Goal: Task Accomplishment & Management: Manage account settings

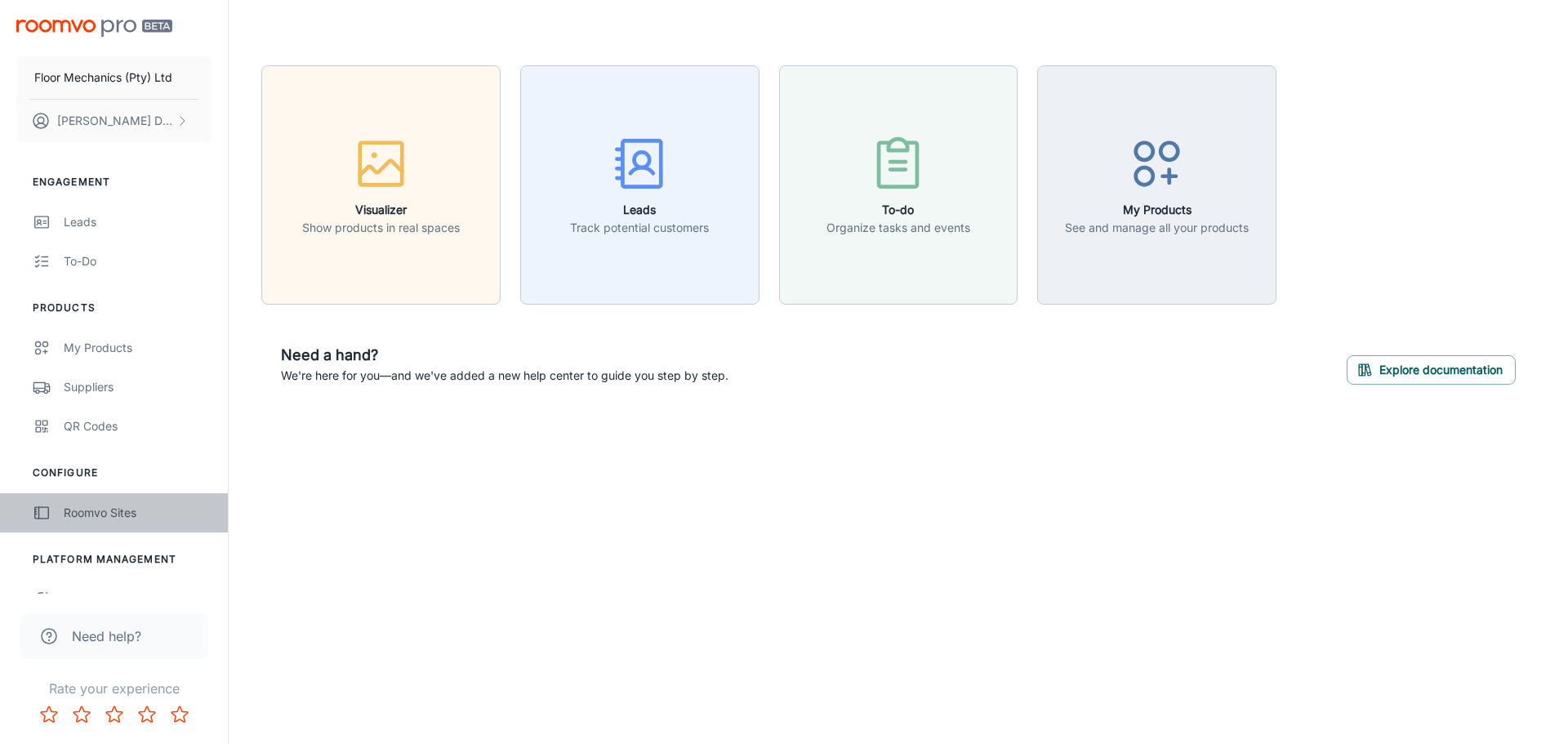
click at [103, 514] on div "Roomvo Sites" at bounding box center [138, 512] width 148 height 18
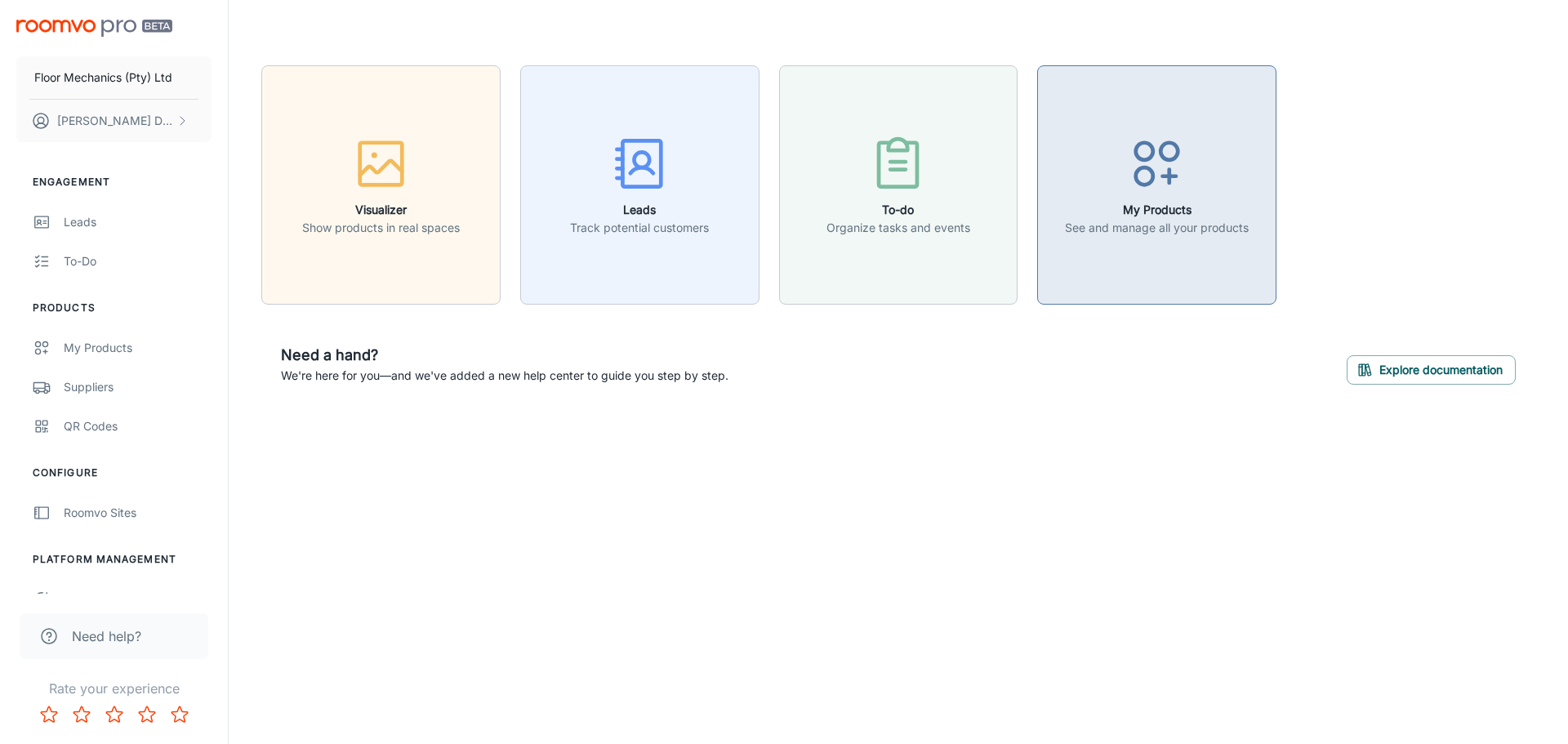
click at [1076, 235] on p "See and manage all your products" at bounding box center [1156, 228] width 184 height 18
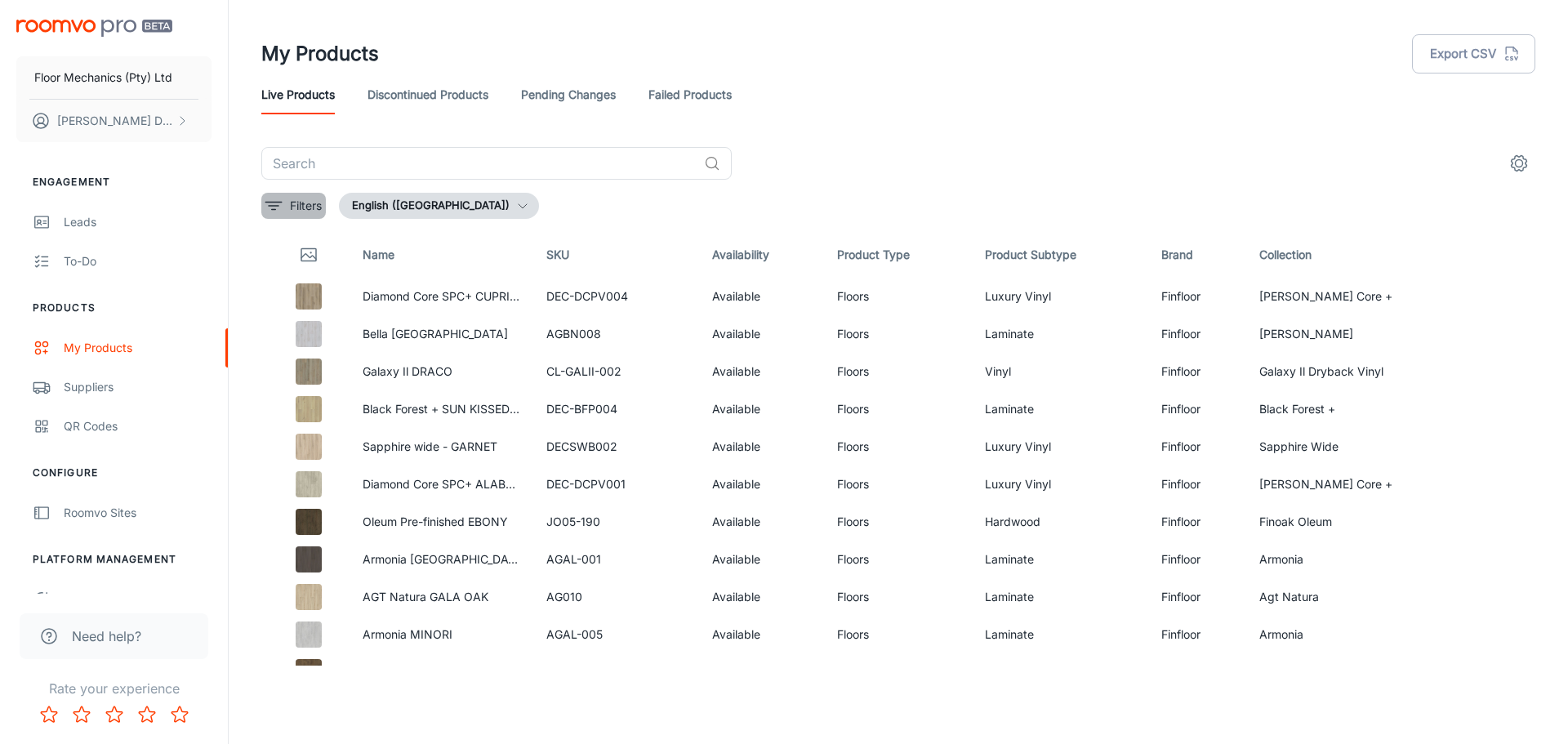
click at [309, 202] on p "Filters" at bounding box center [306, 205] width 32 height 18
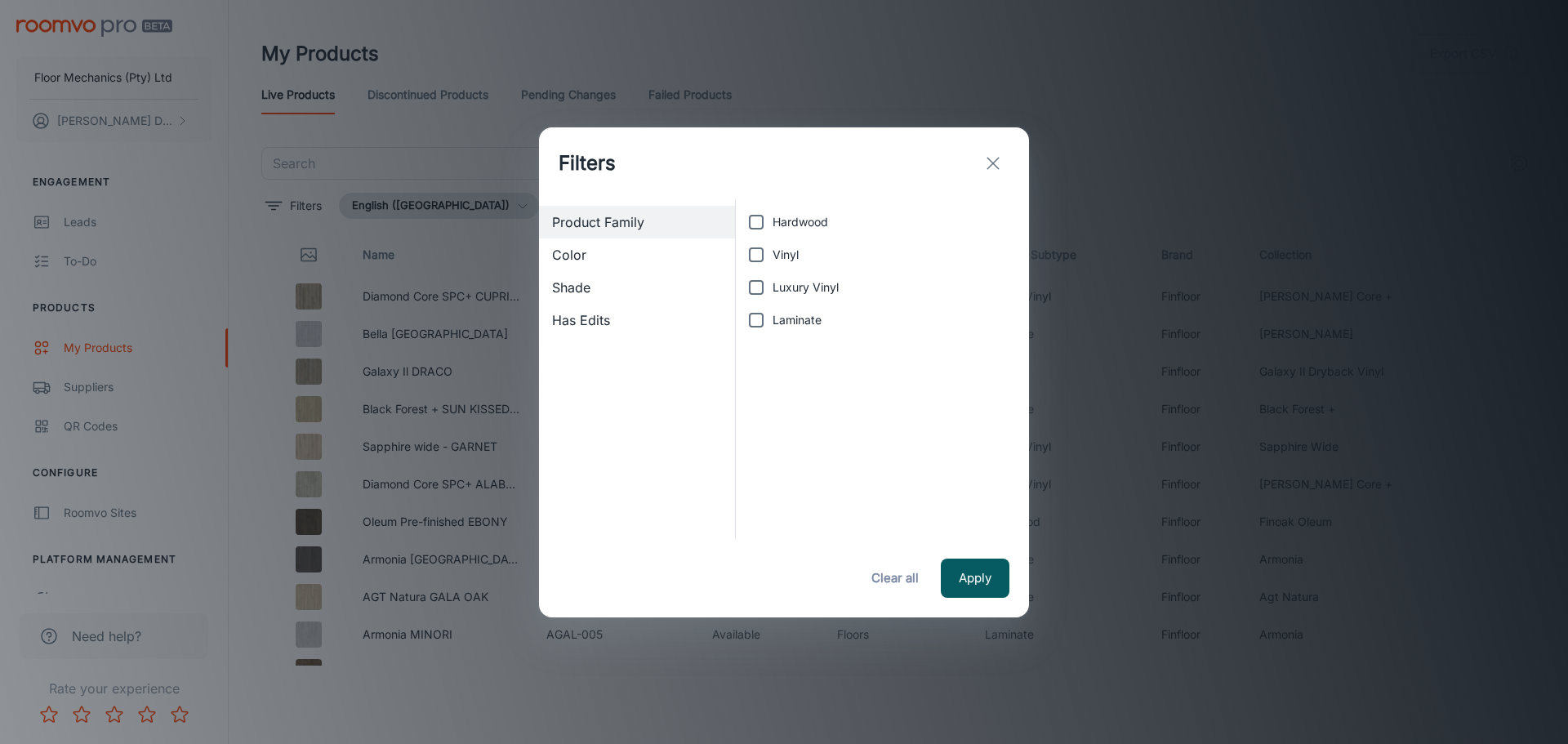
click at [603, 260] on span "Color" at bounding box center [637, 254] width 170 height 19
click at [599, 279] on span "Shade" at bounding box center [637, 287] width 170 height 19
click at [604, 307] on div "Has Edits" at bounding box center [637, 320] width 196 height 33
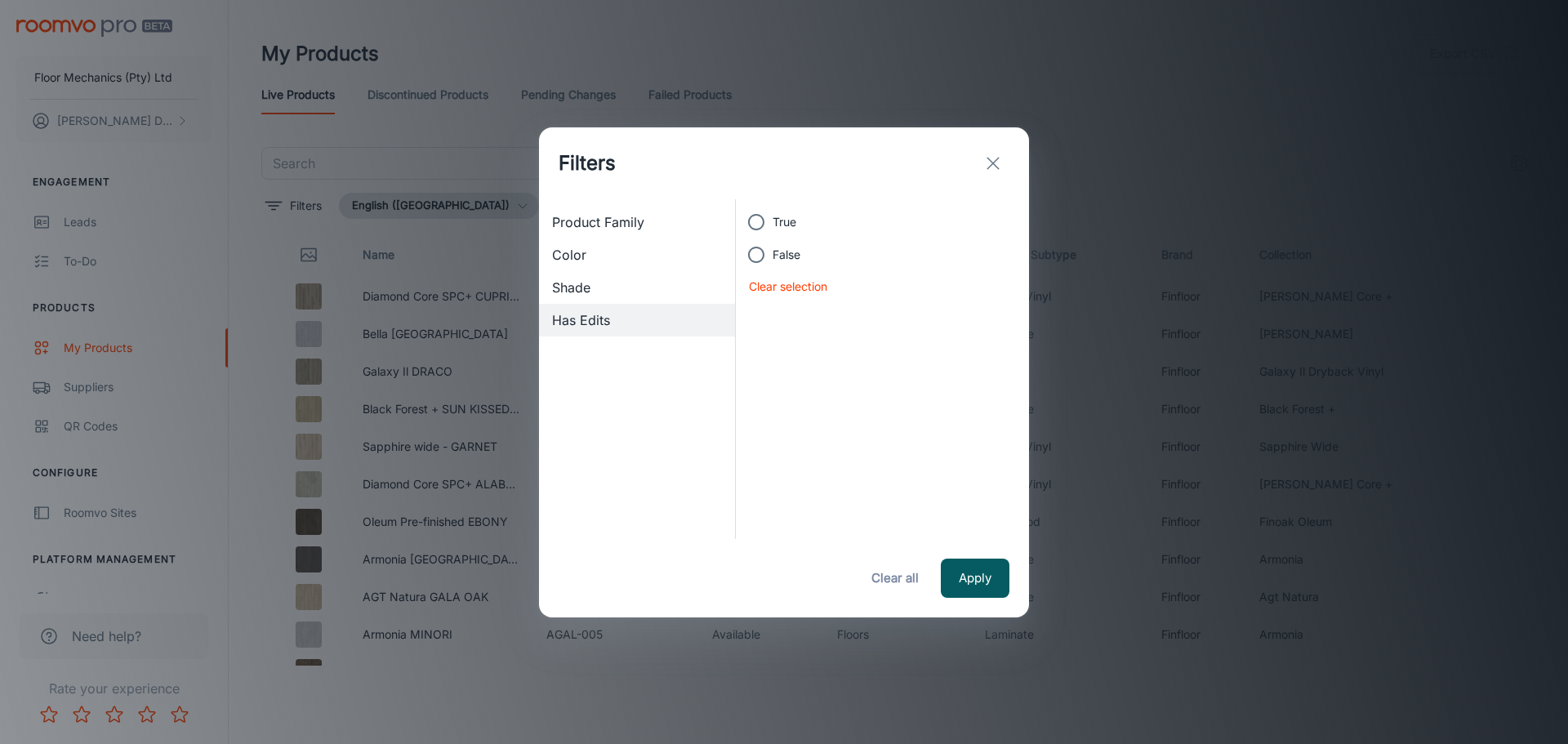
click at [994, 159] on icon "exit" at bounding box center [993, 163] width 19 height 19
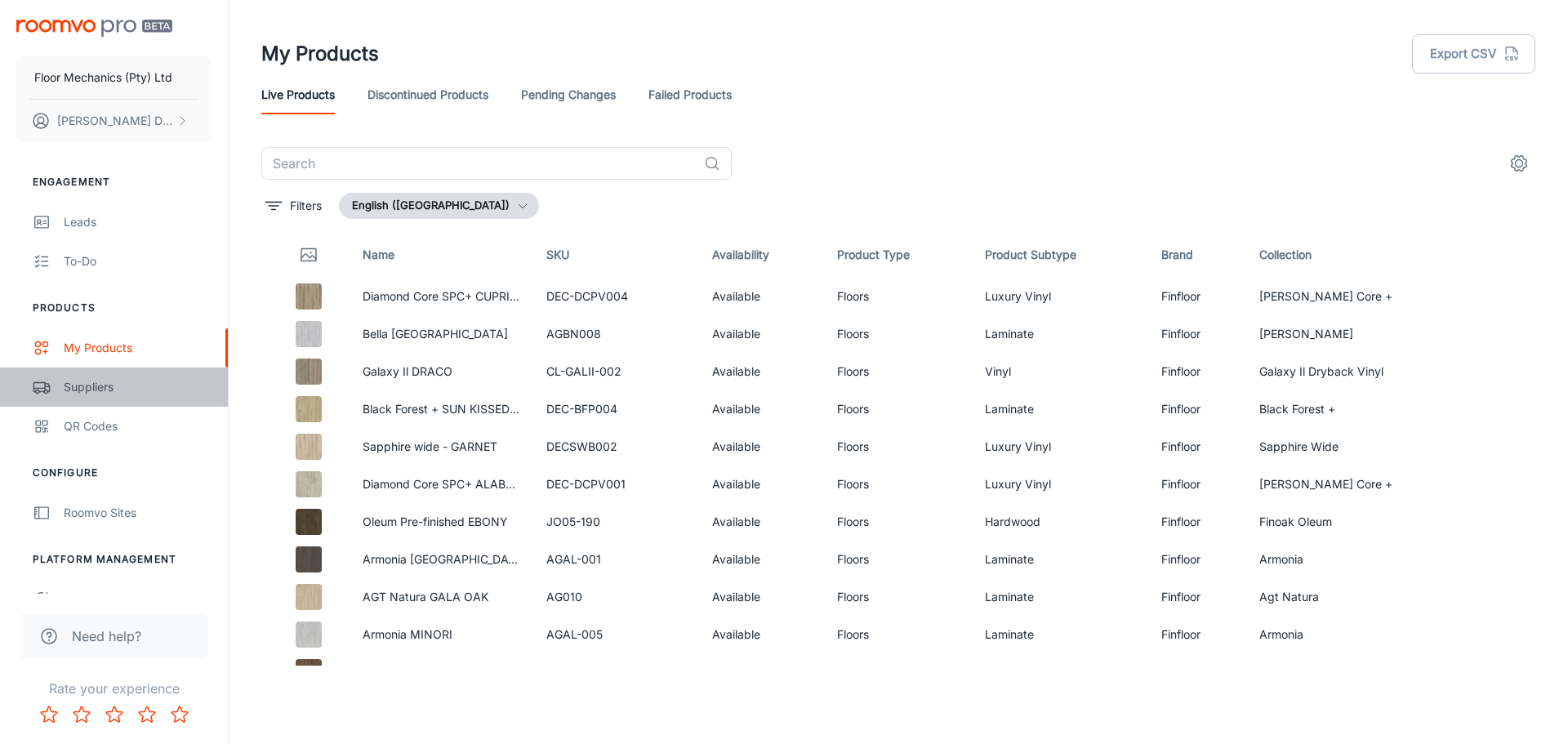
click at [101, 380] on div "Suppliers" at bounding box center [138, 386] width 148 height 18
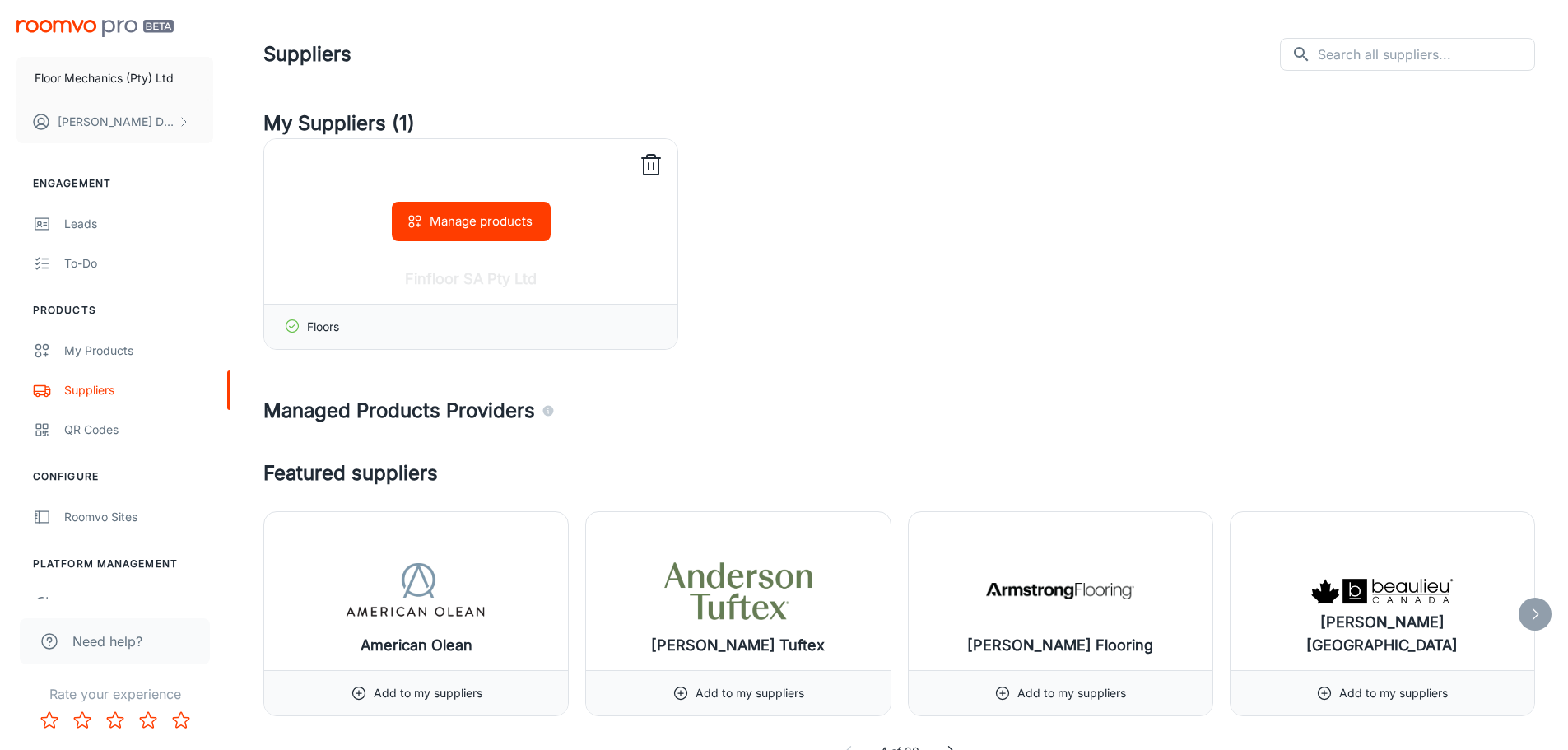
click at [356, 328] on div "Floors" at bounding box center [471, 326] width 413 height 45
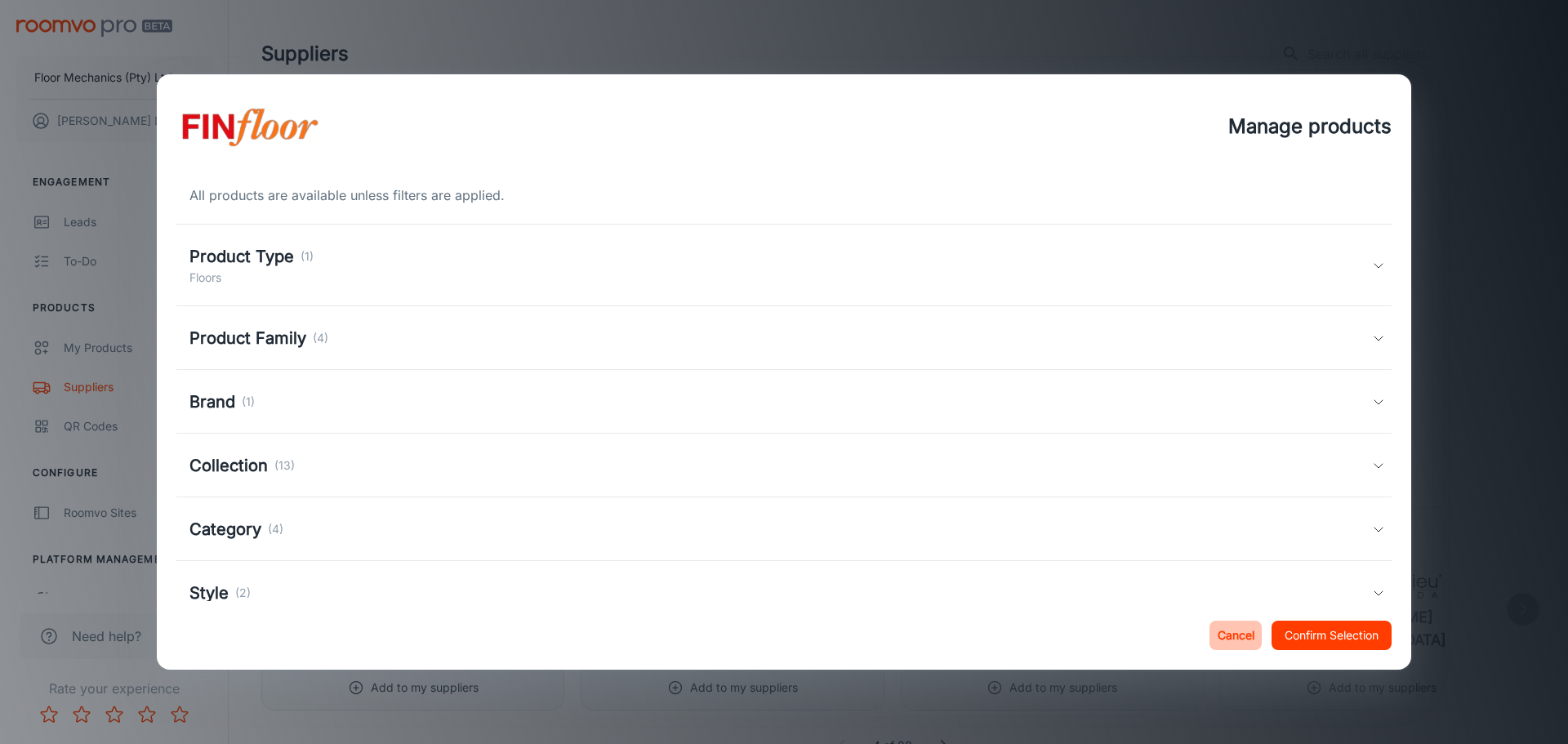
click at [1222, 639] on button "Cancel" at bounding box center [1235, 635] width 52 height 29
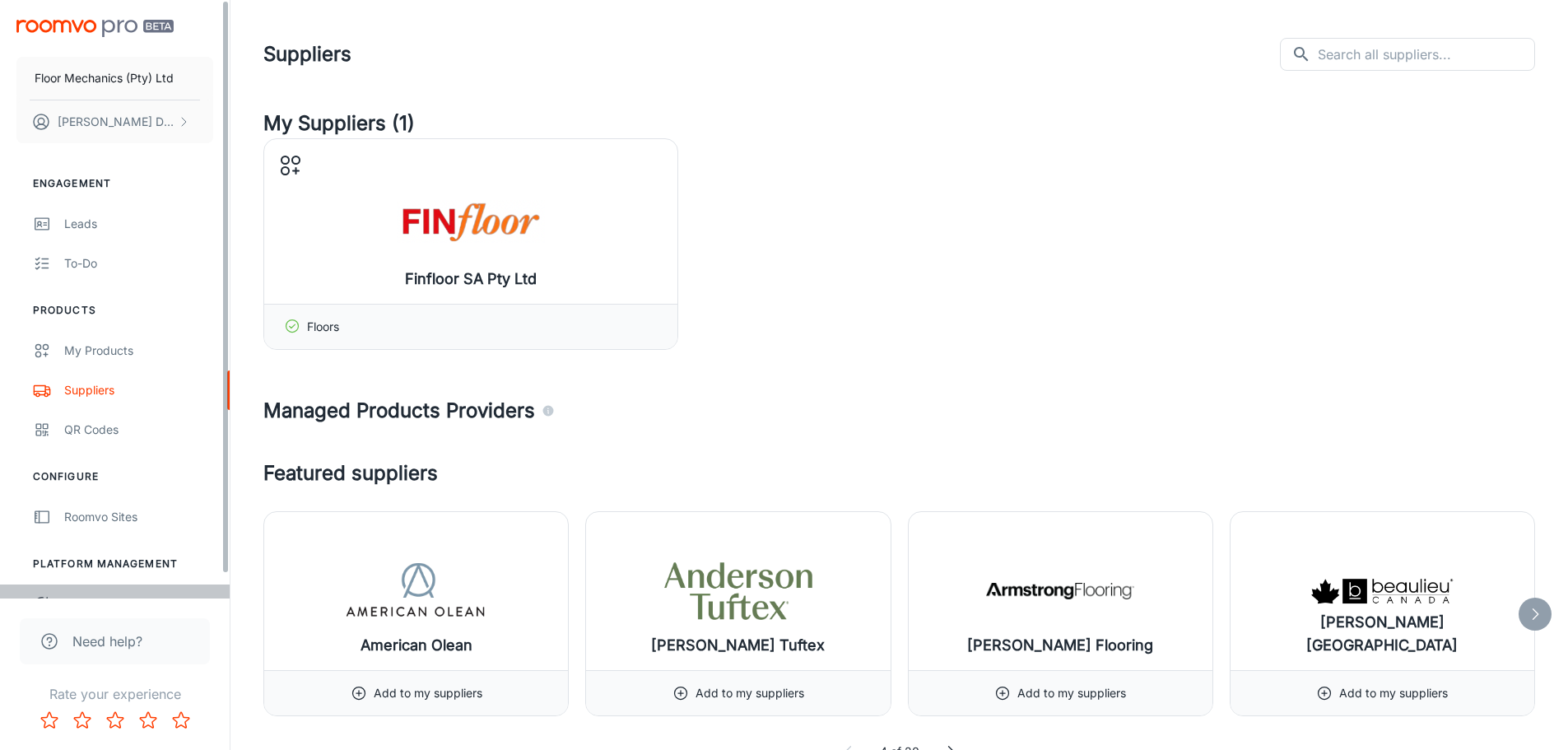
click at [80, 589] on link "User Administration" at bounding box center [114, 604] width 229 height 40
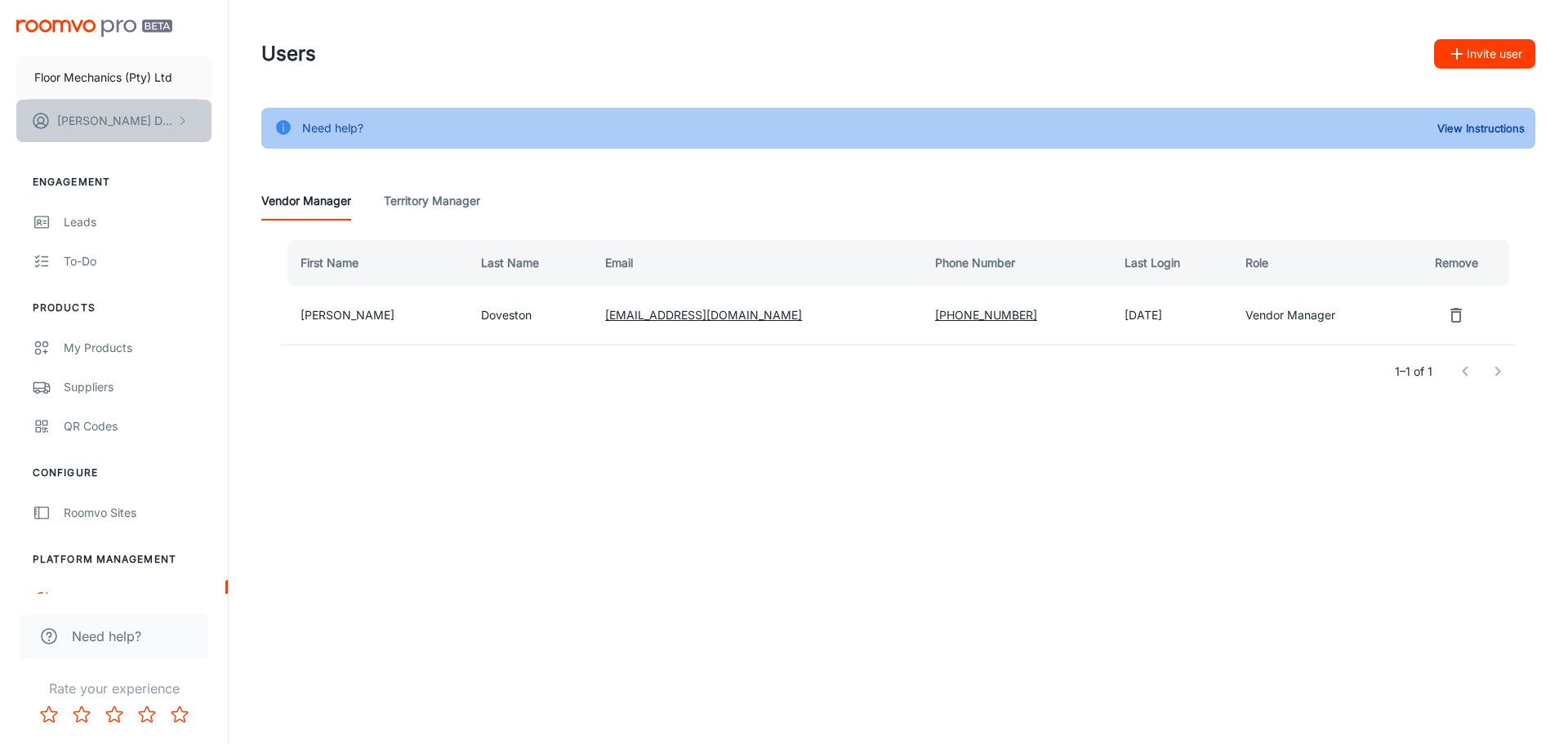
click at [143, 126] on p "[PERSON_NAME]" at bounding box center [114, 120] width 115 height 18
click at [177, 254] on div at bounding box center [784, 372] width 1568 height 744
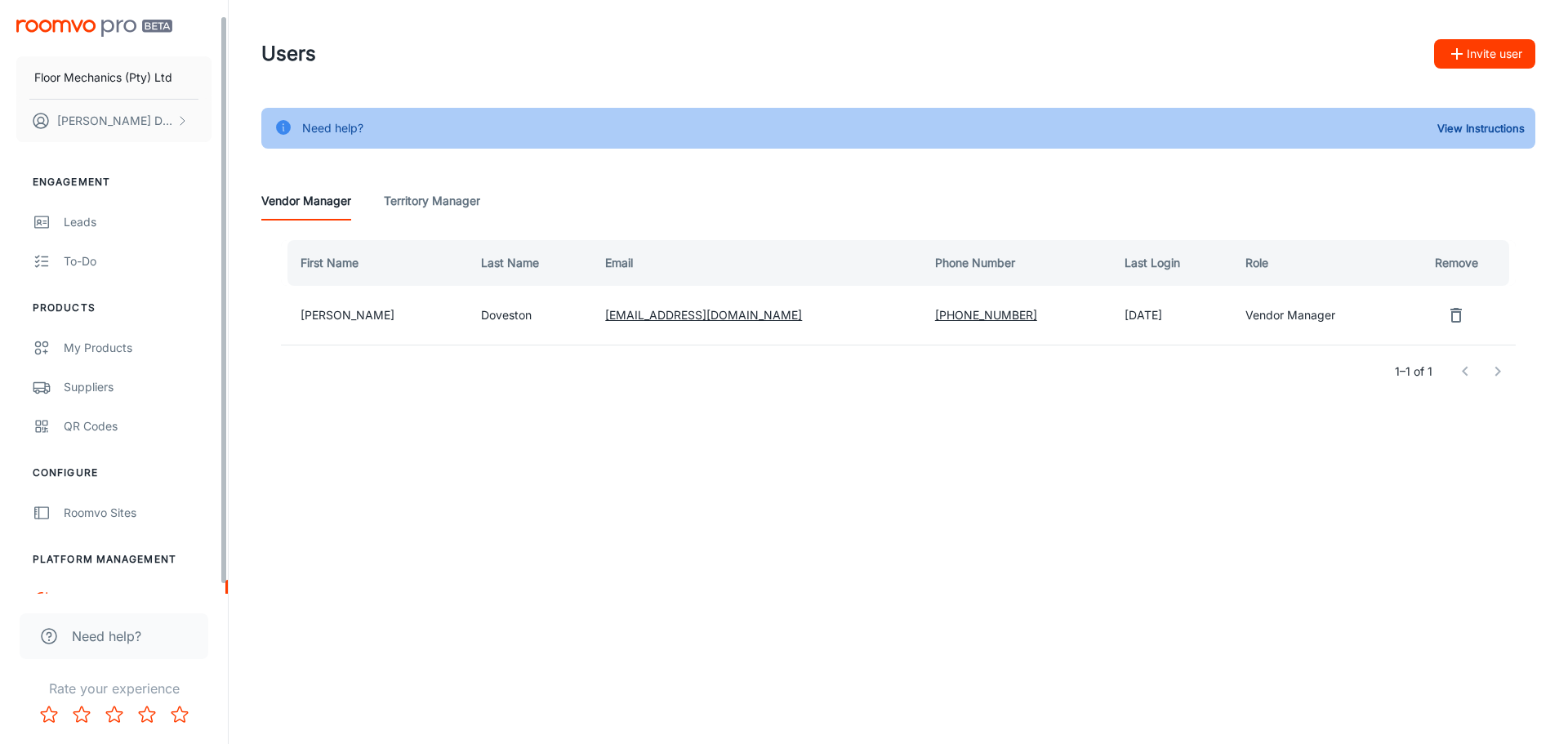
scroll to position [25, 0]
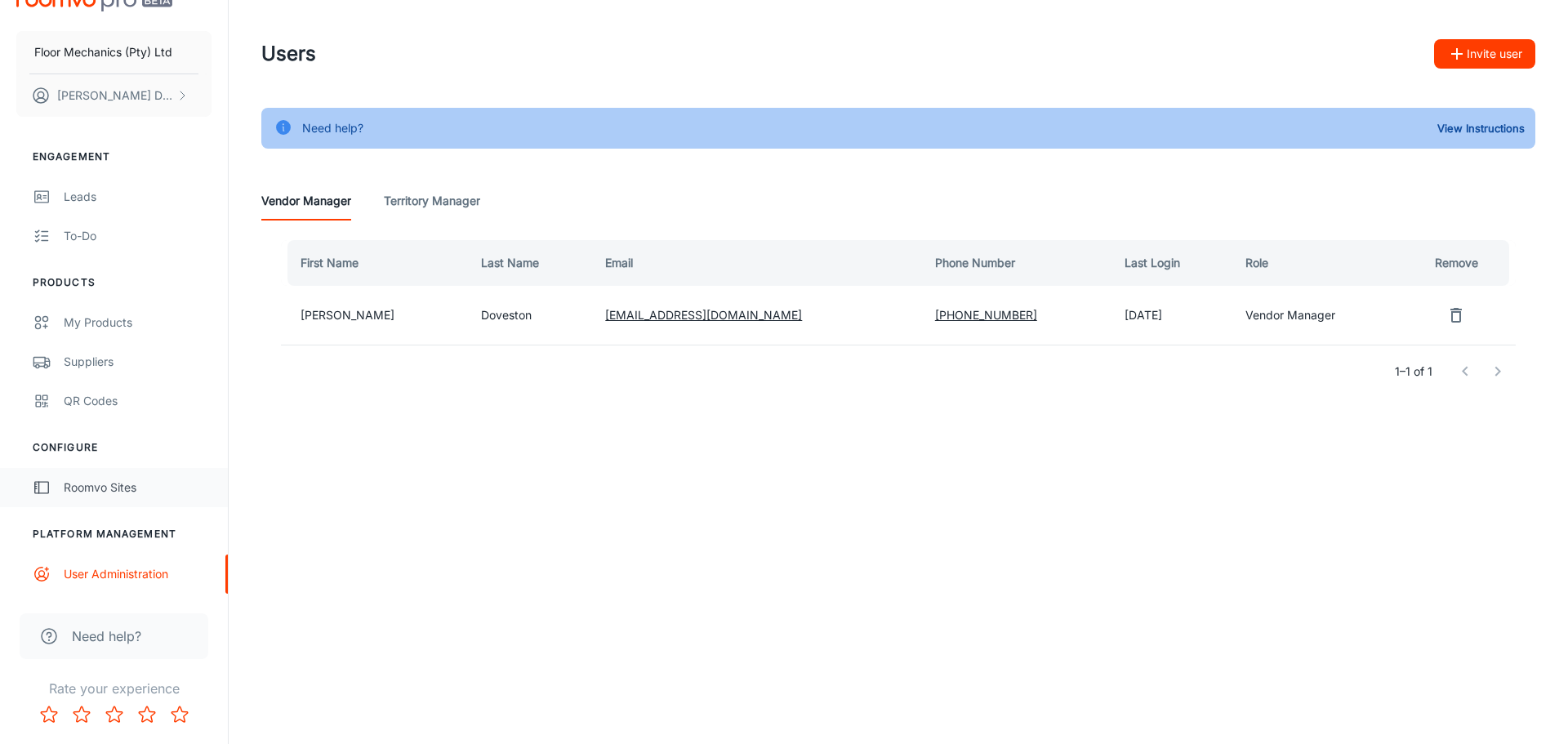
click at [69, 483] on div "Roomvo Sites" at bounding box center [138, 487] width 148 height 18
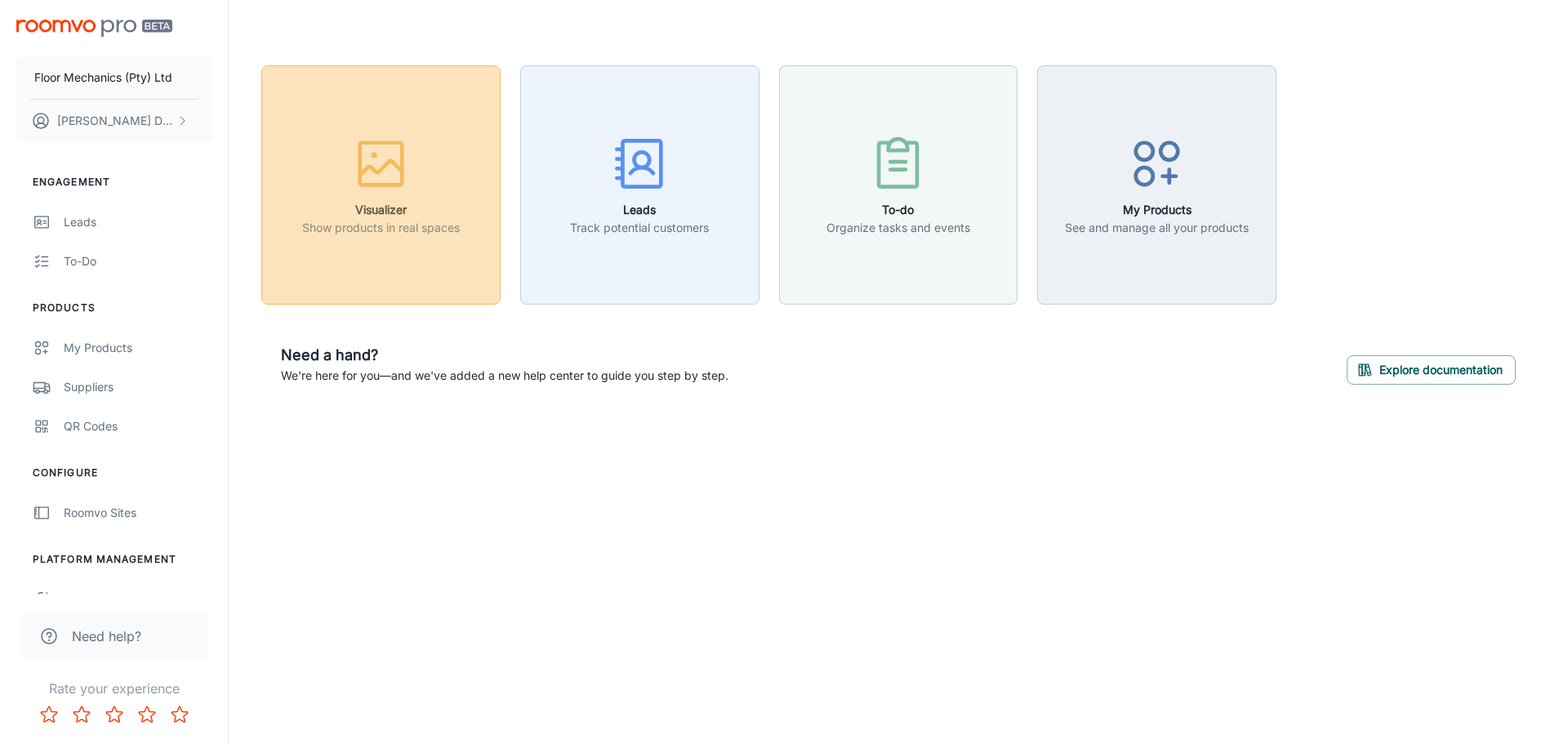
click at [381, 192] on icon "button" at bounding box center [380, 163] width 61 height 61
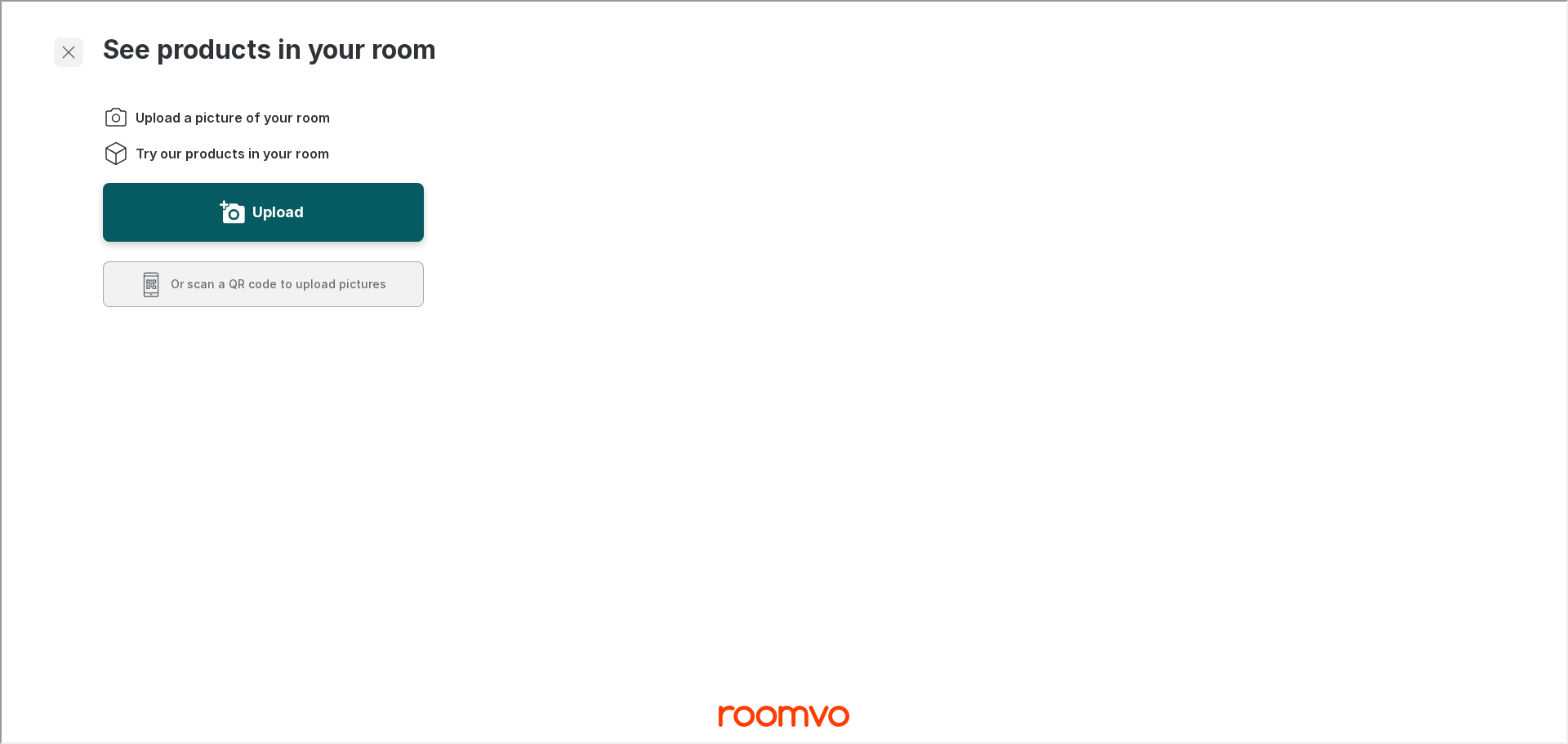
click at [67, 50] on line "Exit visualizer" at bounding box center [67, 50] width 12 height 12
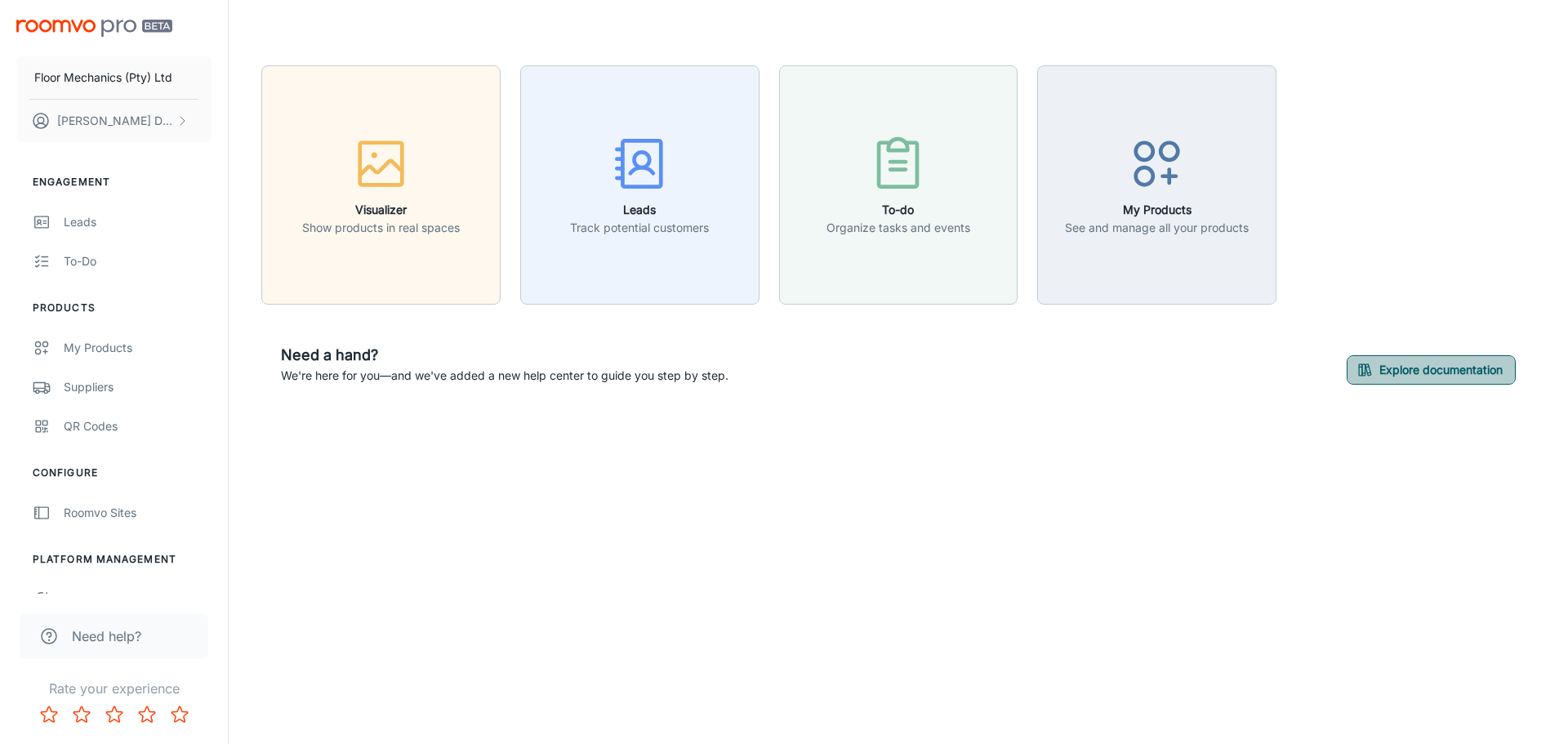
click at [1419, 359] on button "Explore documentation" at bounding box center [1430, 369] width 169 height 29
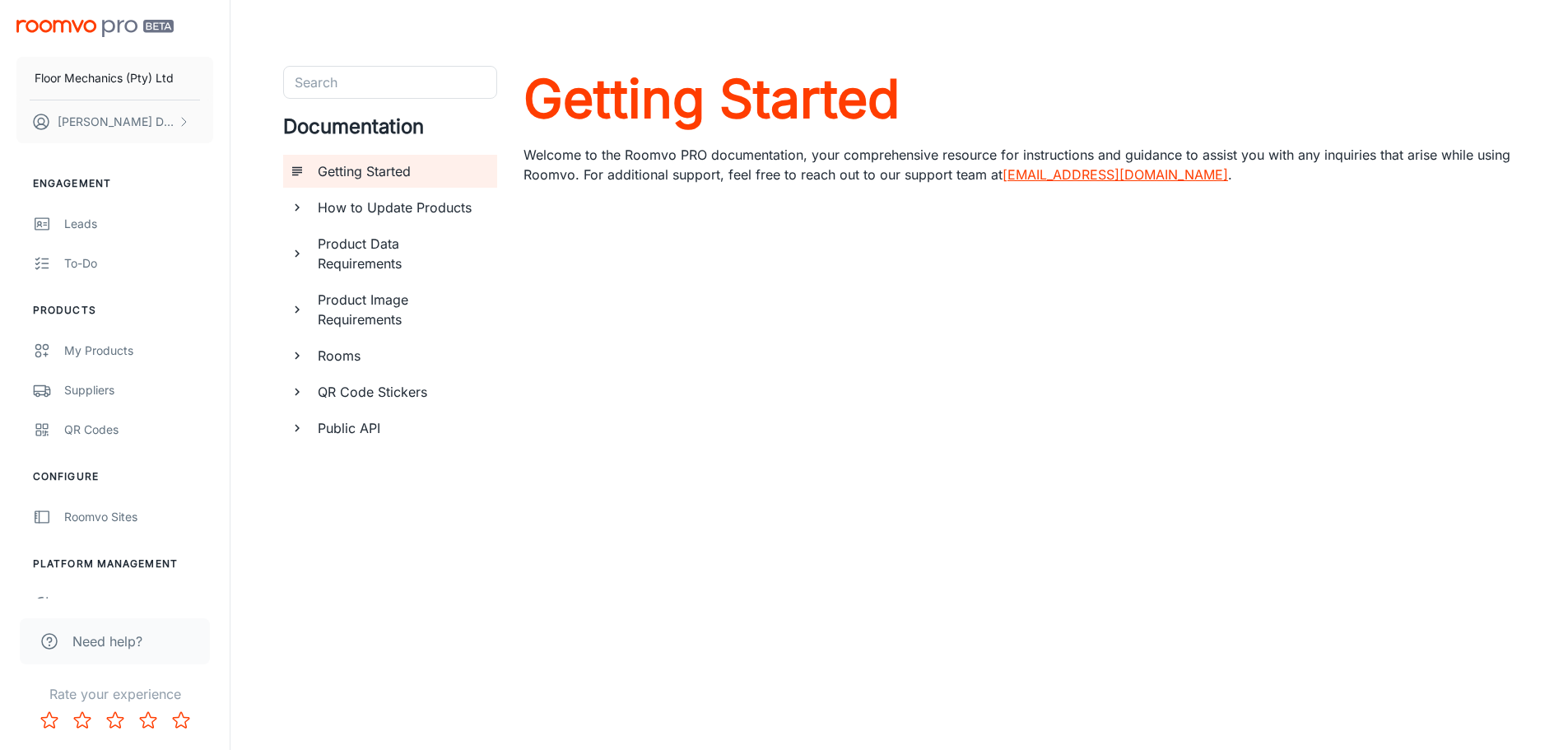
click at [320, 423] on h6 "Public API" at bounding box center [400, 427] width 166 height 19
click at [371, 500] on h6 "Using Roomvo API" at bounding box center [408, 499] width 152 height 19
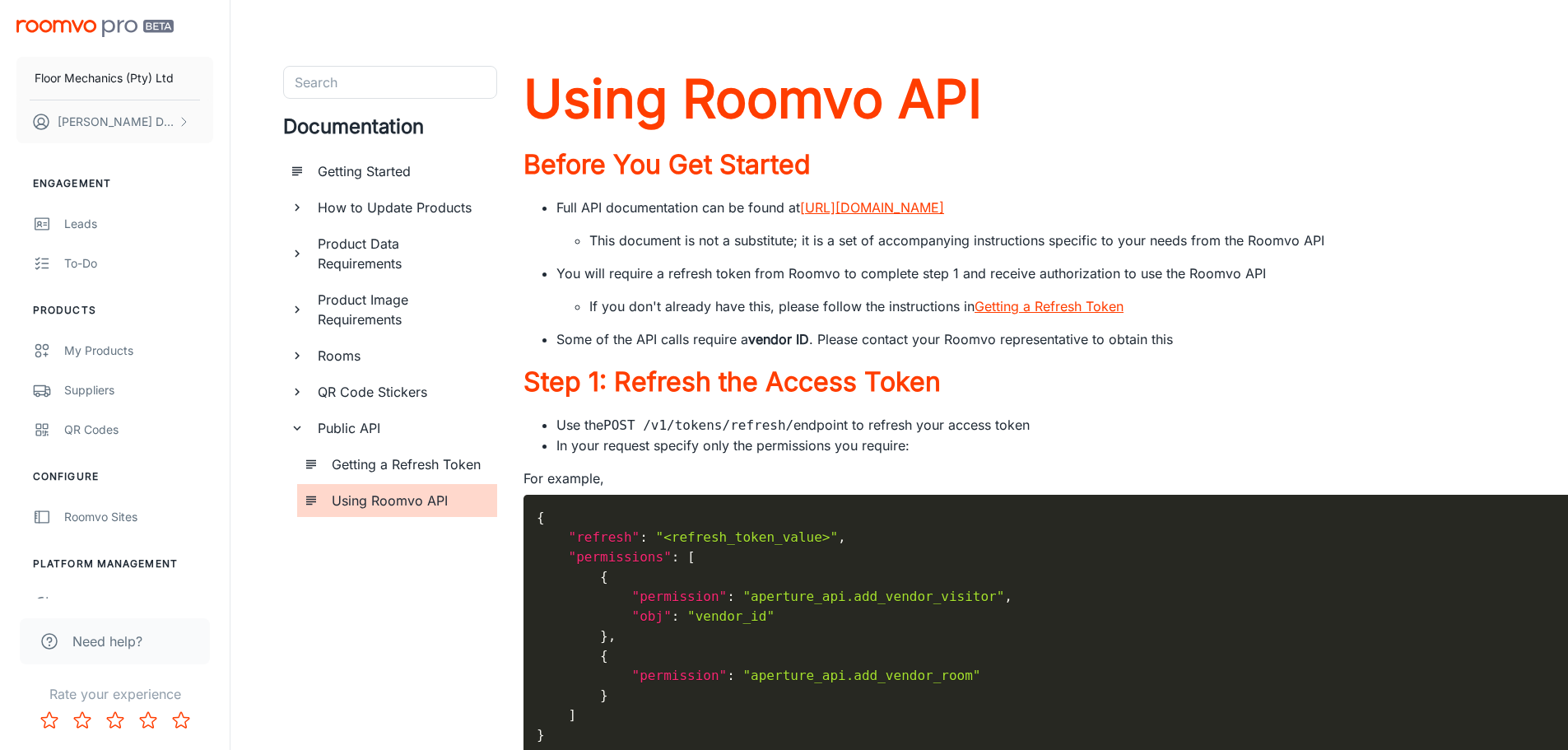
click at [339, 356] on h6 "Rooms" at bounding box center [400, 355] width 166 height 19
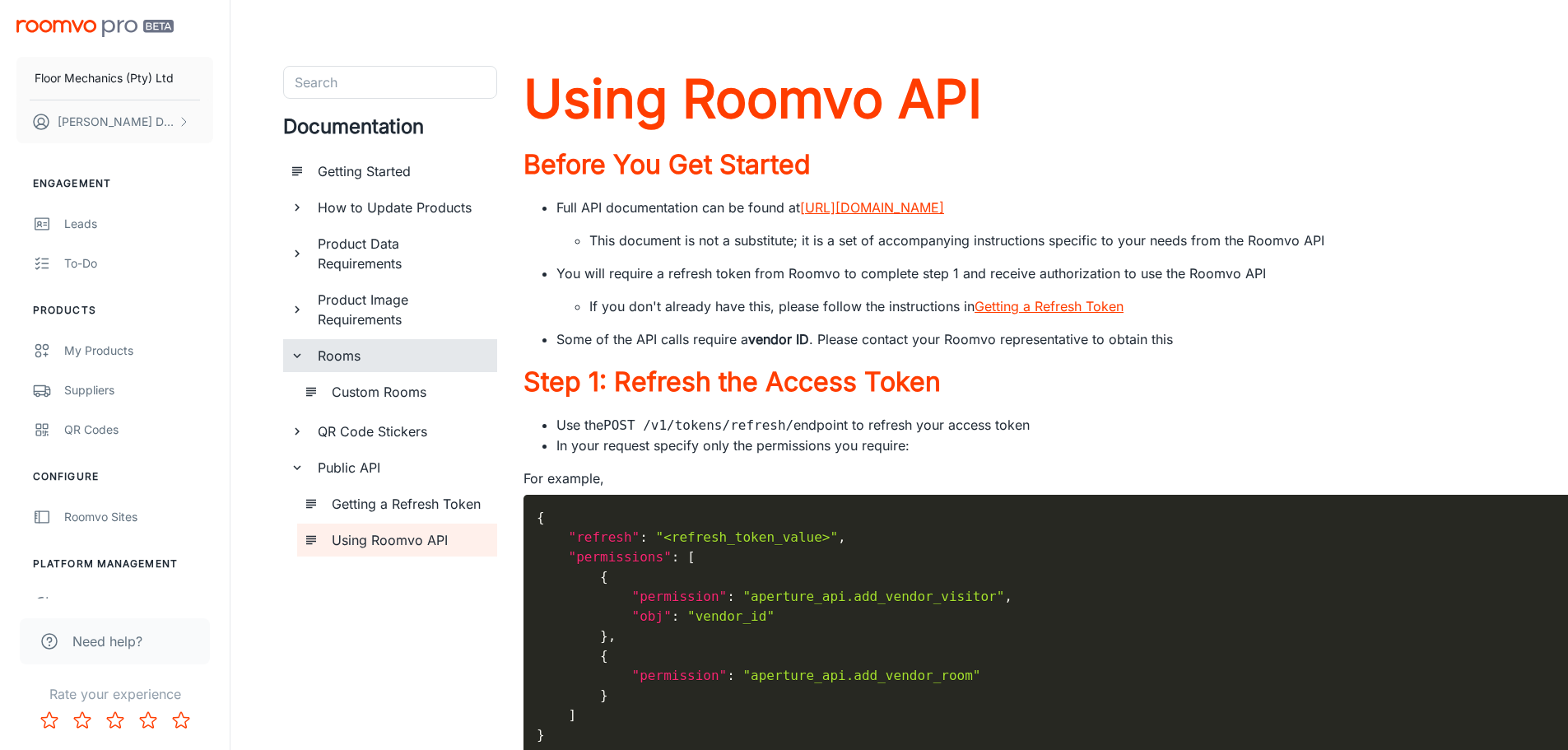
click at [369, 163] on h6 "Getting Started" at bounding box center [400, 171] width 166 height 19
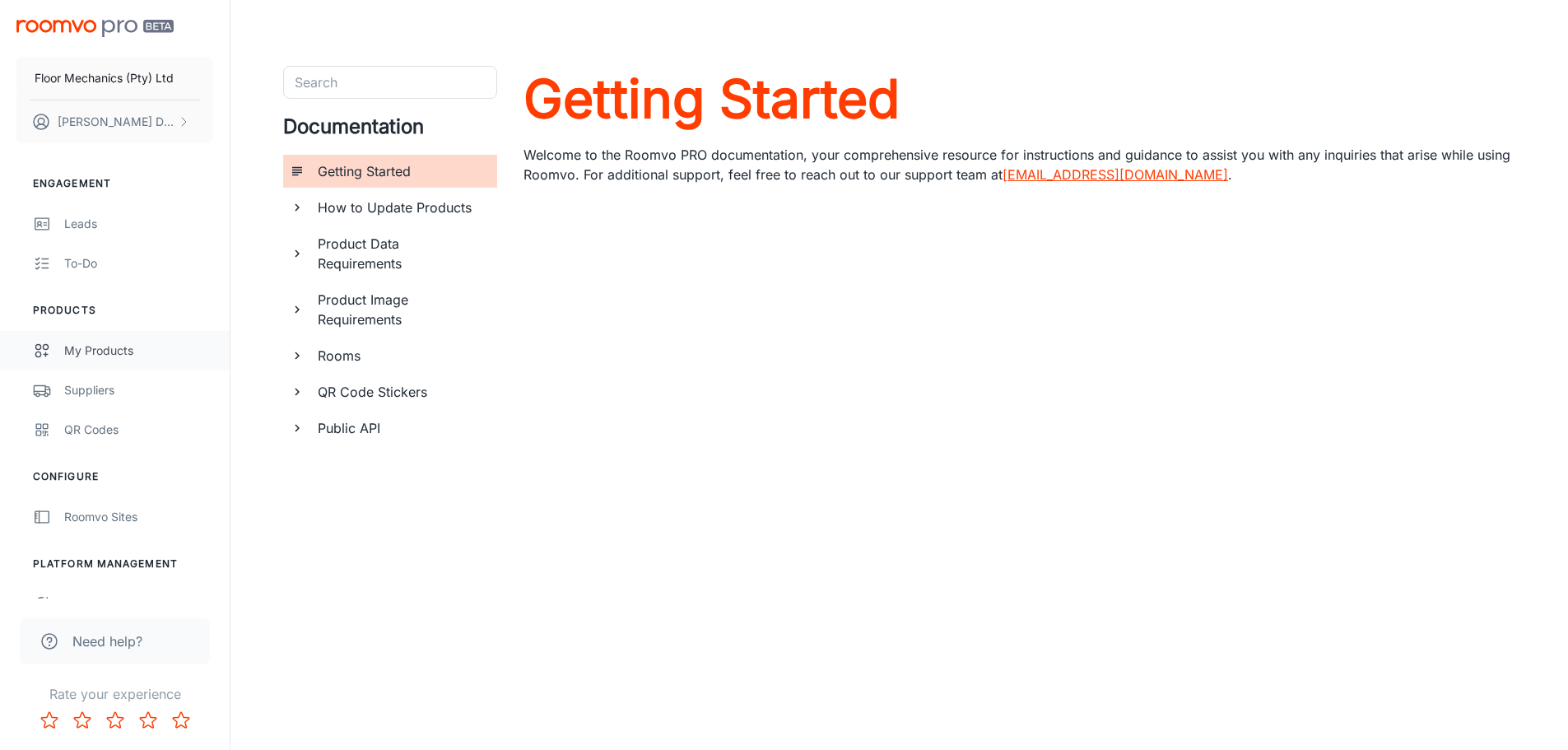
click at [105, 349] on div "My Products" at bounding box center [139, 350] width 149 height 18
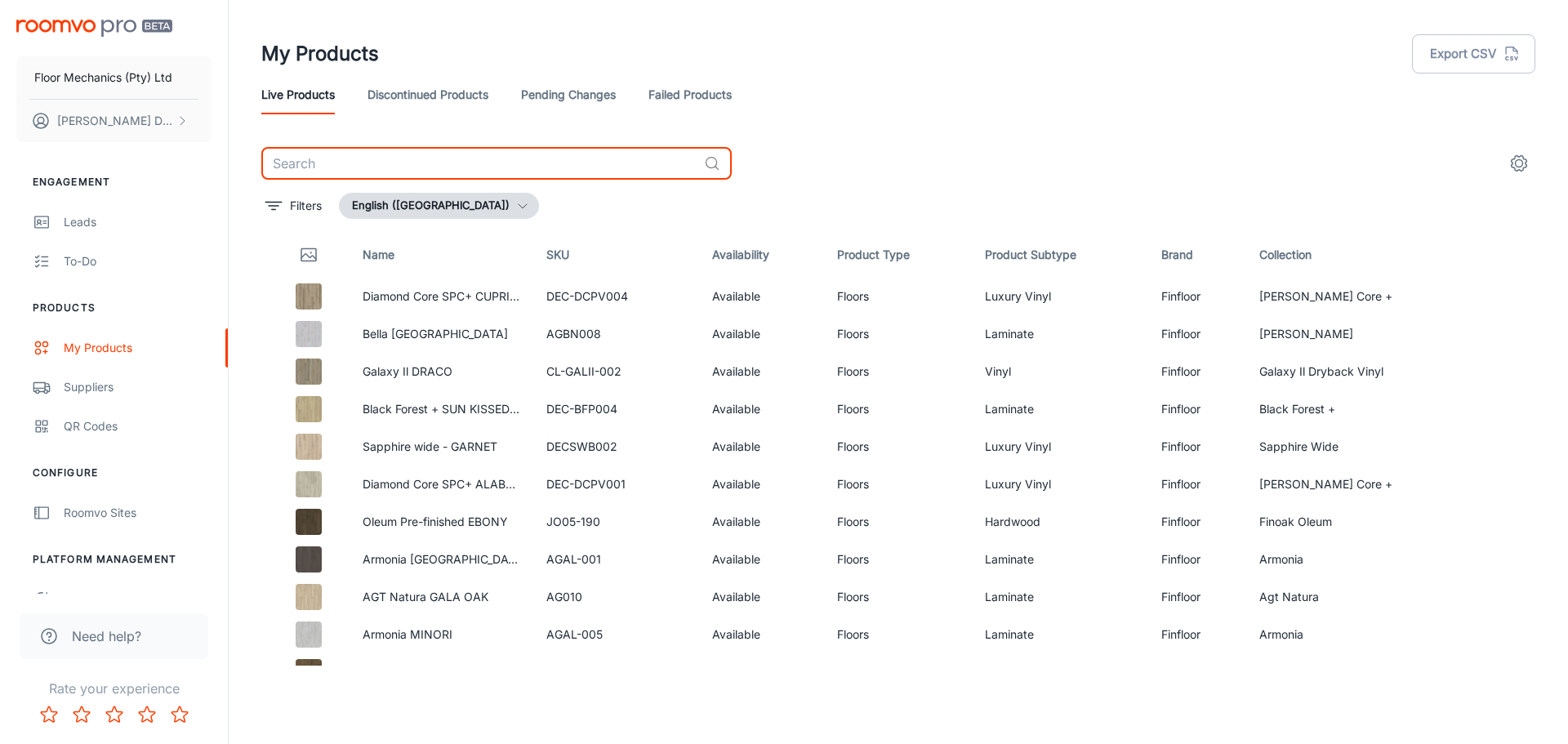
click at [345, 173] on input "text" at bounding box center [479, 163] width 436 height 33
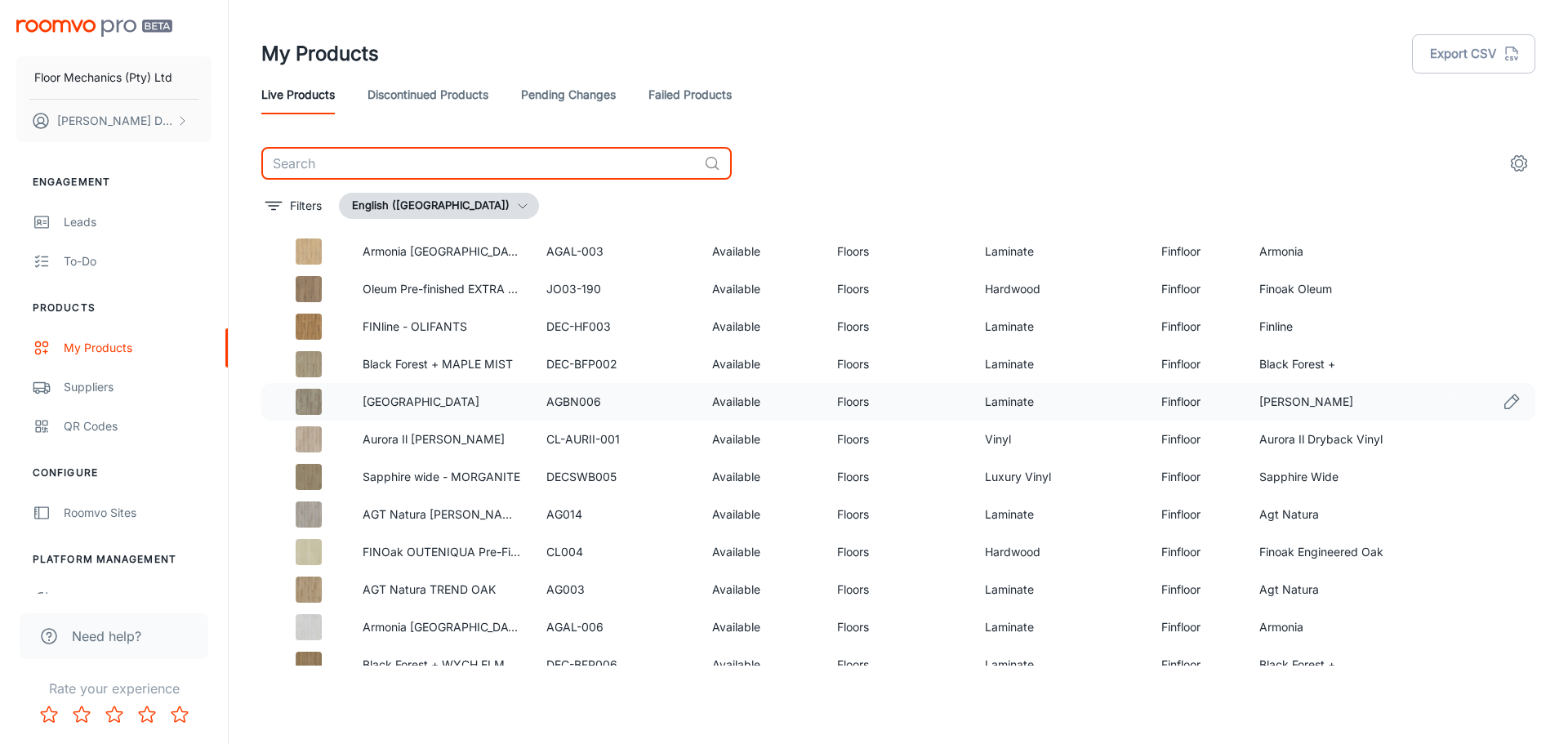
scroll to position [651, 0]
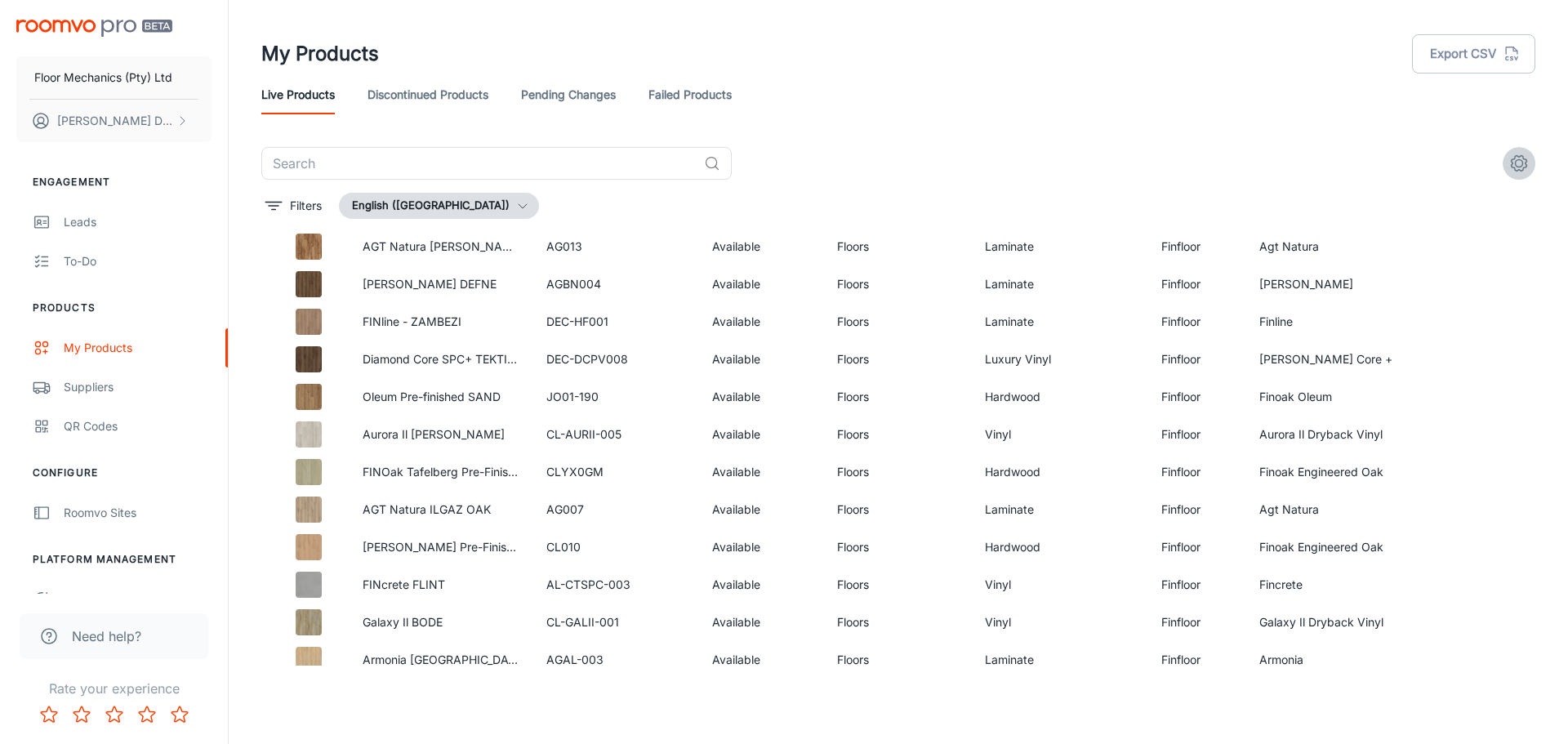
click at [1523, 165] on icon "settings" at bounding box center [1518, 163] width 19 height 19
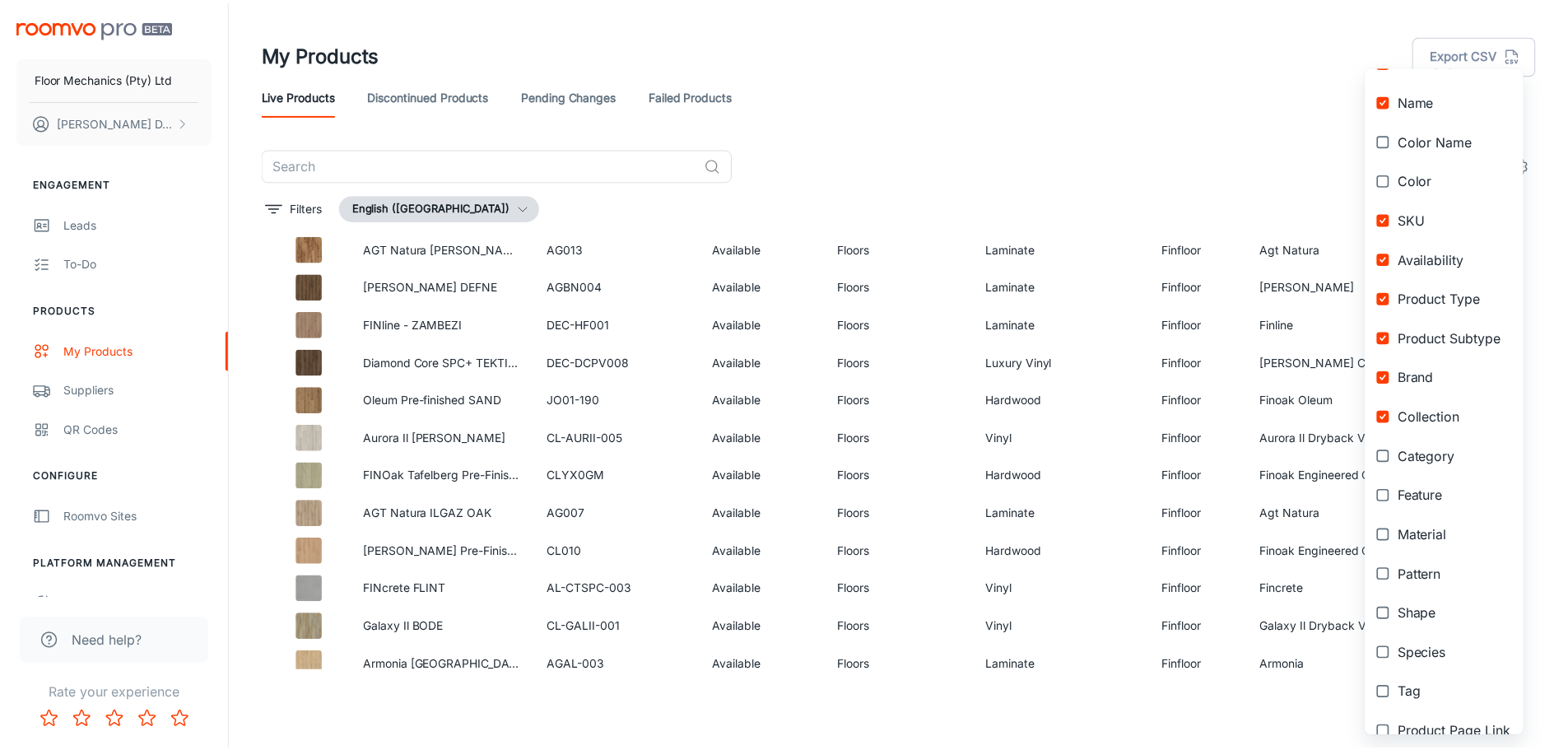
scroll to position [0, 0]
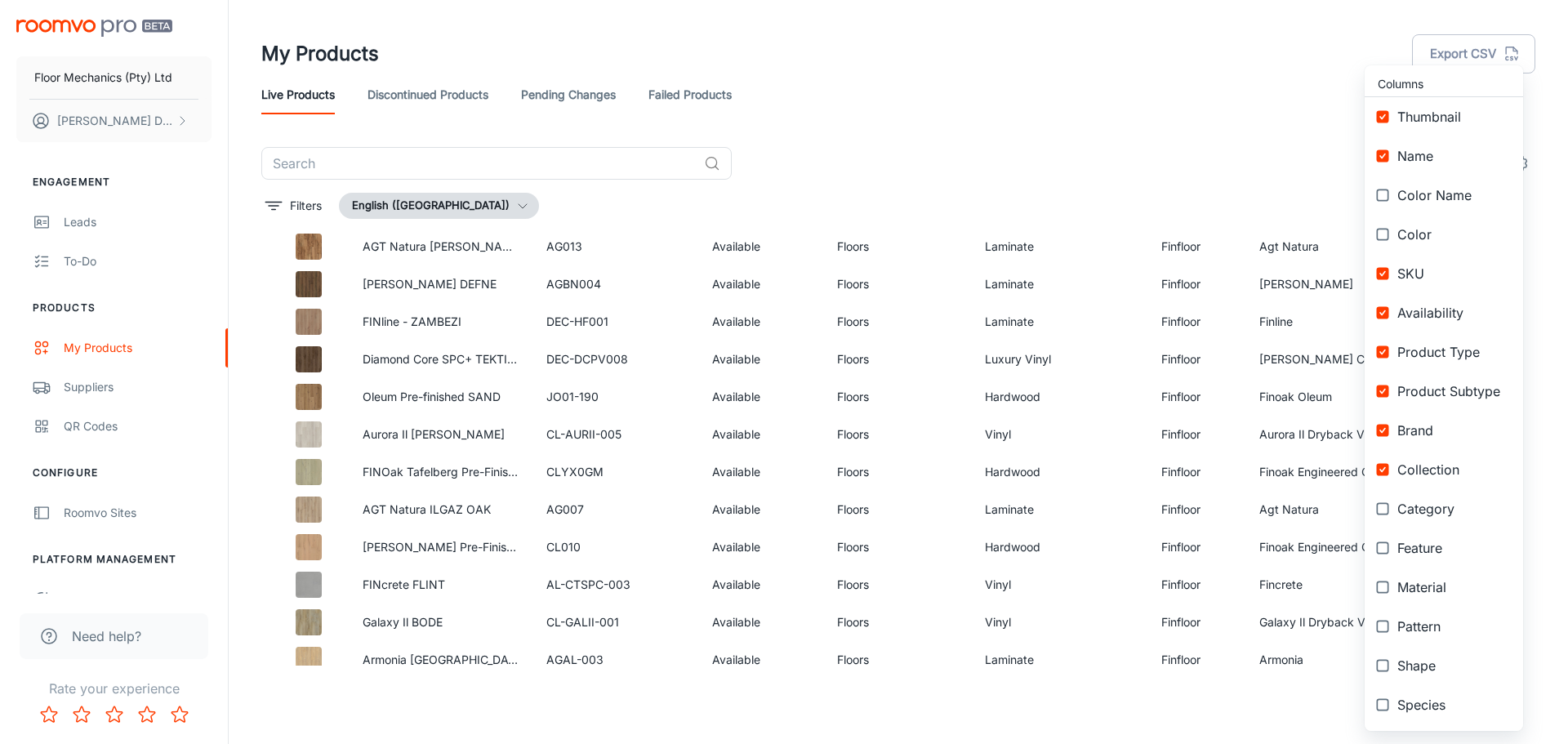
click at [1312, 163] on div at bounding box center [784, 372] width 1568 height 744
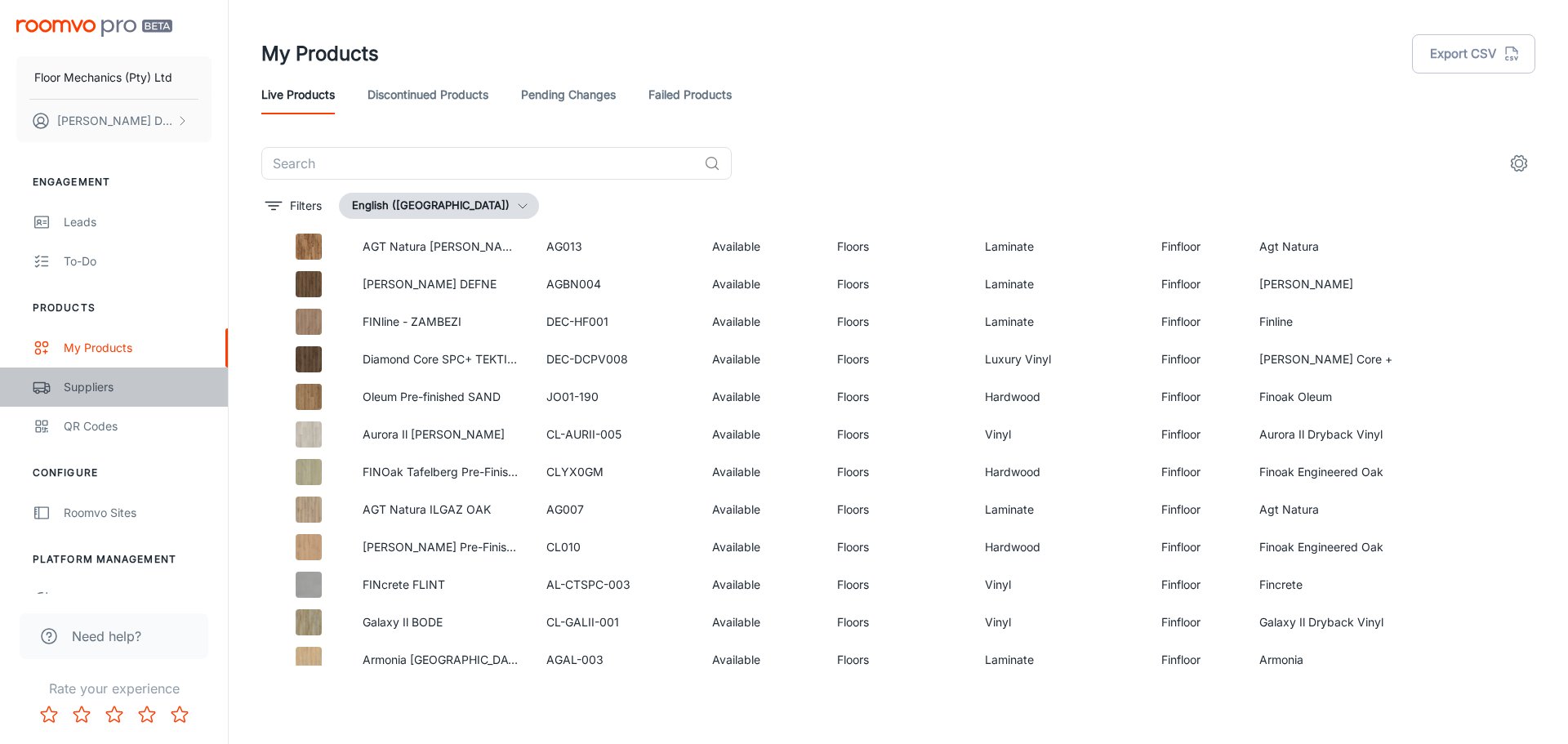
click at [85, 390] on div "Suppliers" at bounding box center [138, 386] width 148 height 18
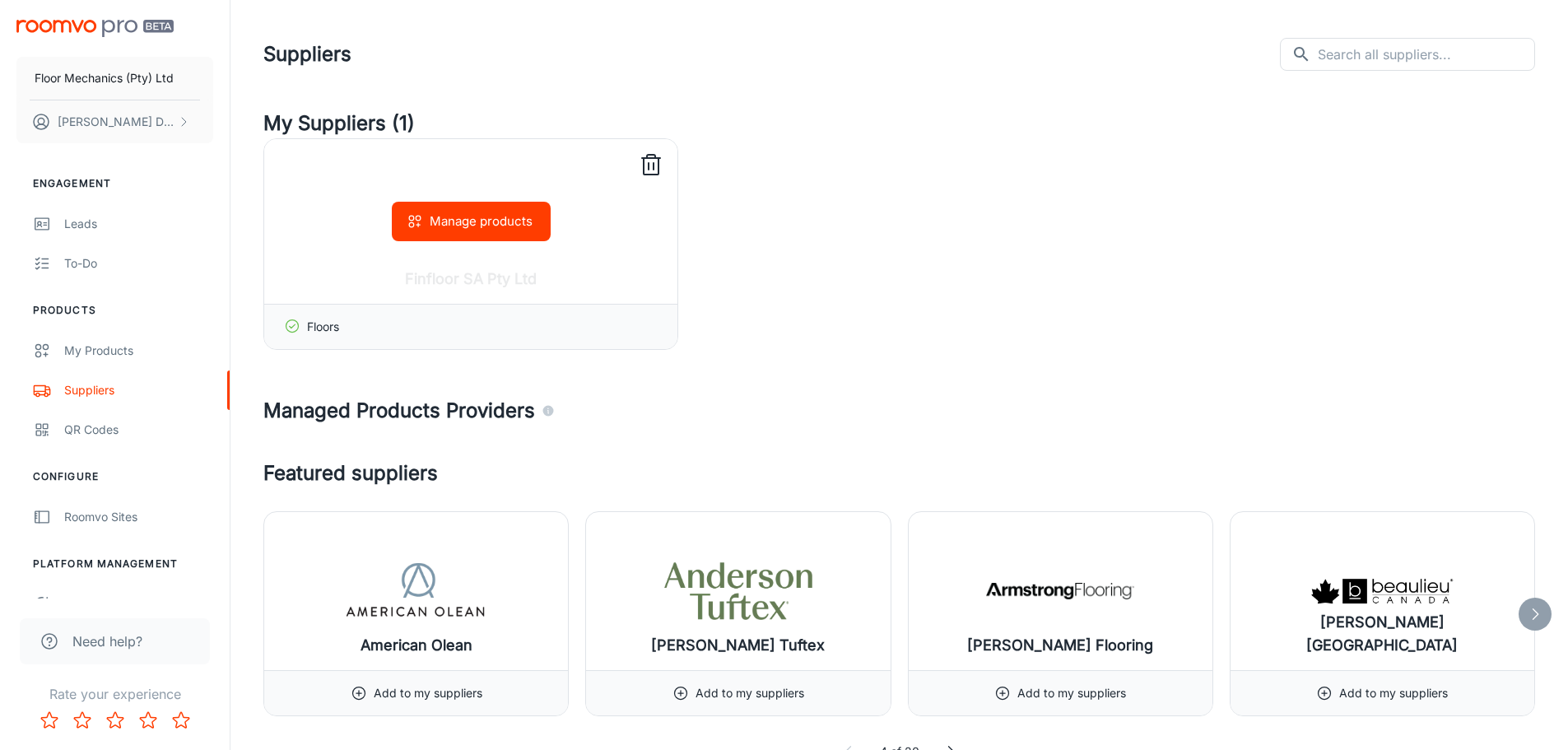
click at [482, 270] on div "Manage products" at bounding box center [471, 221] width 413 height 164
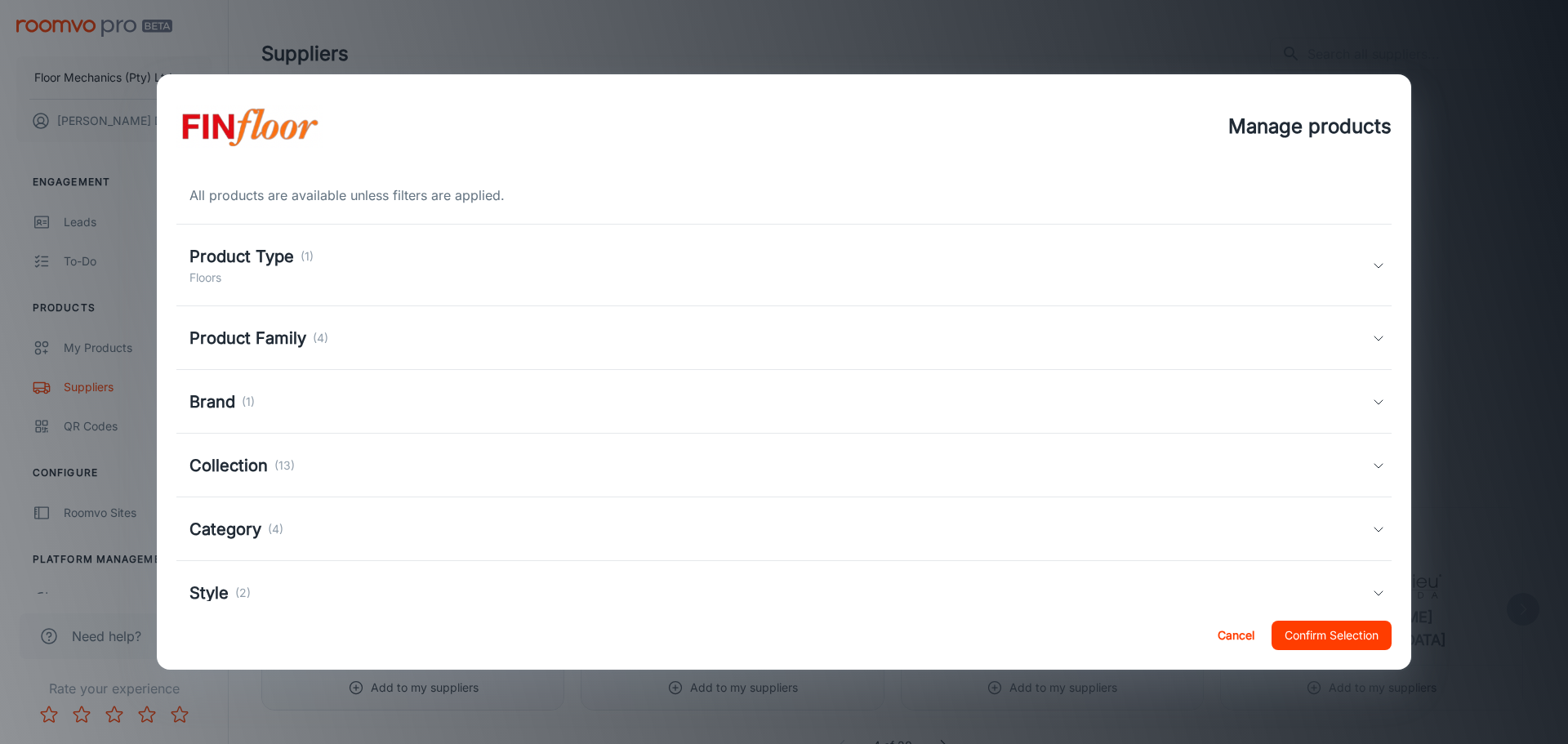
click at [1220, 630] on button "Cancel" at bounding box center [1235, 635] width 52 height 29
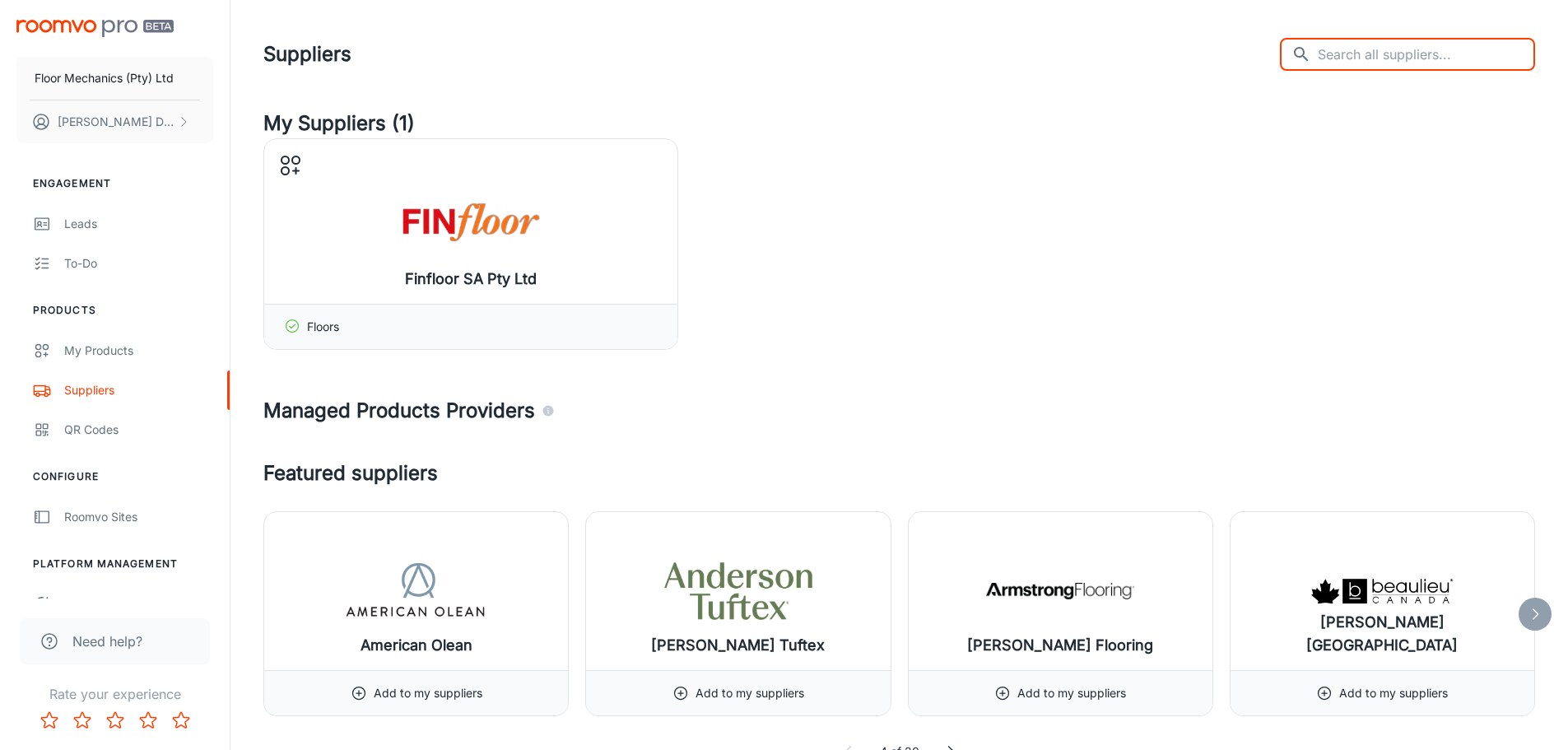
click at [1447, 54] on input "text" at bounding box center [1427, 54] width 218 height 33
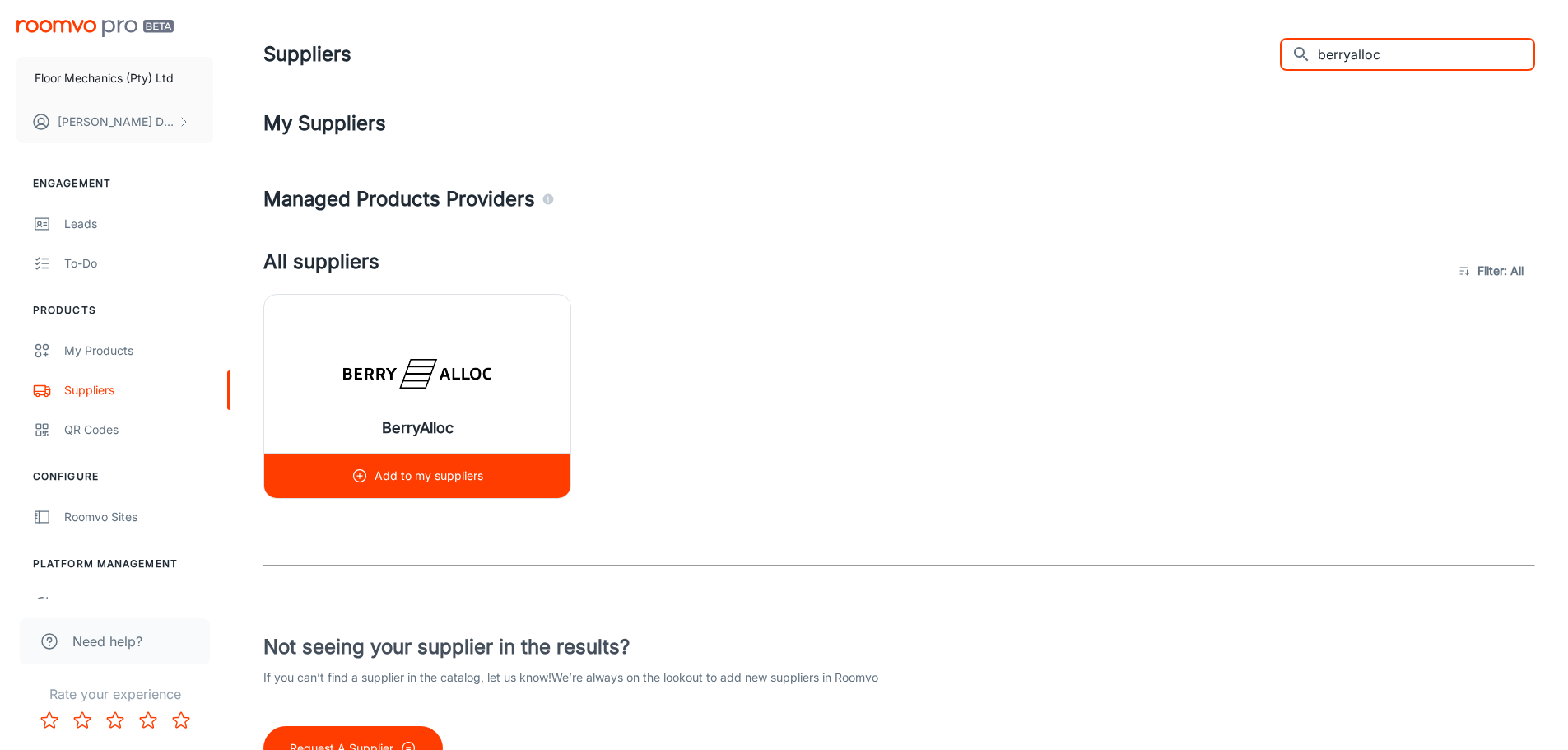
click at [463, 472] on p "Add to my suppliers" at bounding box center [428, 475] width 108 height 18
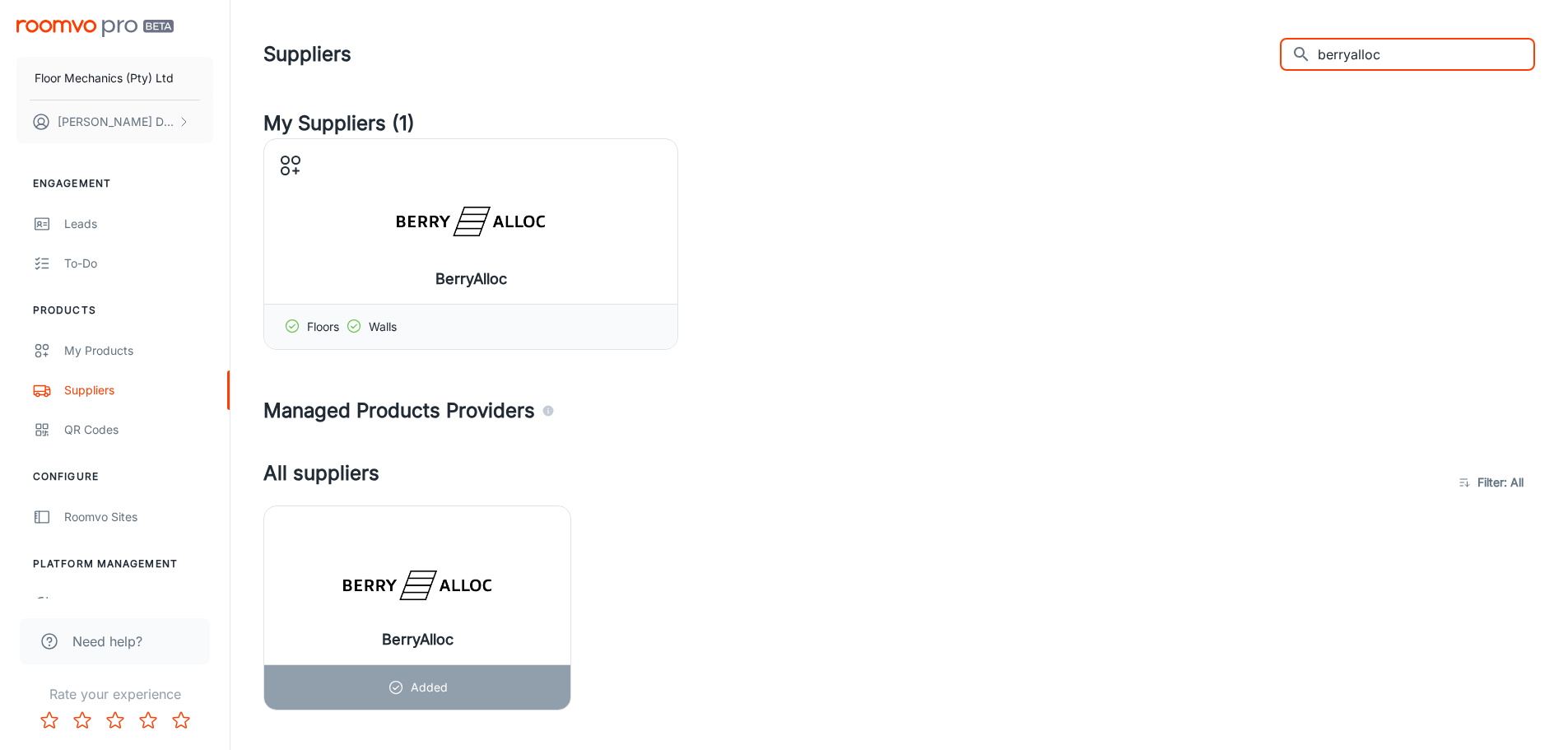
drag, startPoint x: 1401, startPoint y: 68, endPoint x: 1296, endPoint y: 78, distance: 105.5
click at [1289, 80] on header "Suppliers ​ berryalloc ​" at bounding box center [899, 54] width 1311 height 108
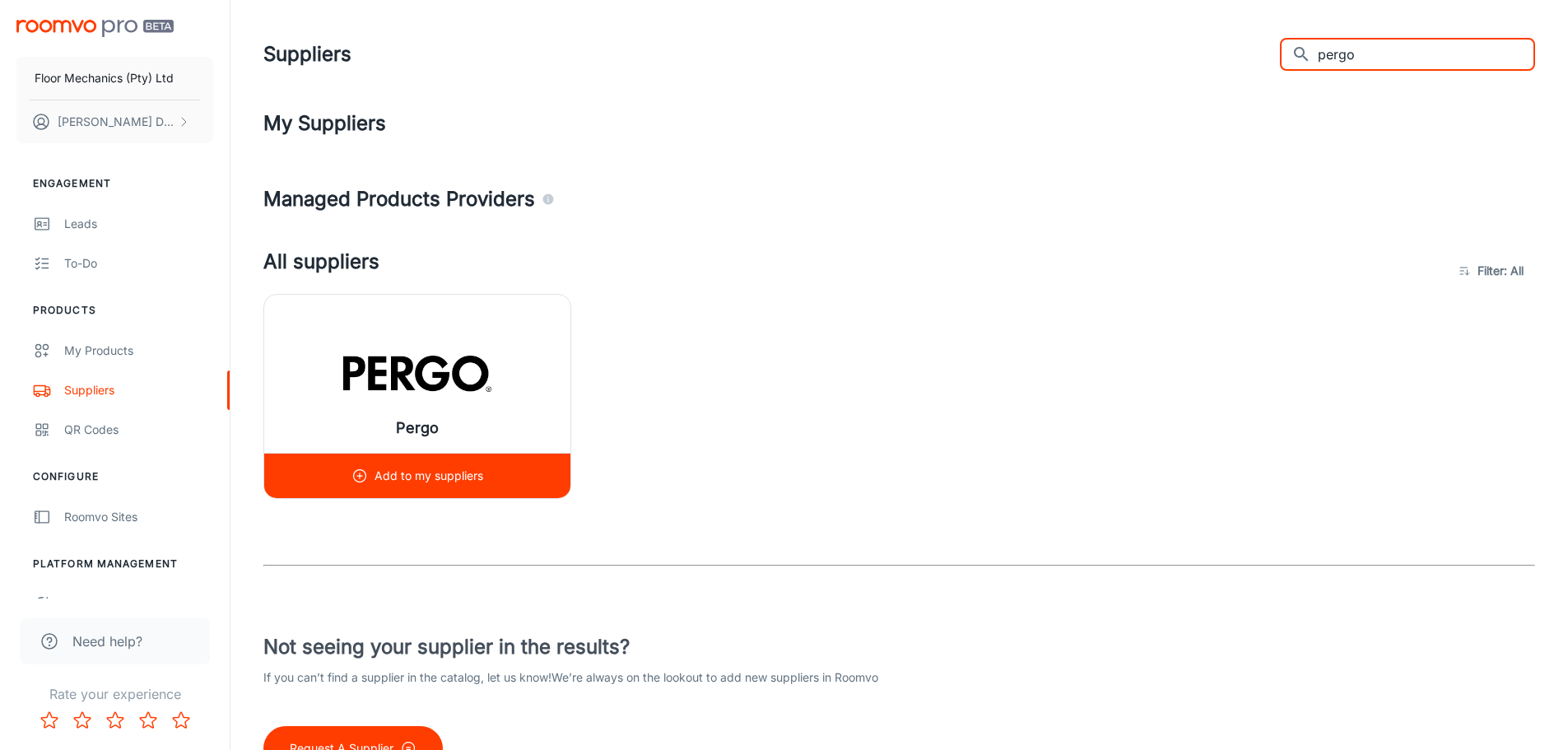
type input "pergo"
click at [426, 486] on div "Add to my suppliers" at bounding box center [417, 476] width 132 height 45
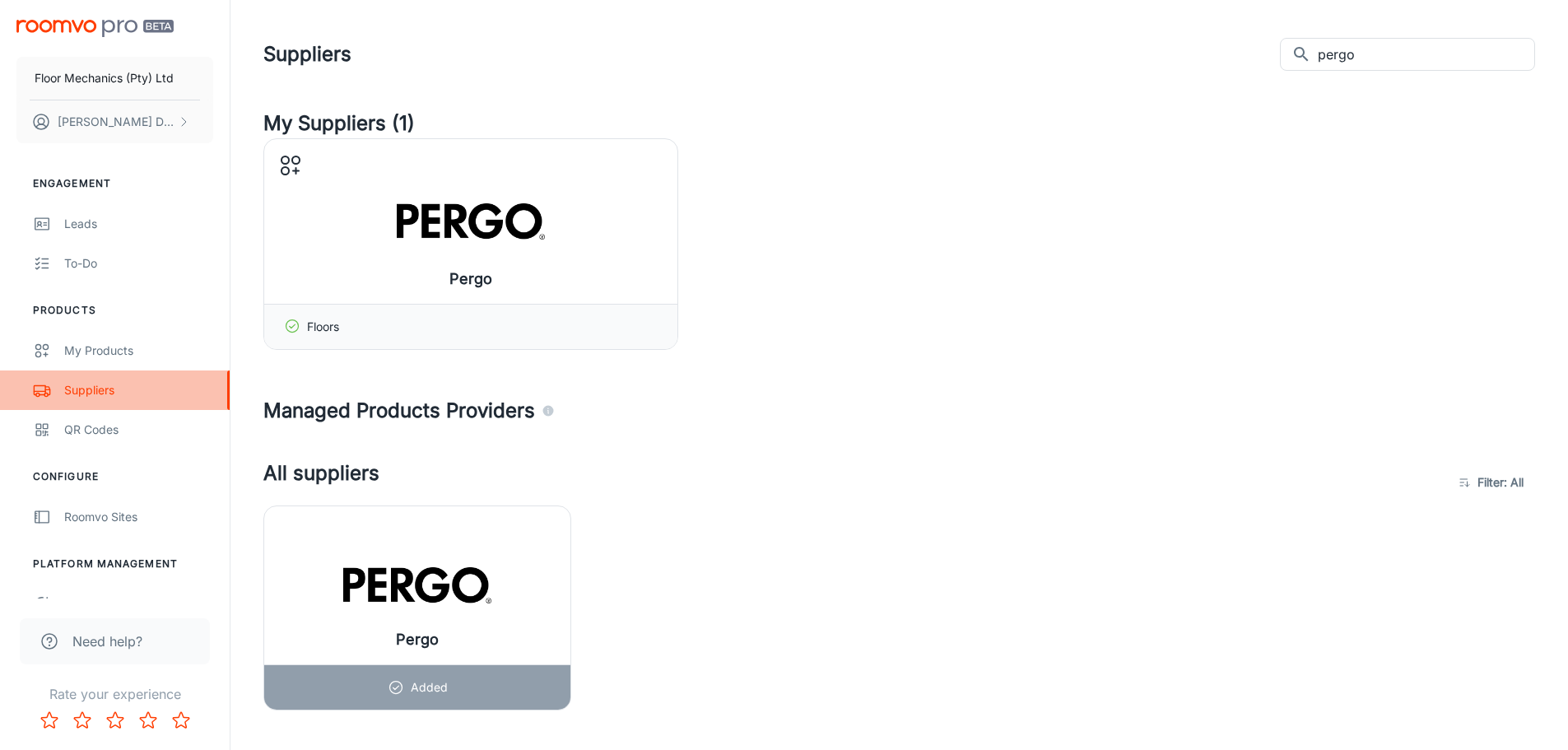
click at [100, 400] on link "Suppliers" at bounding box center [114, 390] width 229 height 40
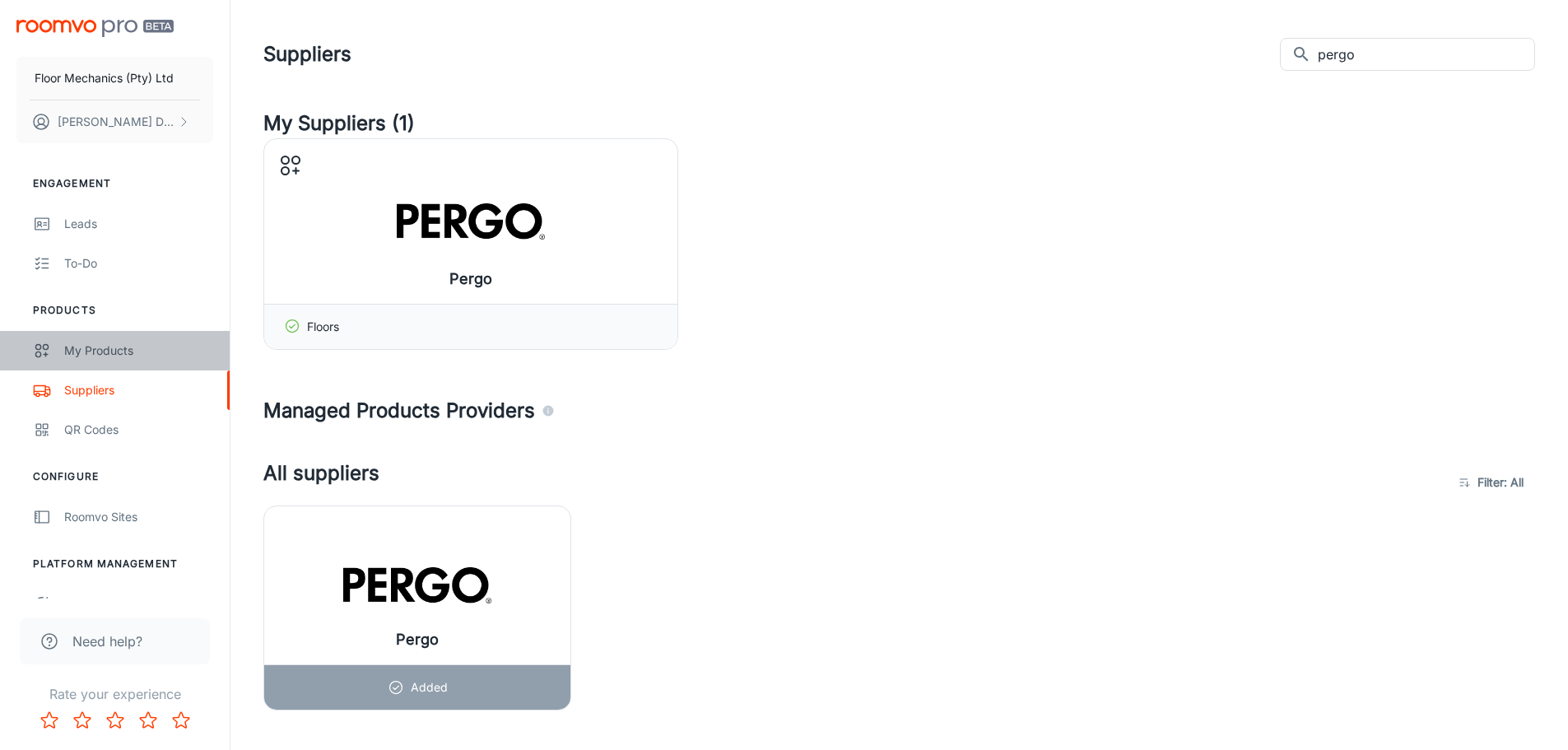
click at [111, 352] on div "My Products" at bounding box center [139, 350] width 149 height 18
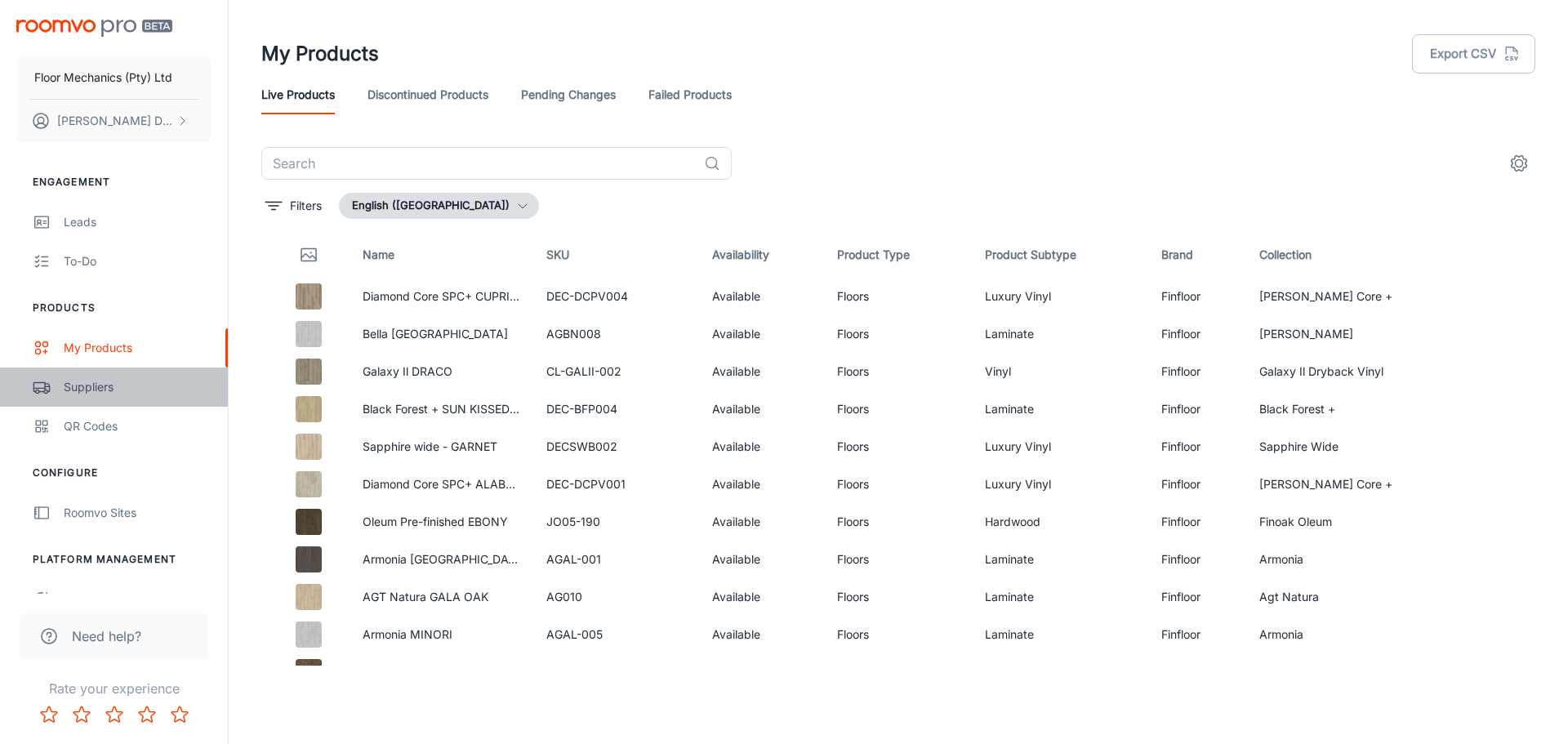
click at [84, 395] on div "Suppliers" at bounding box center [138, 386] width 148 height 18
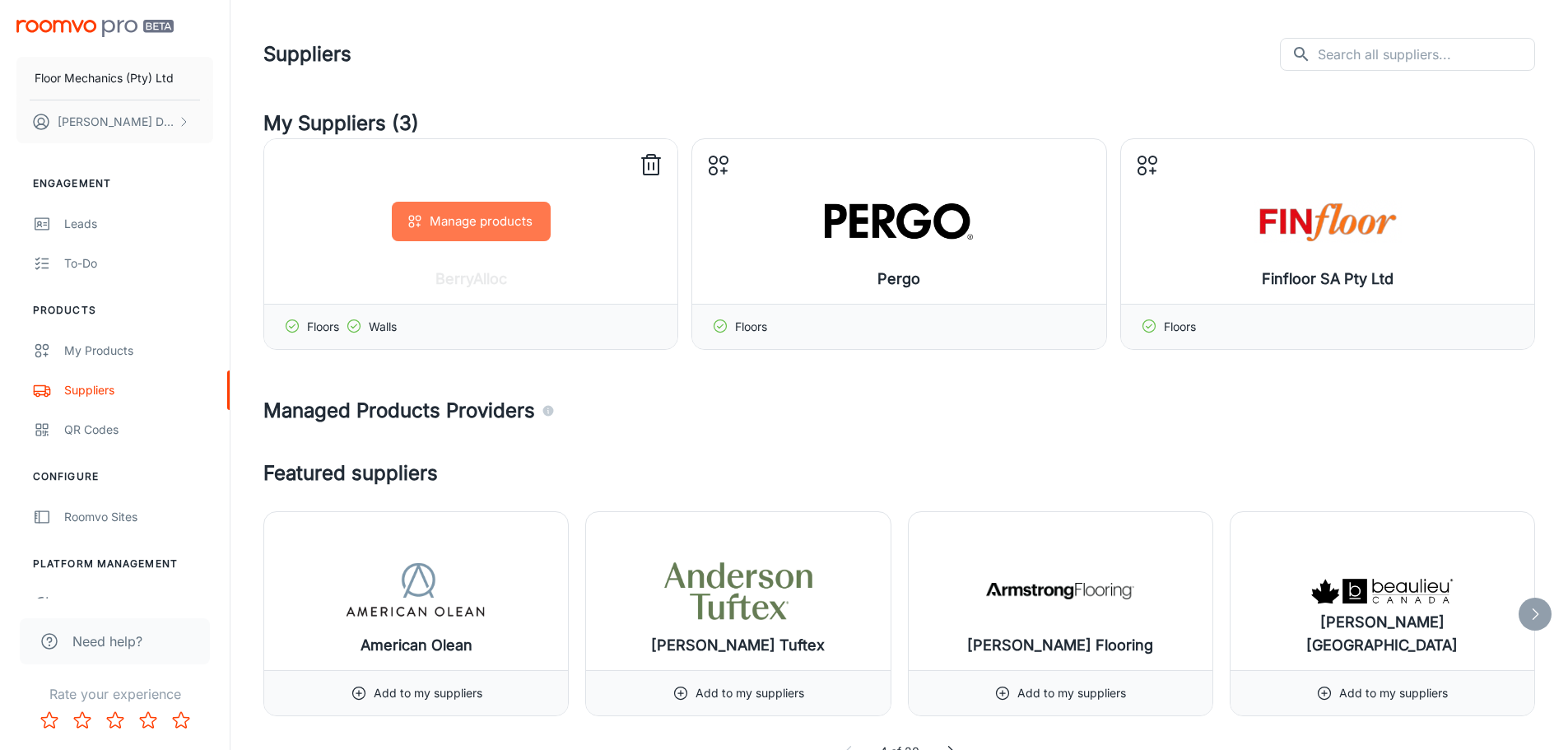
click at [522, 223] on button "Manage products" at bounding box center [472, 221] width 159 height 40
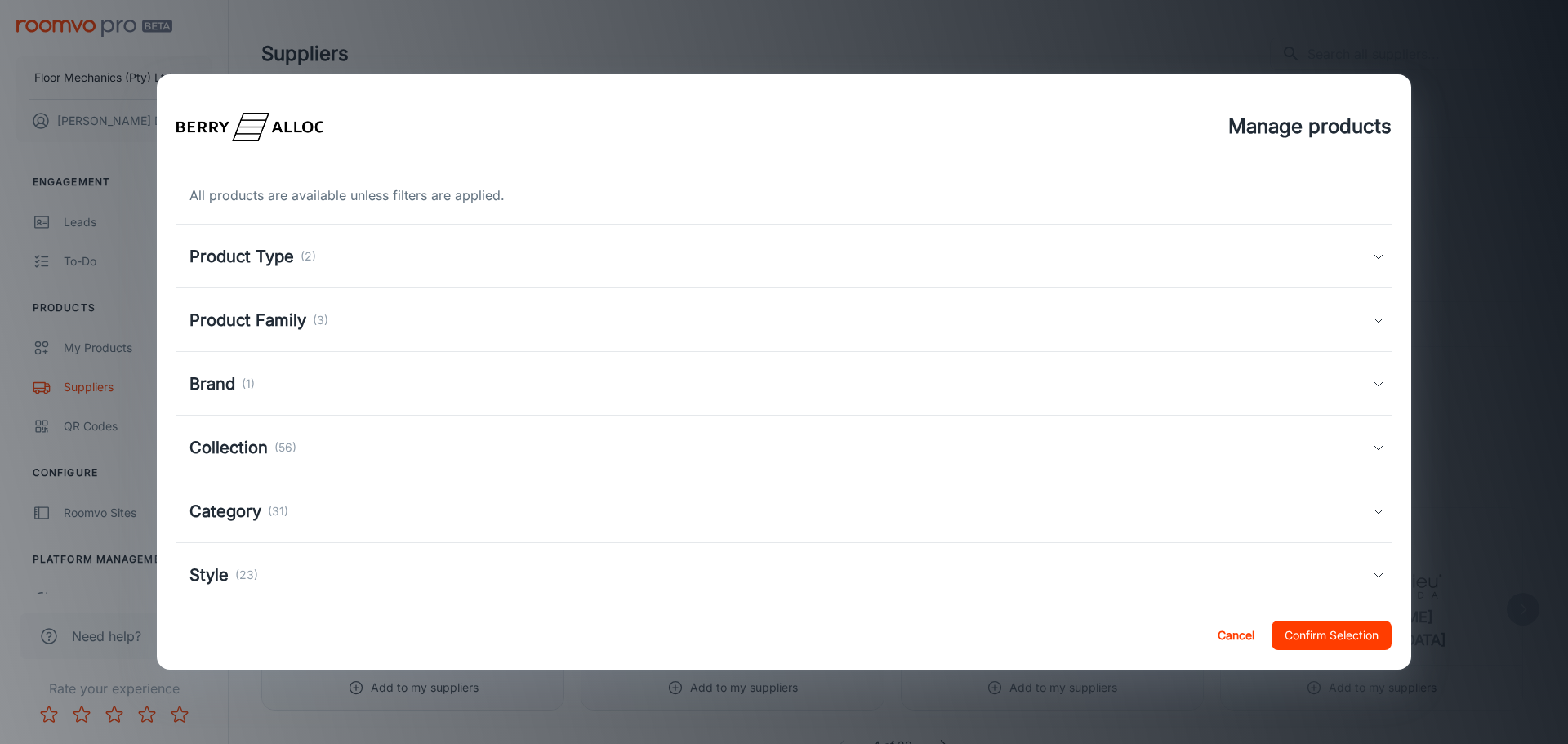
click at [516, 242] on div "Product Type (2)" at bounding box center [784, 256] width 1215 height 64
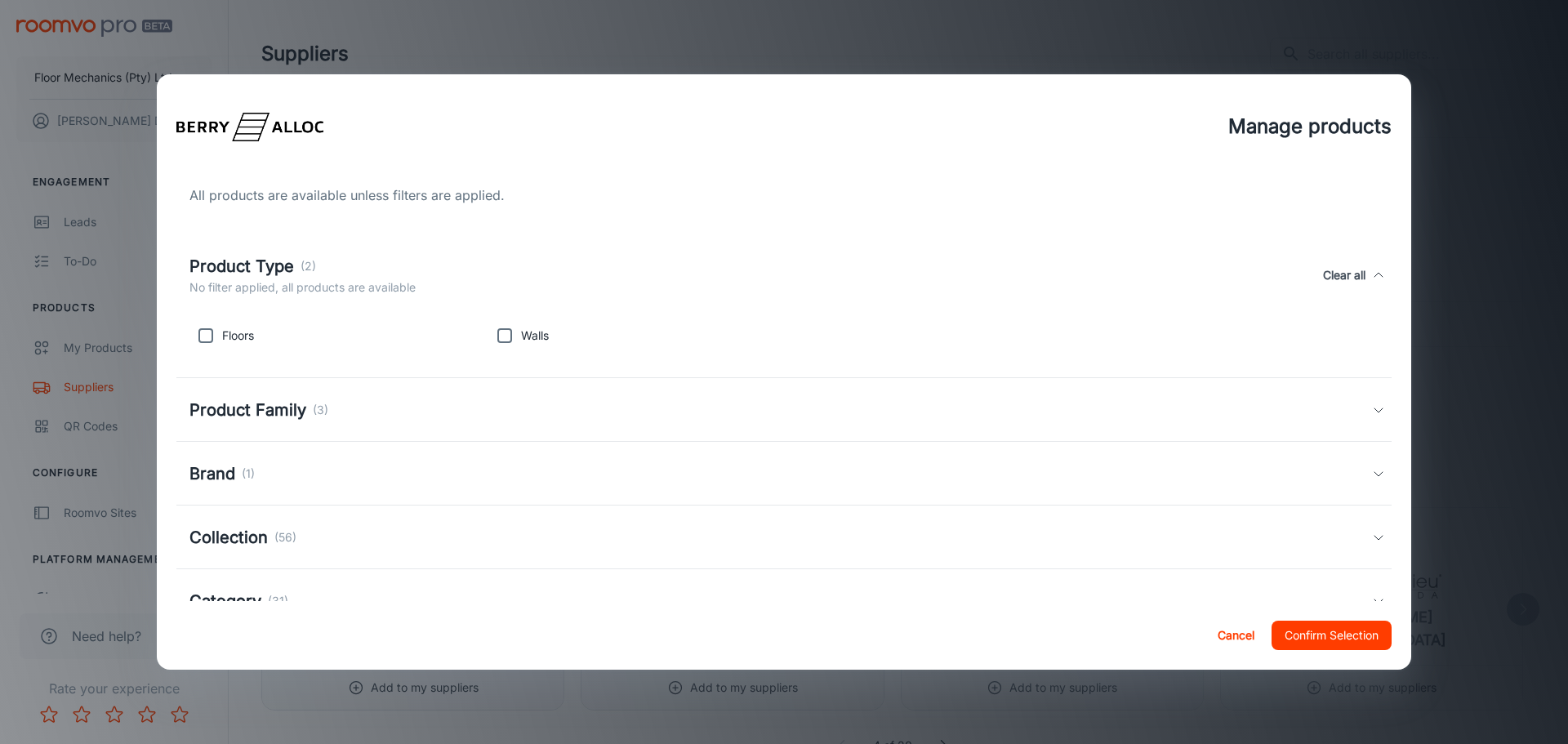
click at [211, 338] on input "checkbox" at bounding box center [206, 335] width 33 height 33
checkbox input "true"
click at [515, 416] on div "Product Family (3)" at bounding box center [781, 409] width 1183 height 24
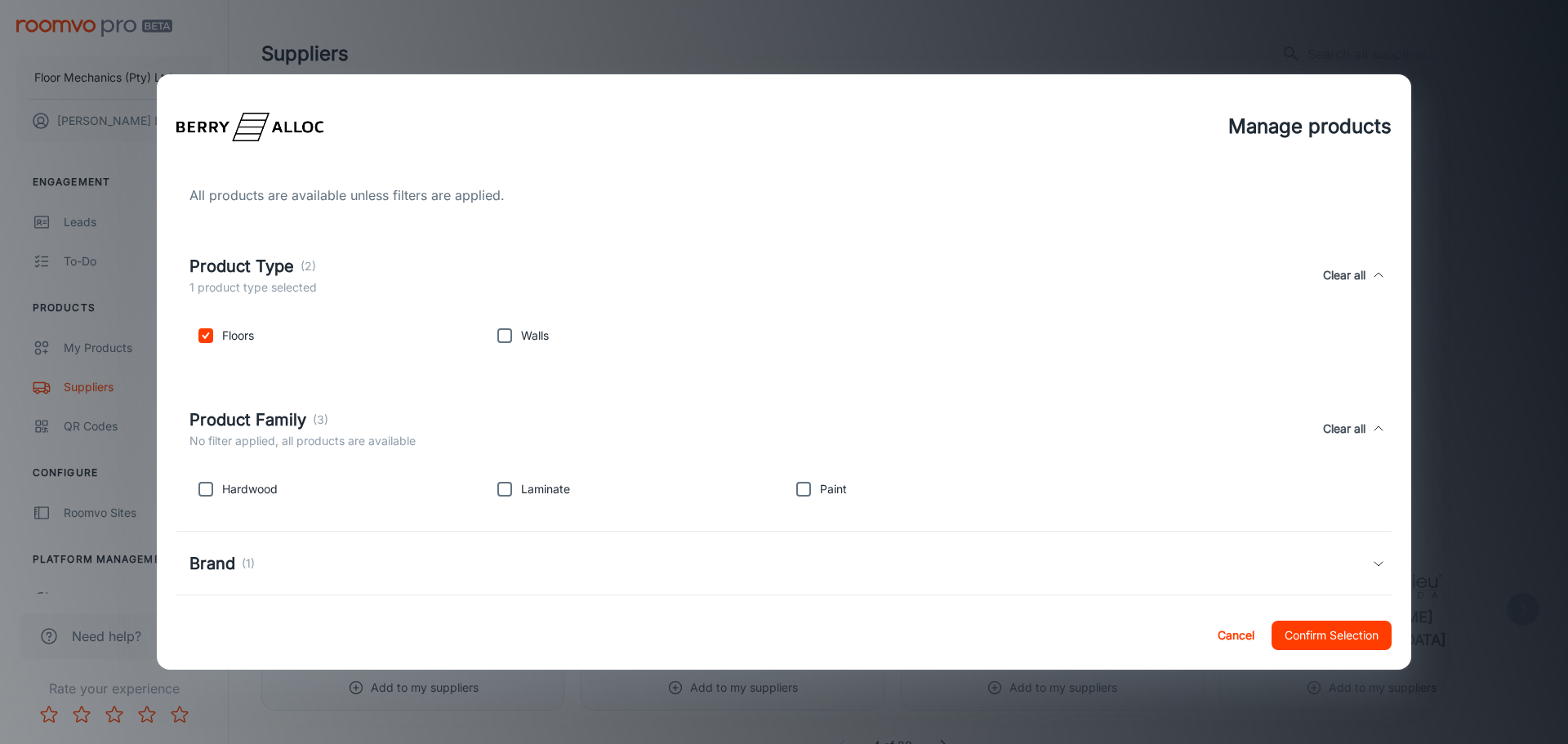
scroll to position [81, 0]
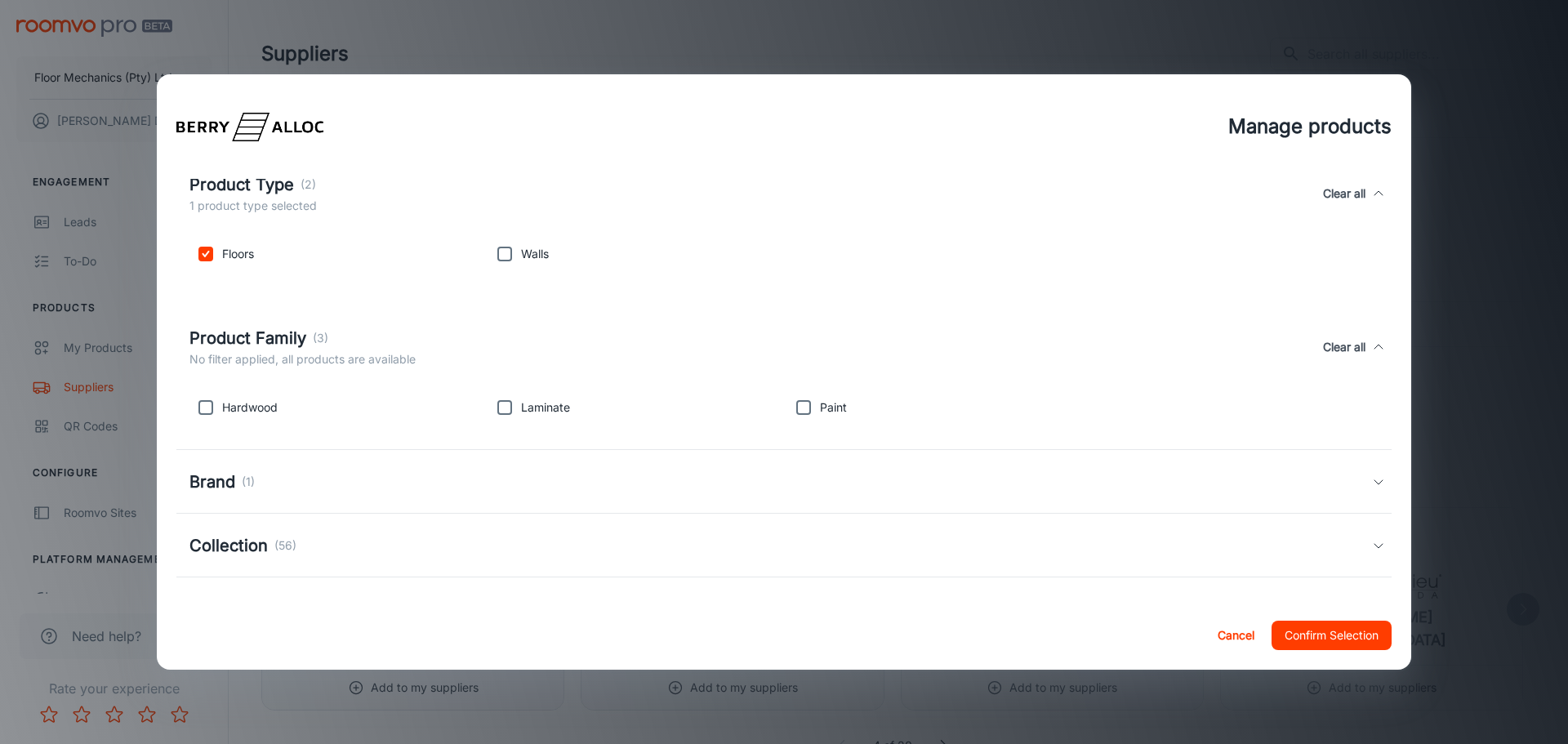
drag, startPoint x: 255, startPoint y: 408, endPoint x: 309, endPoint y: 396, distance: 55.3
click at [256, 408] on p "Hardwood" at bounding box center [249, 406] width 55 height 18
click at [505, 403] on input "checkbox" at bounding box center [504, 407] width 33 height 33
checkbox input "true"
drag, startPoint x: 203, startPoint y: 407, endPoint x: 294, endPoint y: 433, distance: 94.6
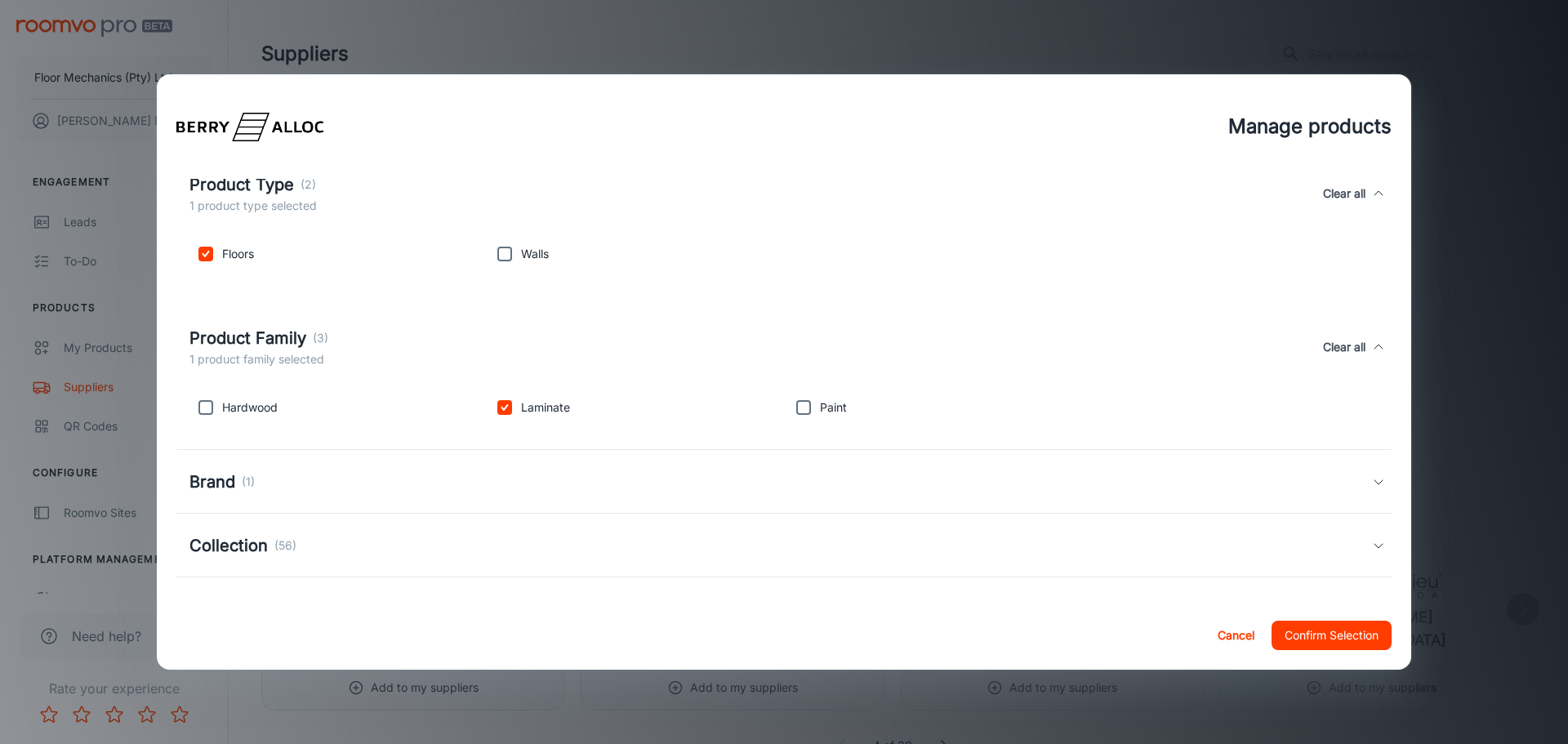
click at [207, 407] on input "checkbox" at bounding box center [206, 407] width 33 height 33
checkbox input "true"
click at [390, 477] on div "Brand (1)" at bounding box center [781, 481] width 1183 height 24
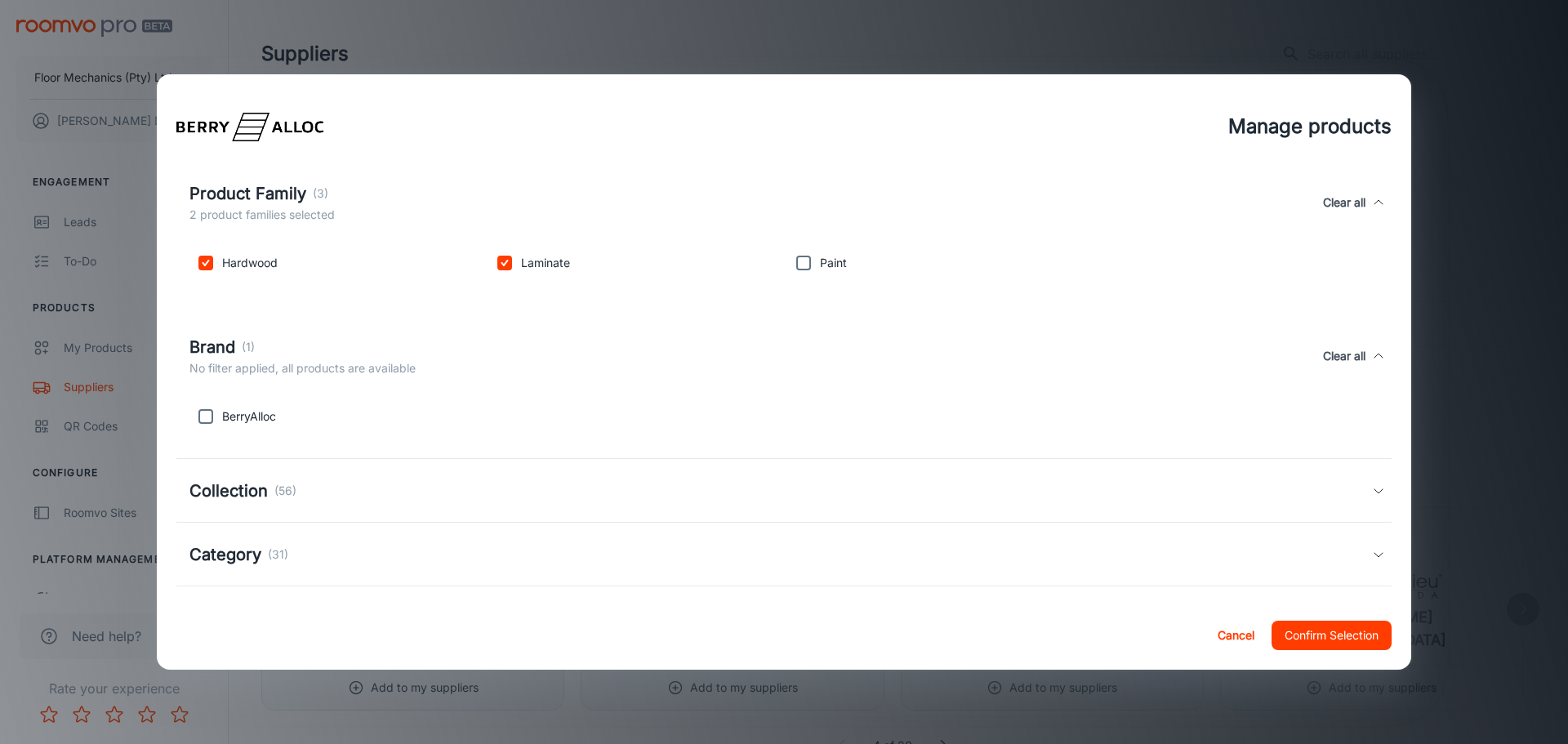
scroll to position [245, 0]
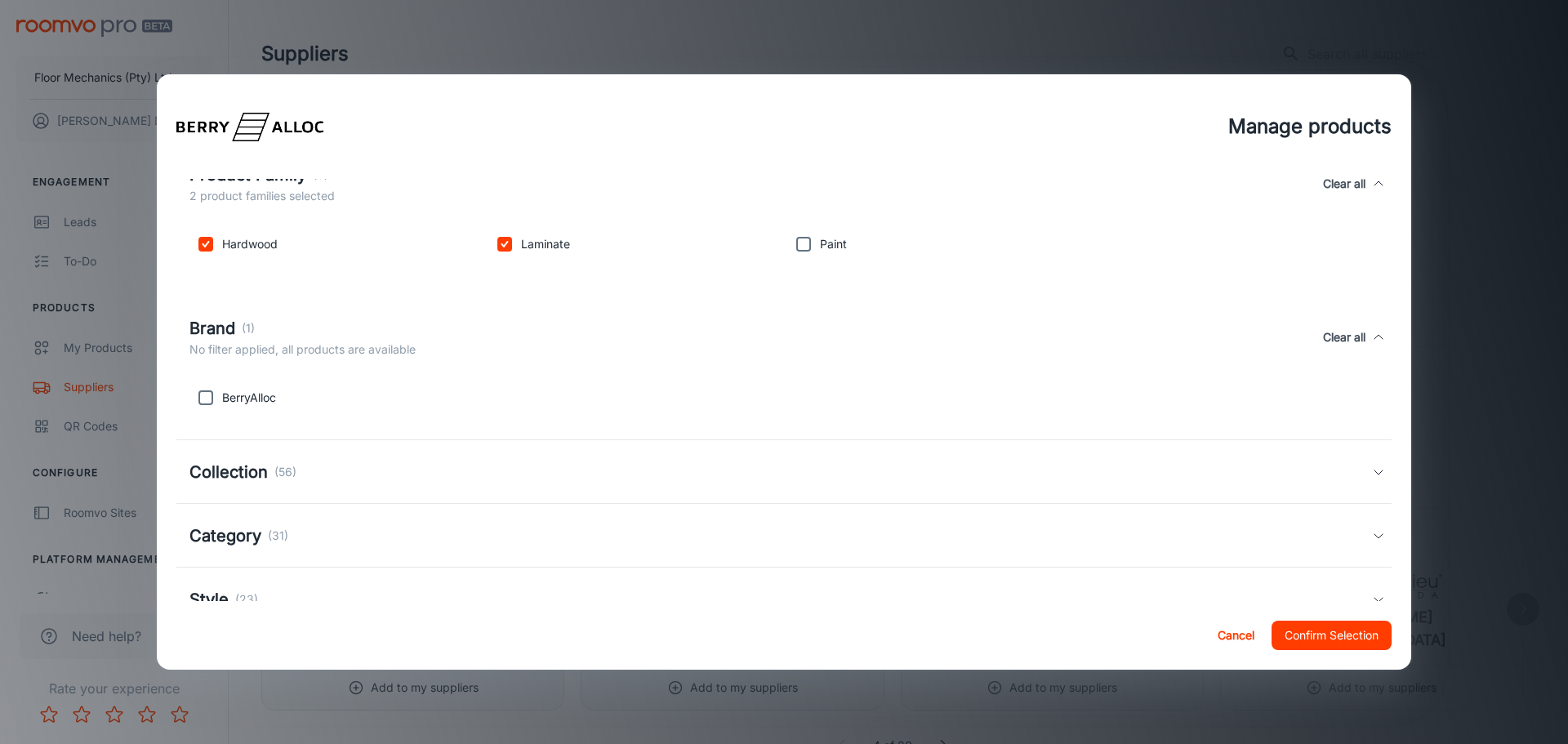
click at [300, 473] on div "Collection (56)" at bounding box center [781, 471] width 1183 height 24
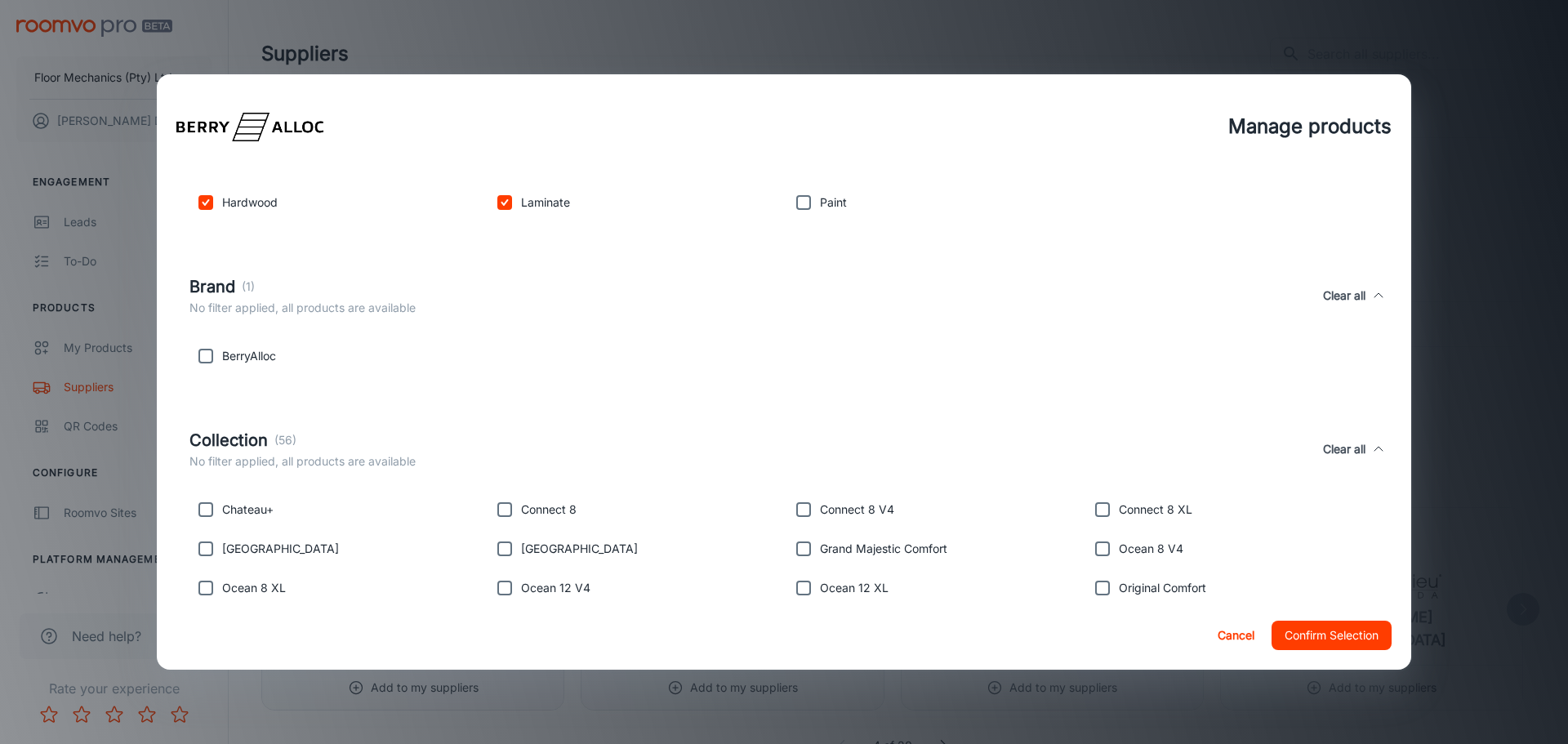
scroll to position [327, 0]
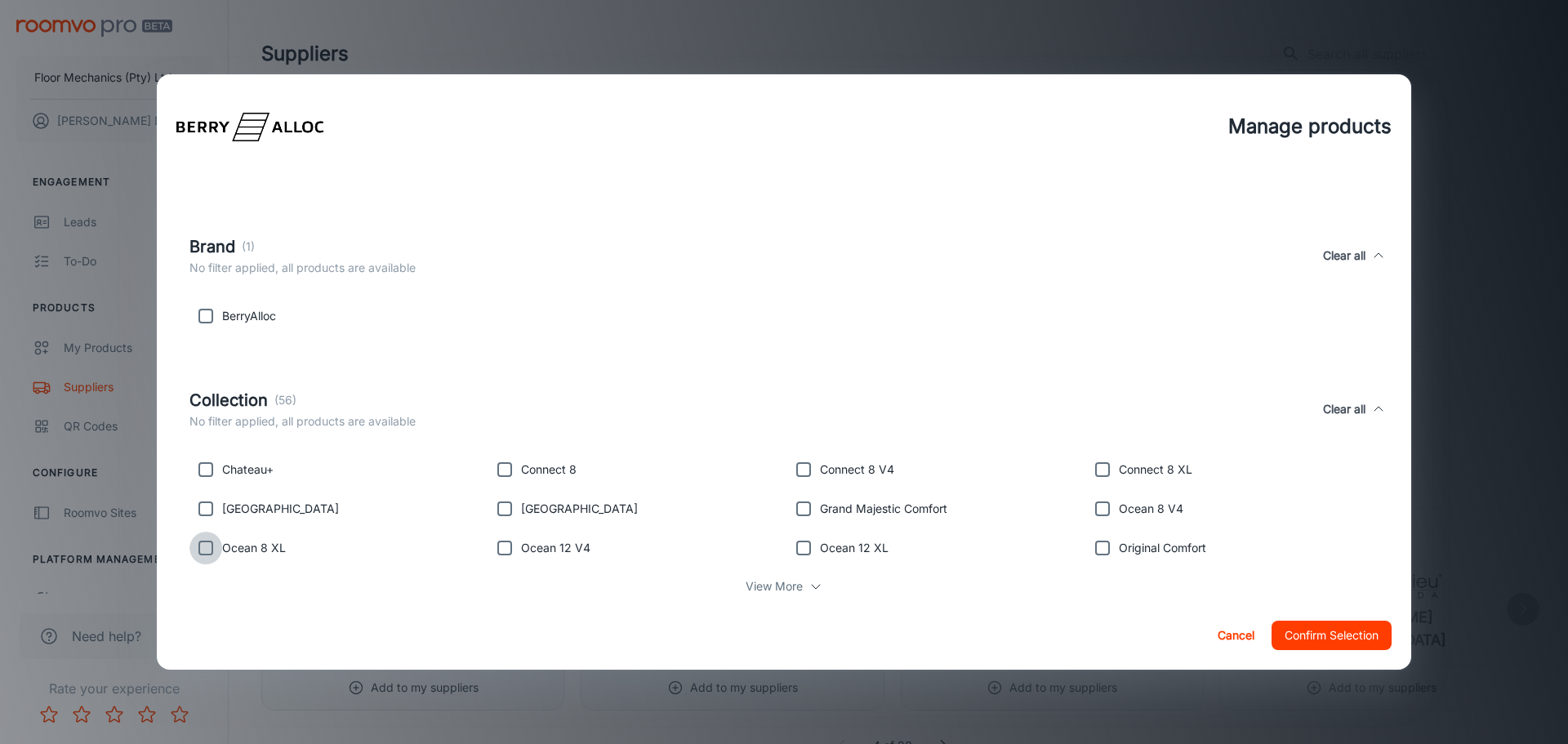
click at [208, 546] on input "checkbox" at bounding box center [206, 548] width 33 height 33
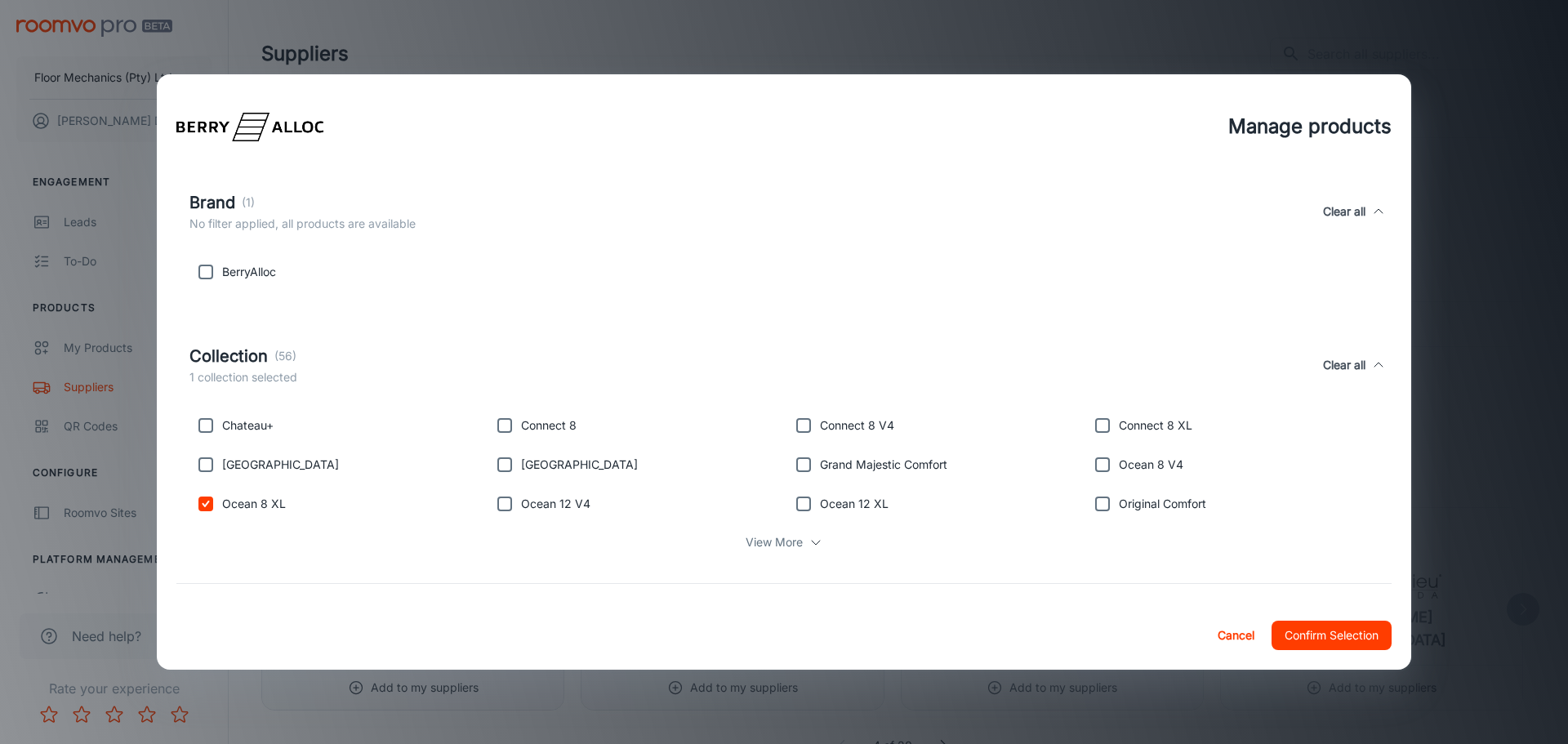
scroll to position [408, 0]
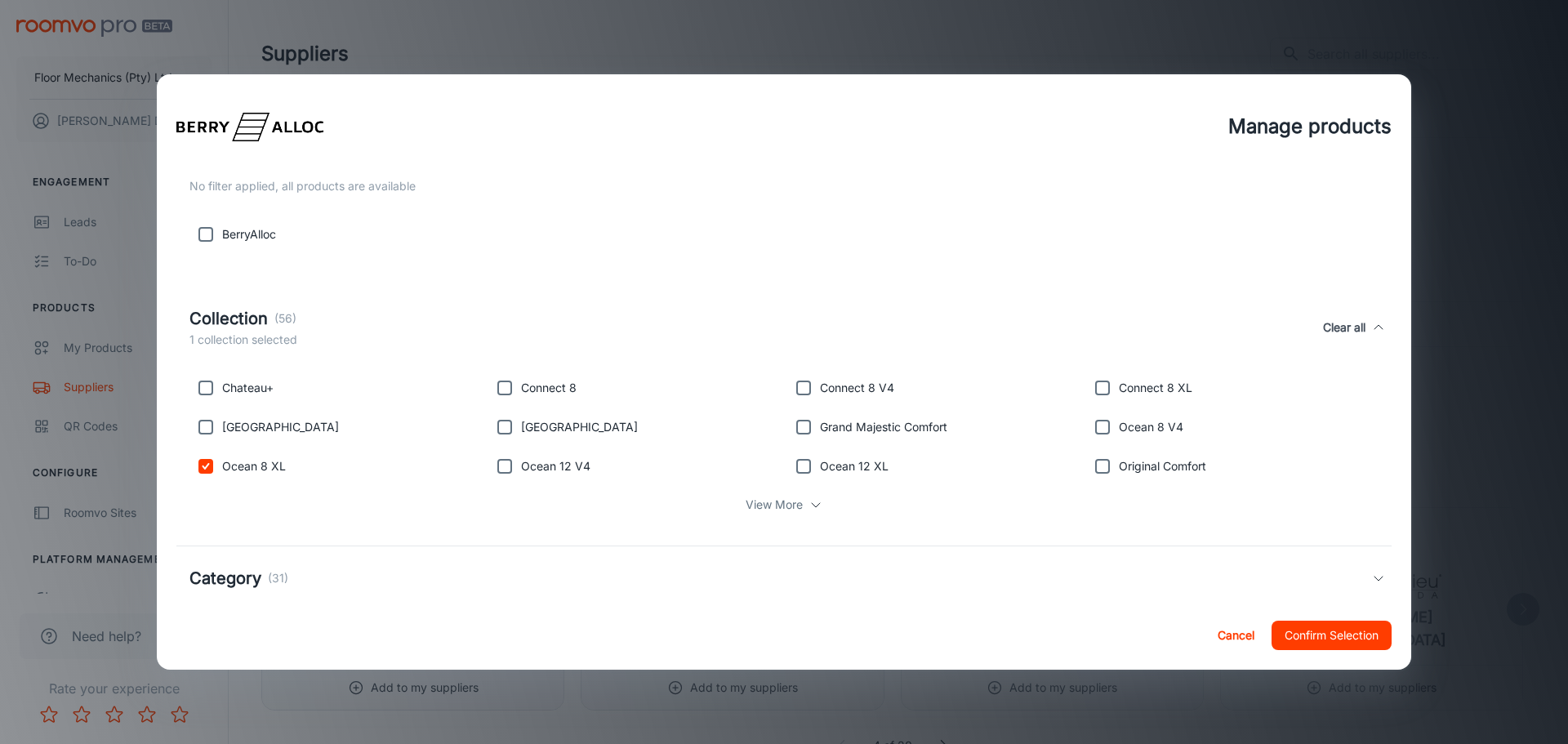
click at [809, 498] on icon at bounding box center [815, 505] width 13 height 13
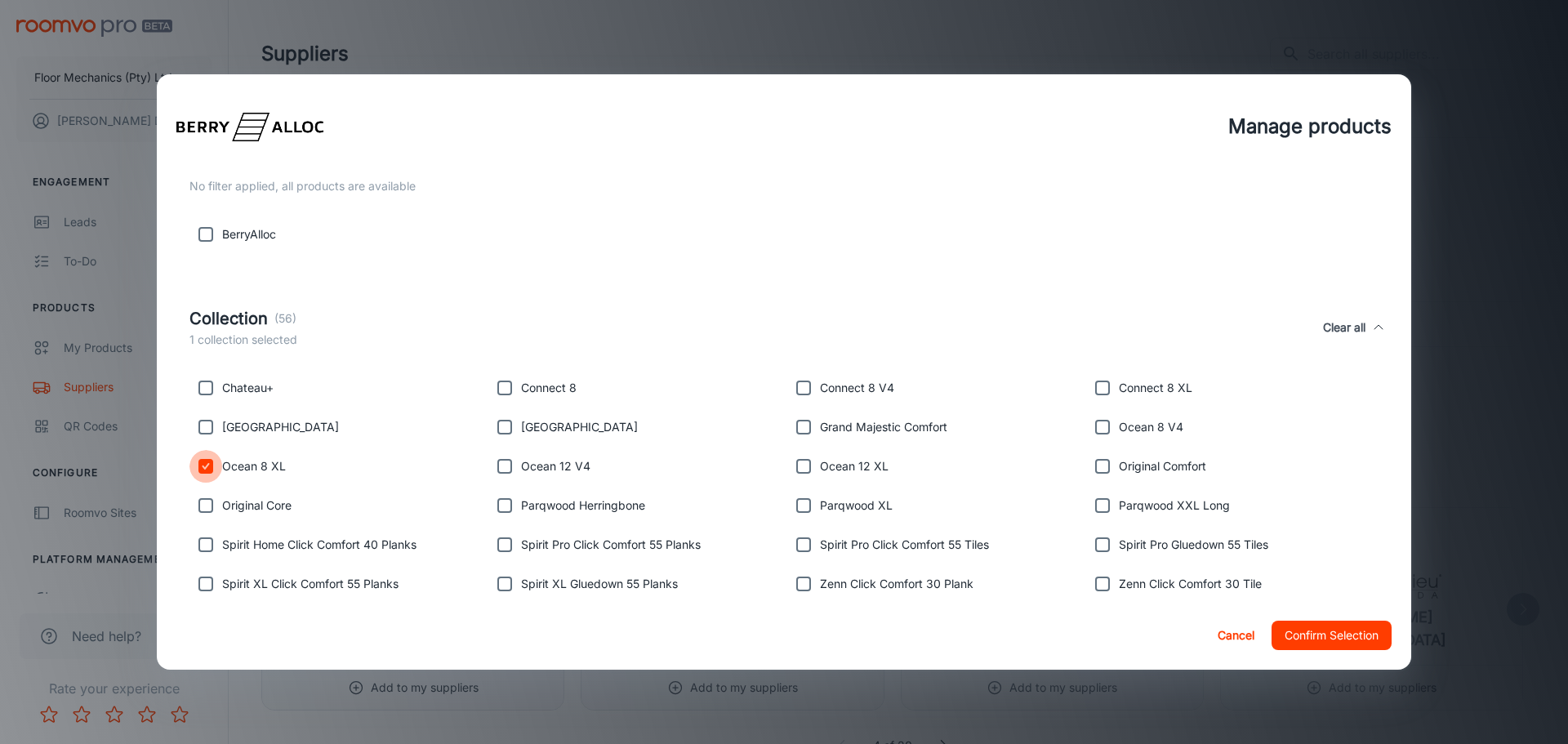
drag, startPoint x: 212, startPoint y: 467, endPoint x: 595, endPoint y: 482, distance: 383.3
click at [213, 467] on input "checkbox" at bounding box center [206, 466] width 33 height 33
checkbox input "false"
click at [1088, 510] on input "checkbox" at bounding box center [1102, 505] width 33 height 33
checkbox input "true"
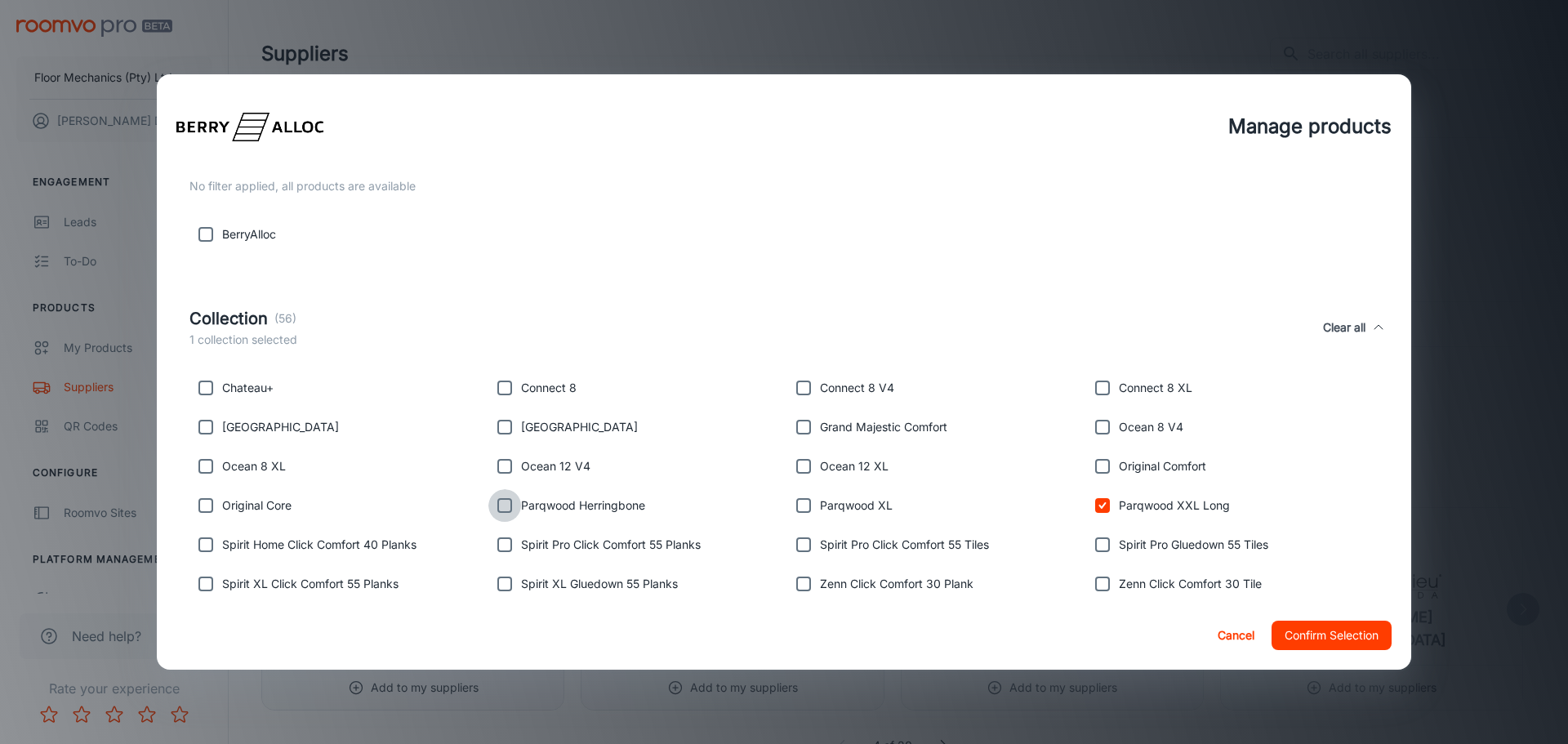
click at [500, 505] on input "checkbox" at bounding box center [504, 505] width 33 height 33
checkbox input "true"
click at [1293, 635] on button "Confirm Selection" at bounding box center [1331, 635] width 120 height 29
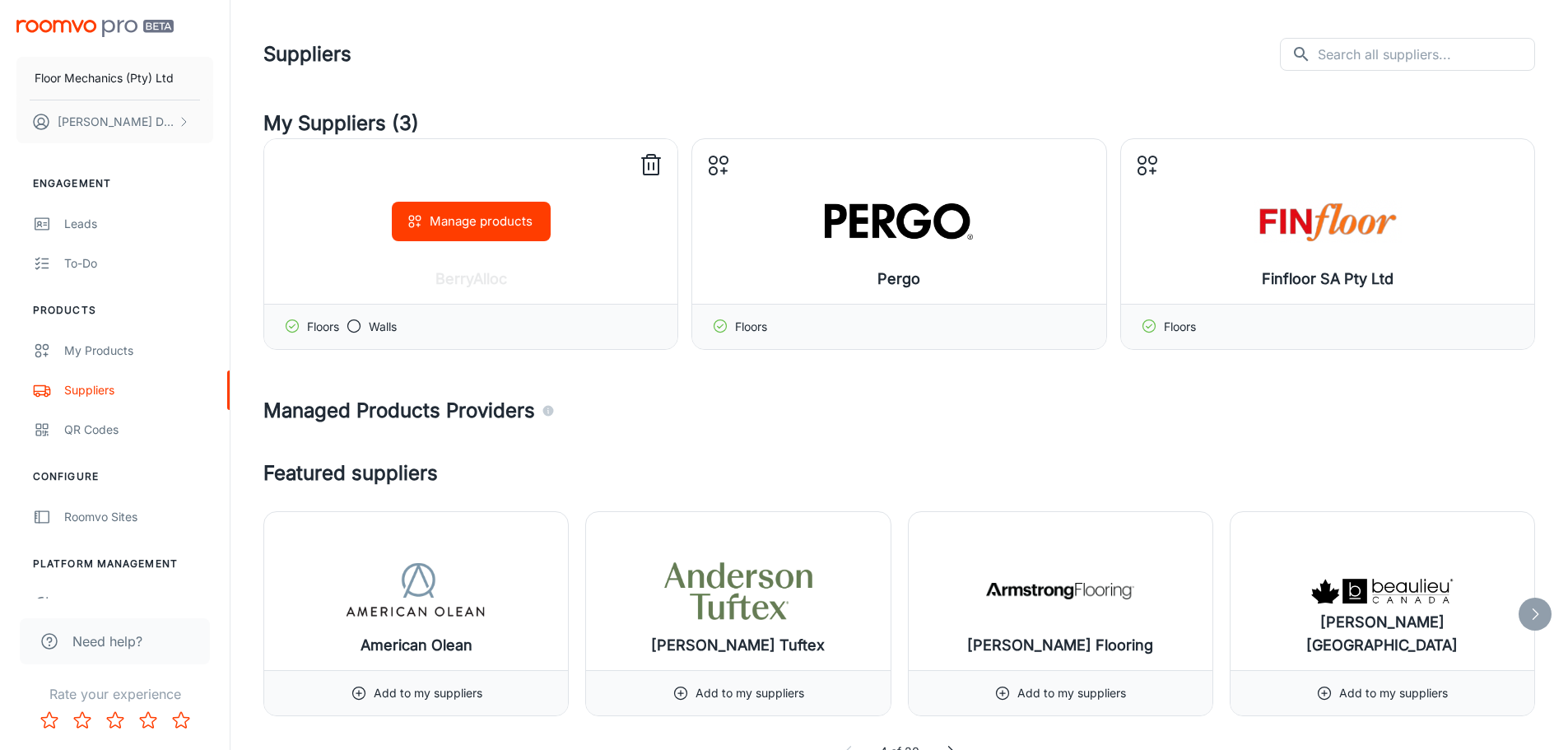
click at [483, 212] on button "Manage products" at bounding box center [472, 221] width 159 height 40
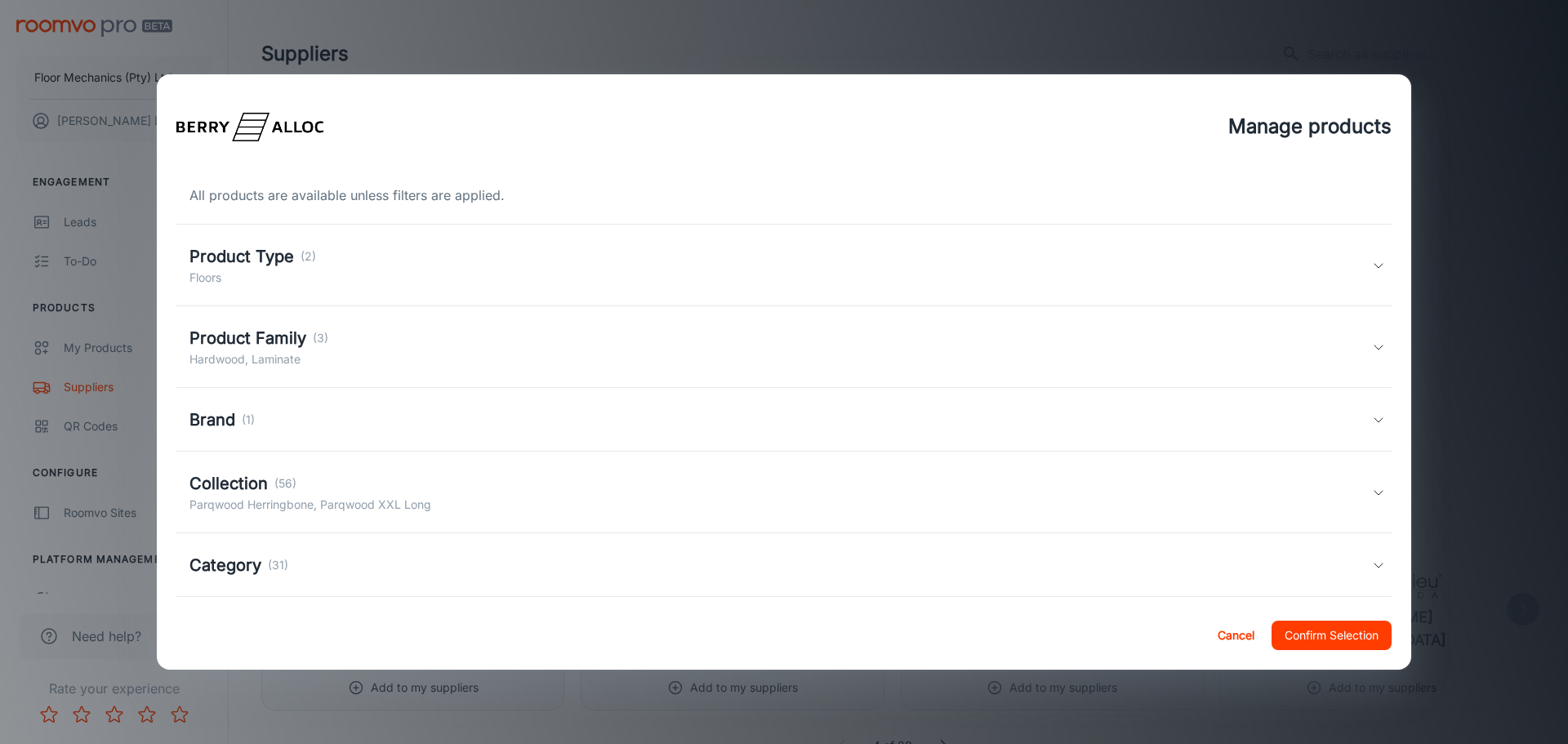
click at [1300, 636] on button "Confirm Selection" at bounding box center [1331, 635] width 120 height 29
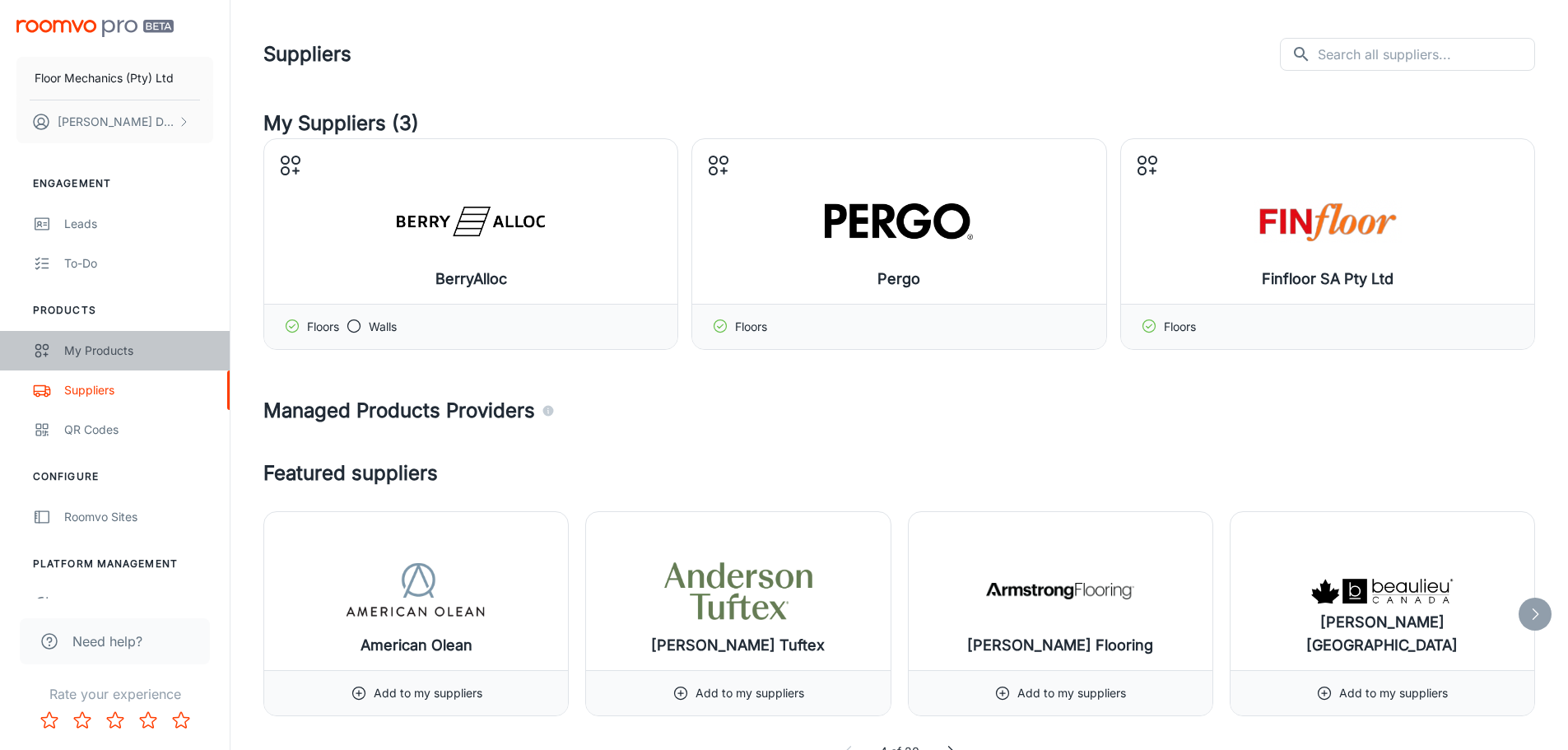
click at [124, 342] on div "My Products" at bounding box center [139, 350] width 149 height 18
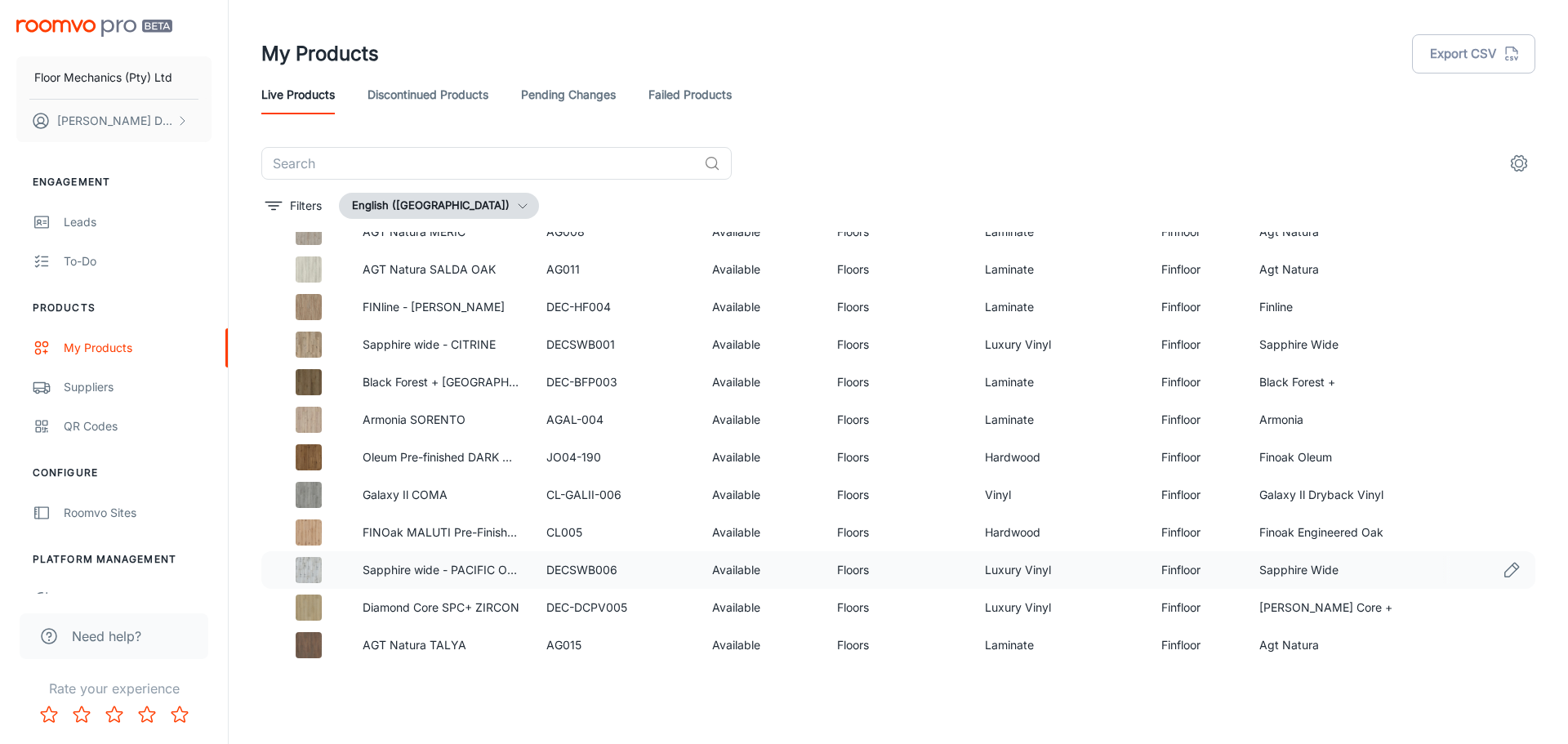
scroll to position [2579, 0]
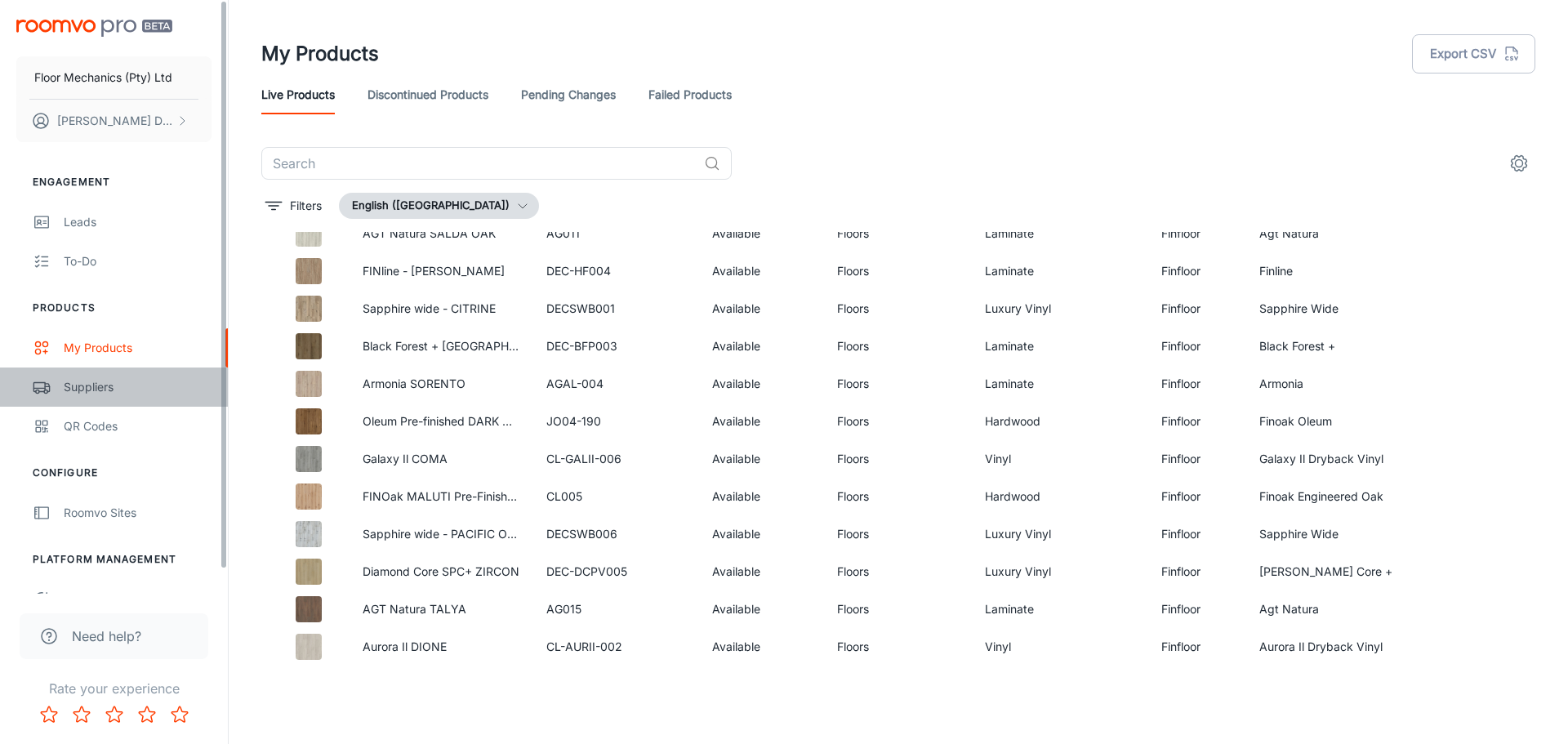
click at [99, 390] on div "Suppliers" at bounding box center [138, 386] width 148 height 18
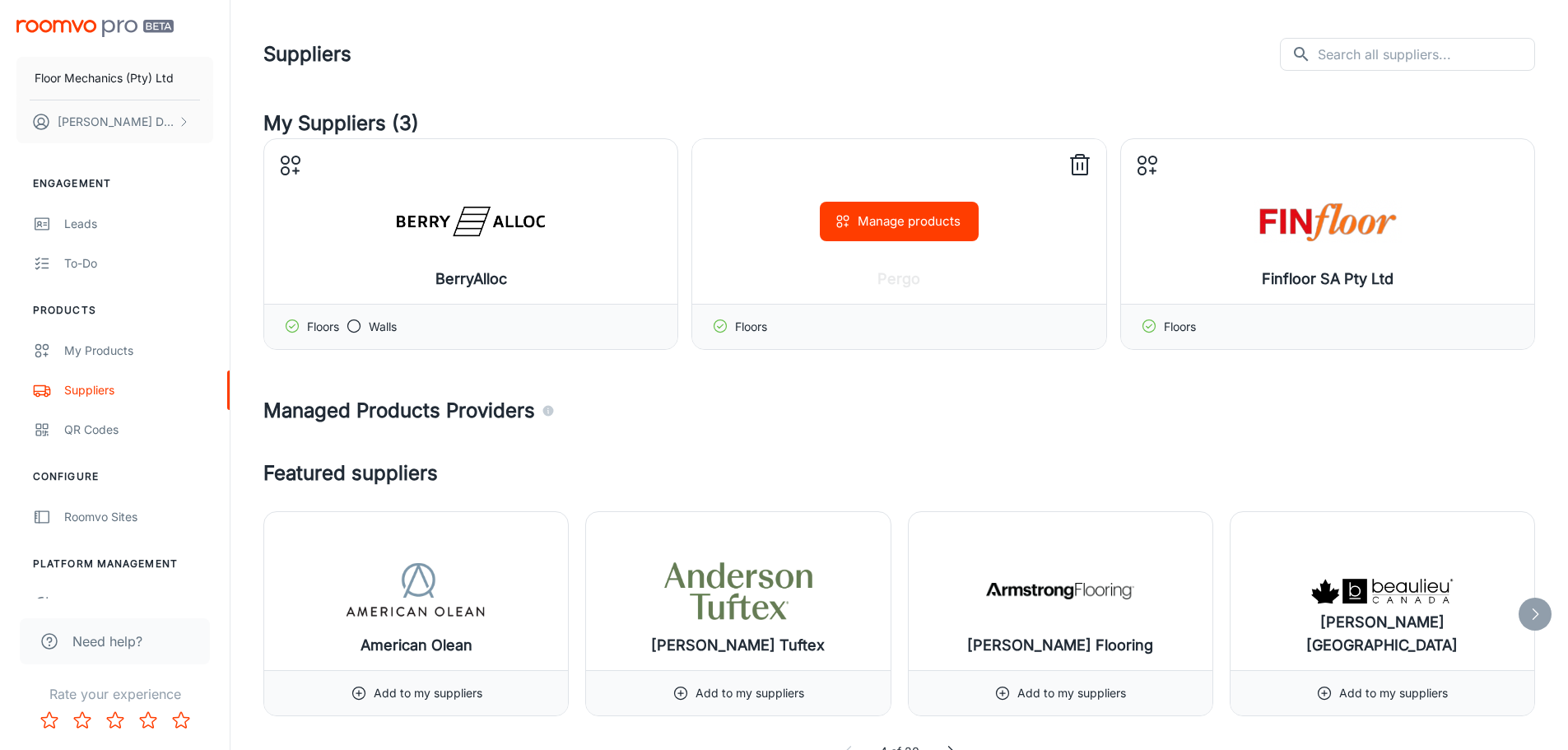
click at [850, 222] on icon "button" at bounding box center [842, 221] width 16 height 16
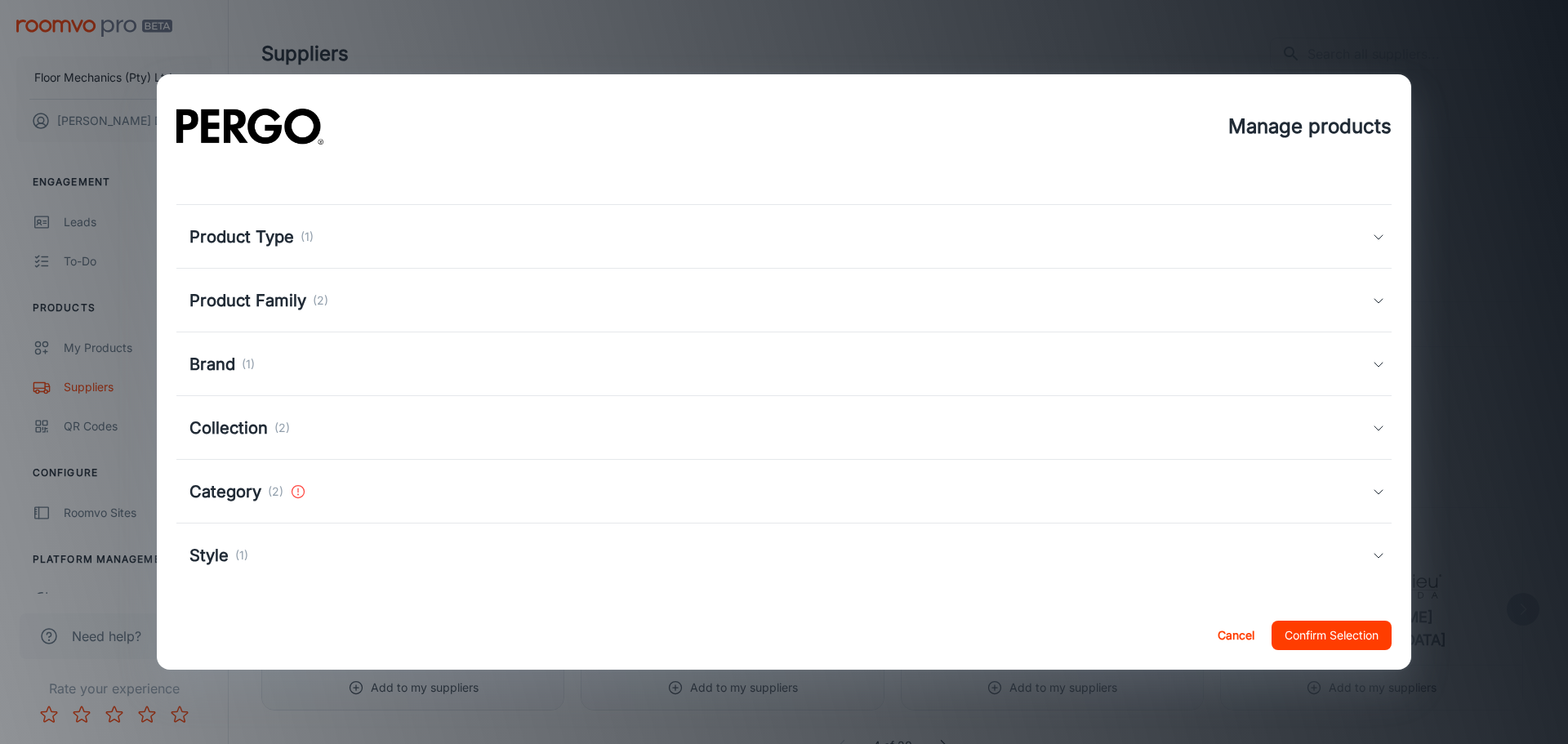
scroll to position [99, 0]
click at [803, 495] on div "Category (2)" at bounding box center [781, 485] width 1183 height 24
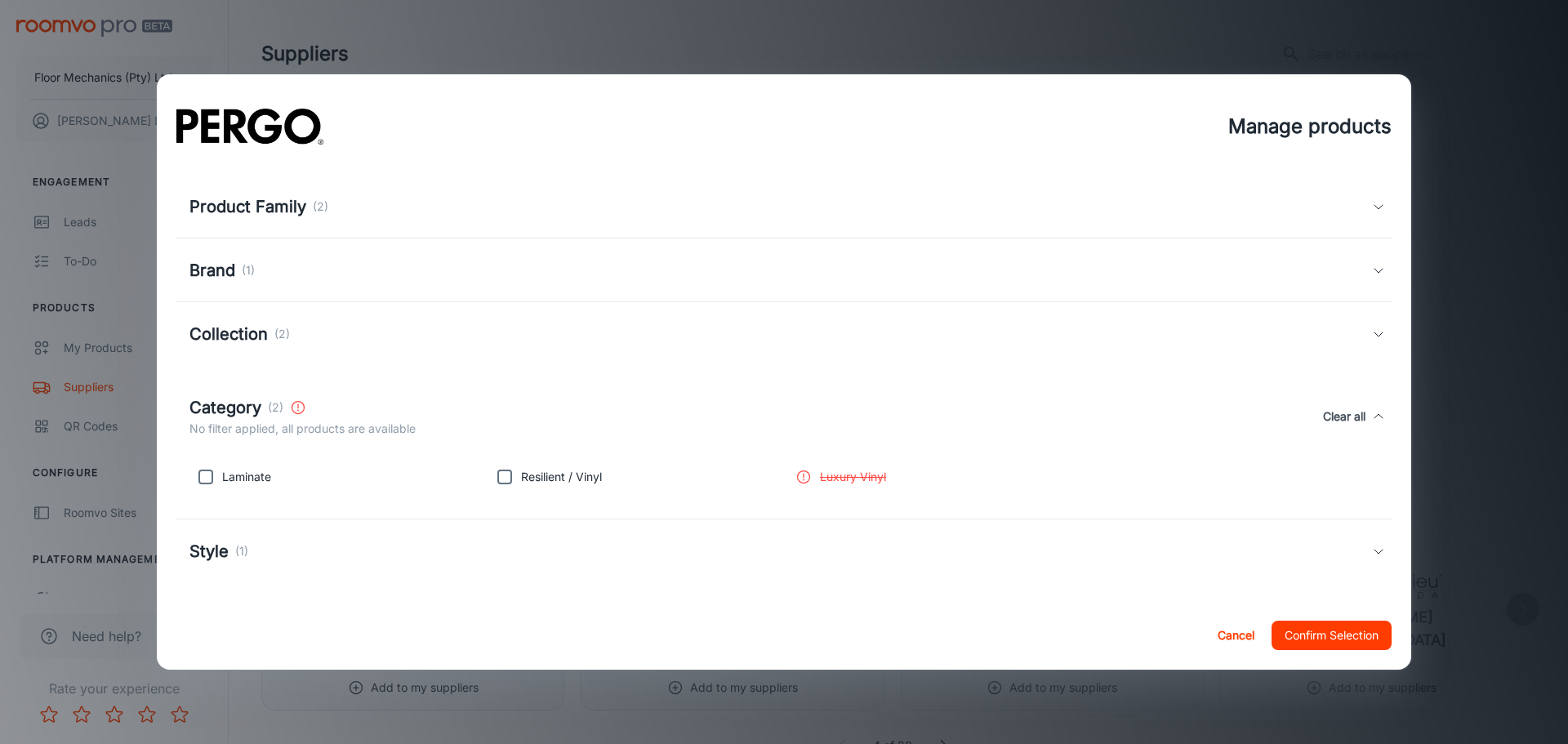
scroll to position [189, 0]
click at [208, 475] on input "checkbox" at bounding box center [206, 474] width 33 height 33
checkbox input "true"
click at [1313, 626] on button "Confirm Selection" at bounding box center [1331, 635] width 120 height 29
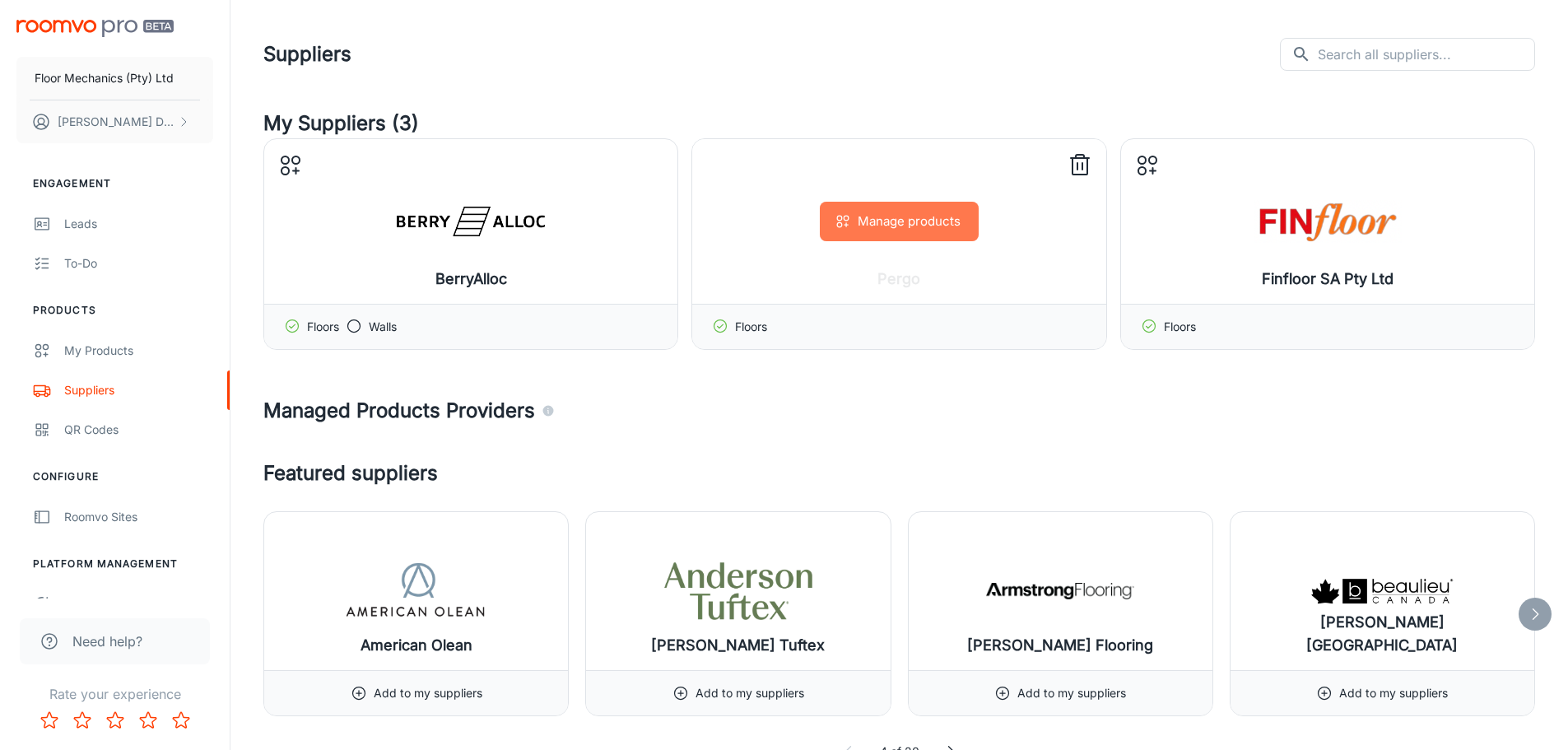
click at [900, 203] on button "Manage products" at bounding box center [899, 221] width 159 height 40
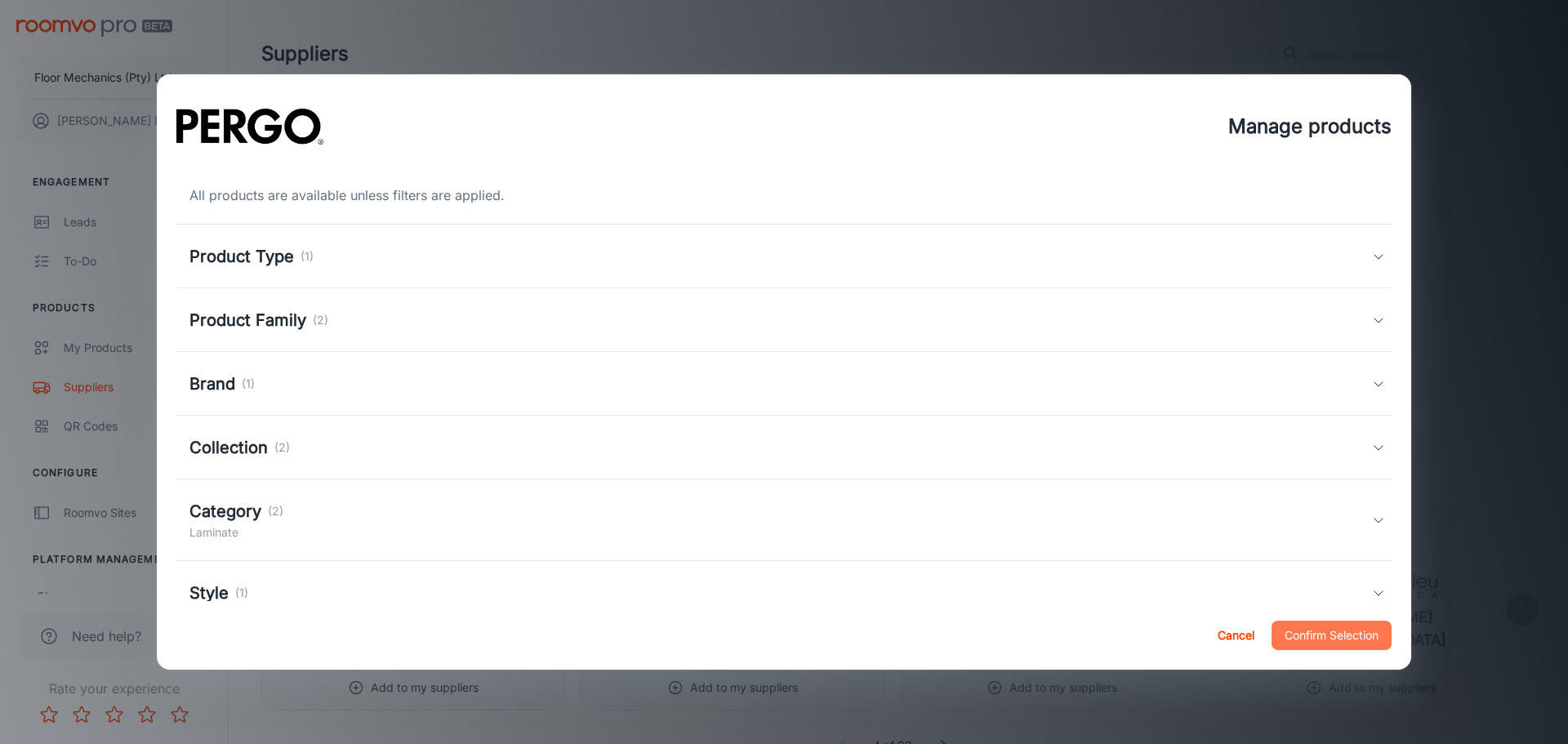
click at [1302, 627] on button "Confirm Selection" at bounding box center [1331, 635] width 120 height 29
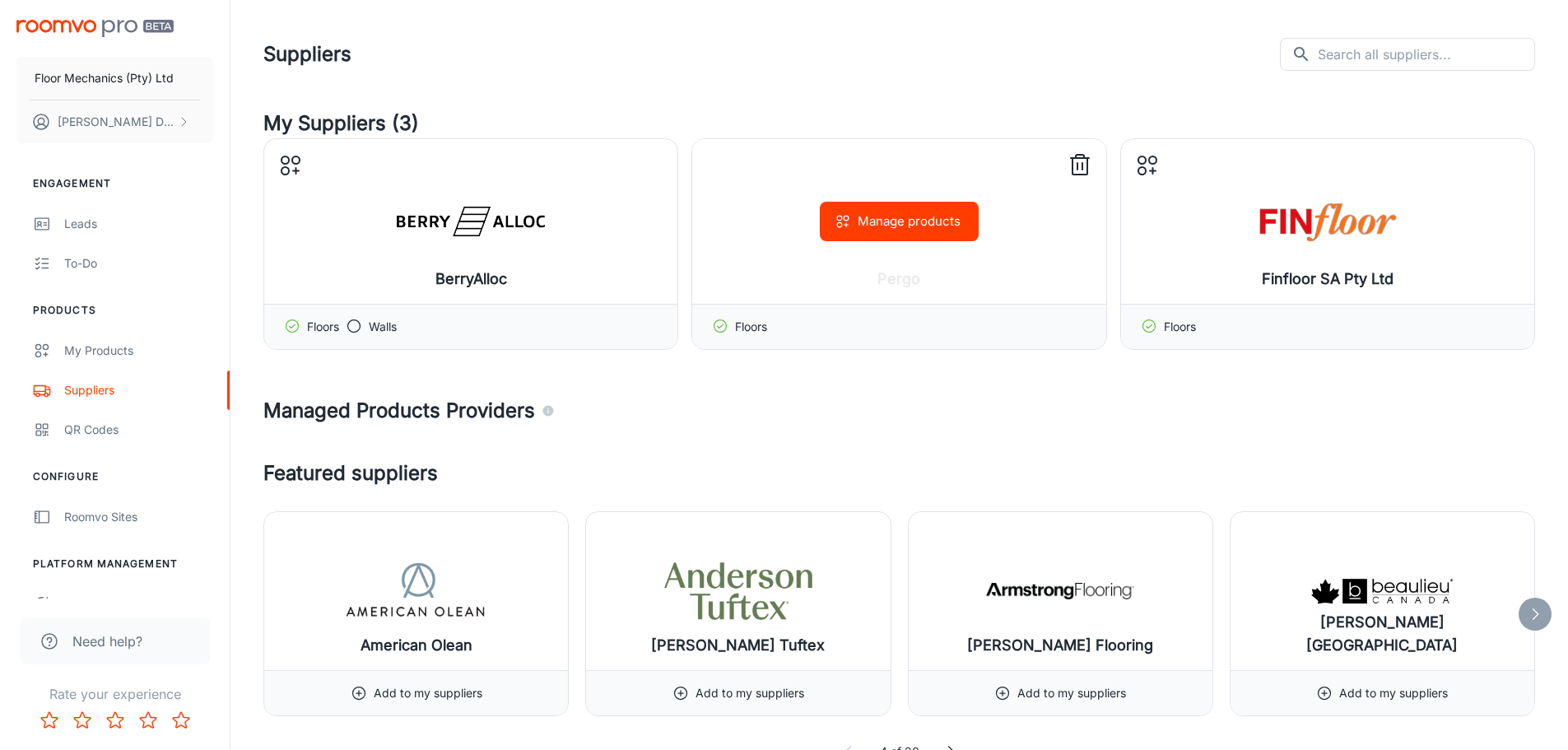
click at [864, 233] on button "Manage products" at bounding box center [899, 221] width 159 height 40
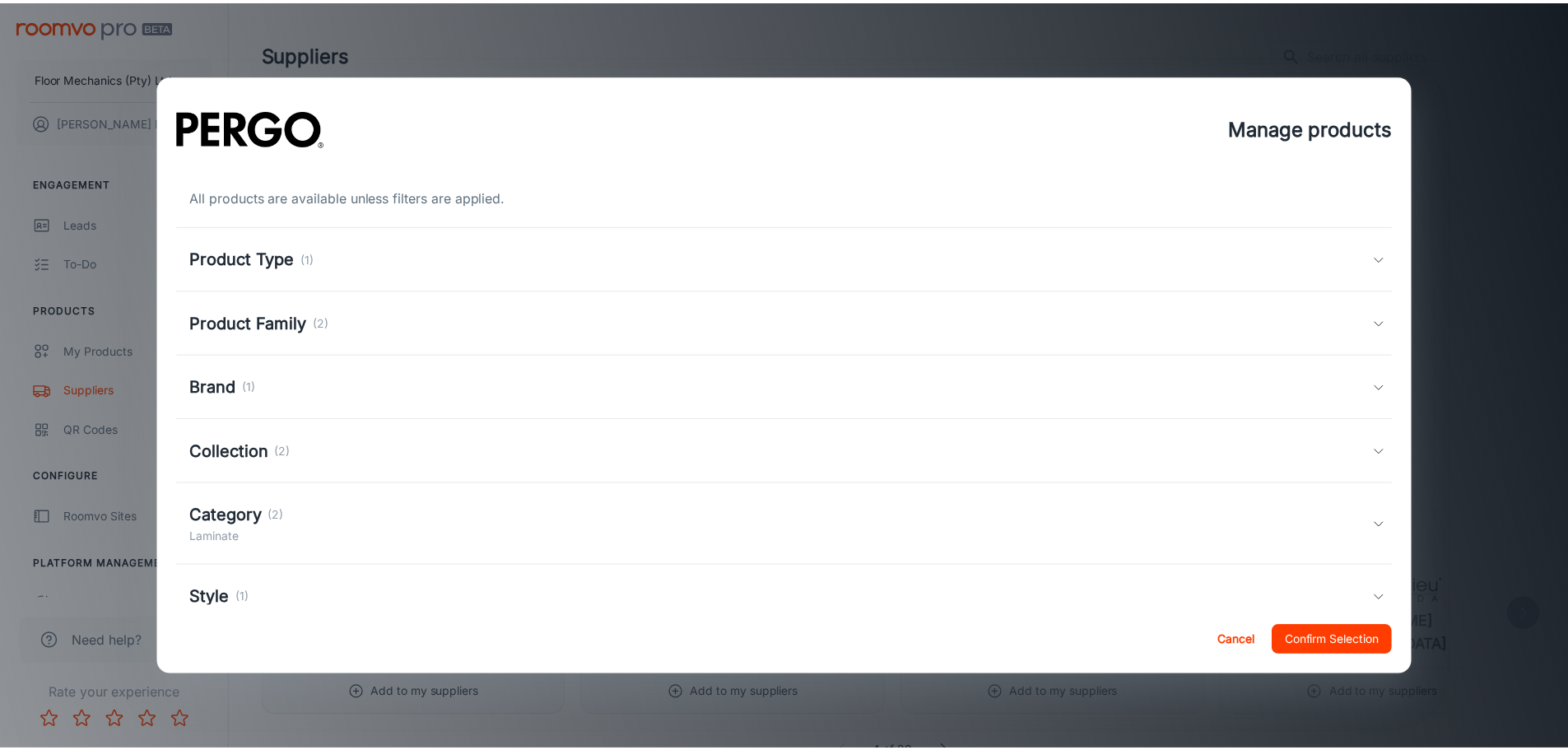
scroll to position [44, 0]
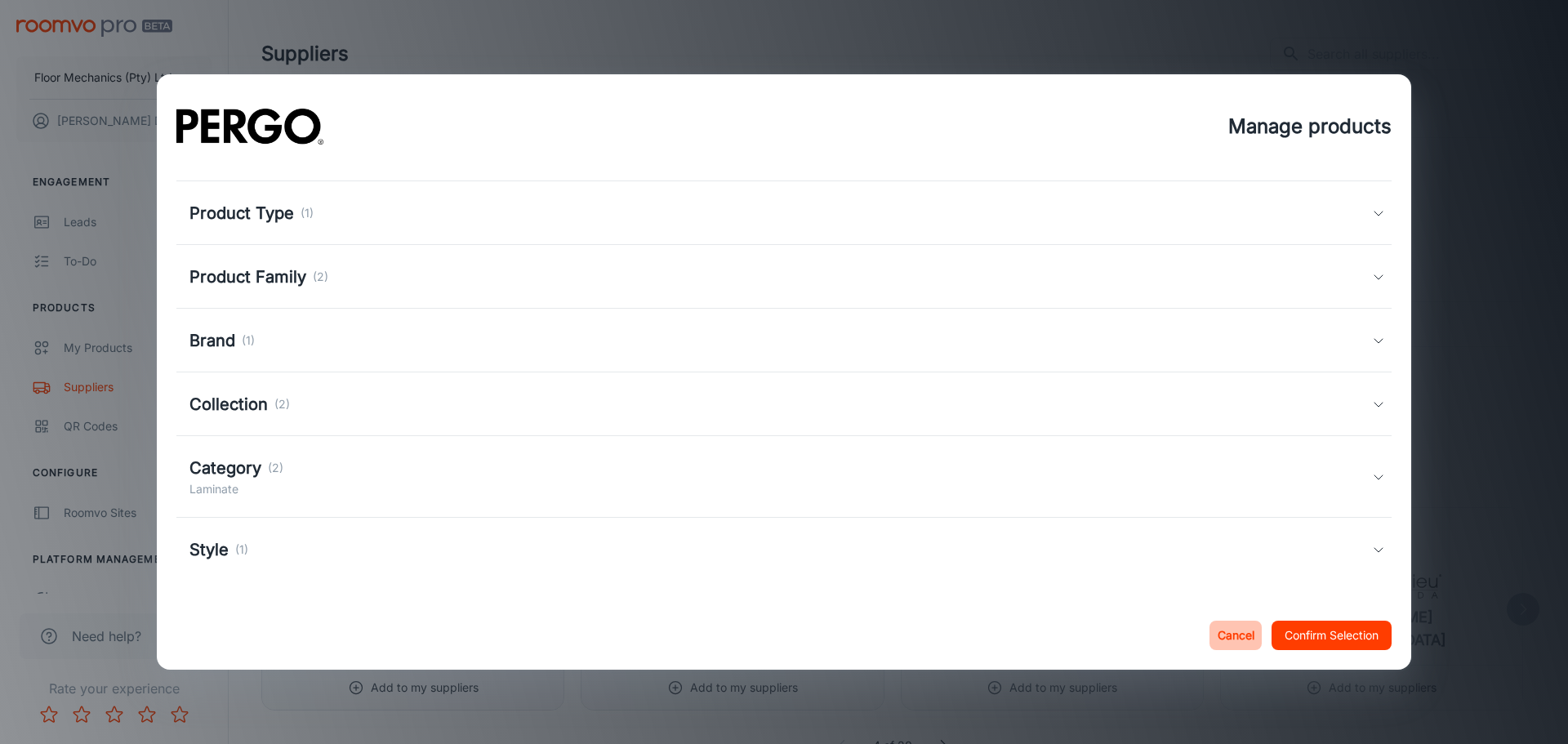
click at [1231, 631] on button "Cancel" at bounding box center [1235, 635] width 52 height 29
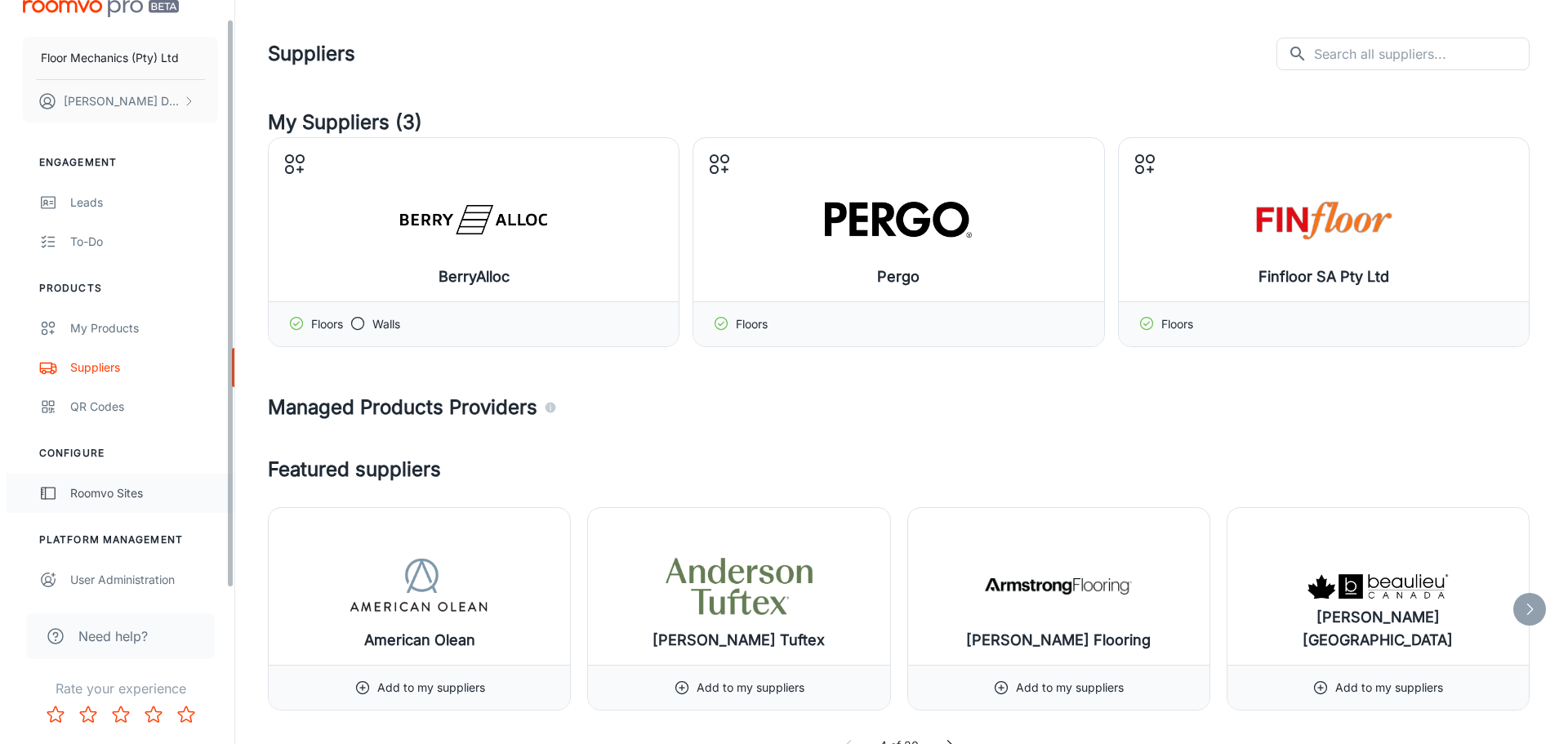
scroll to position [25, 0]
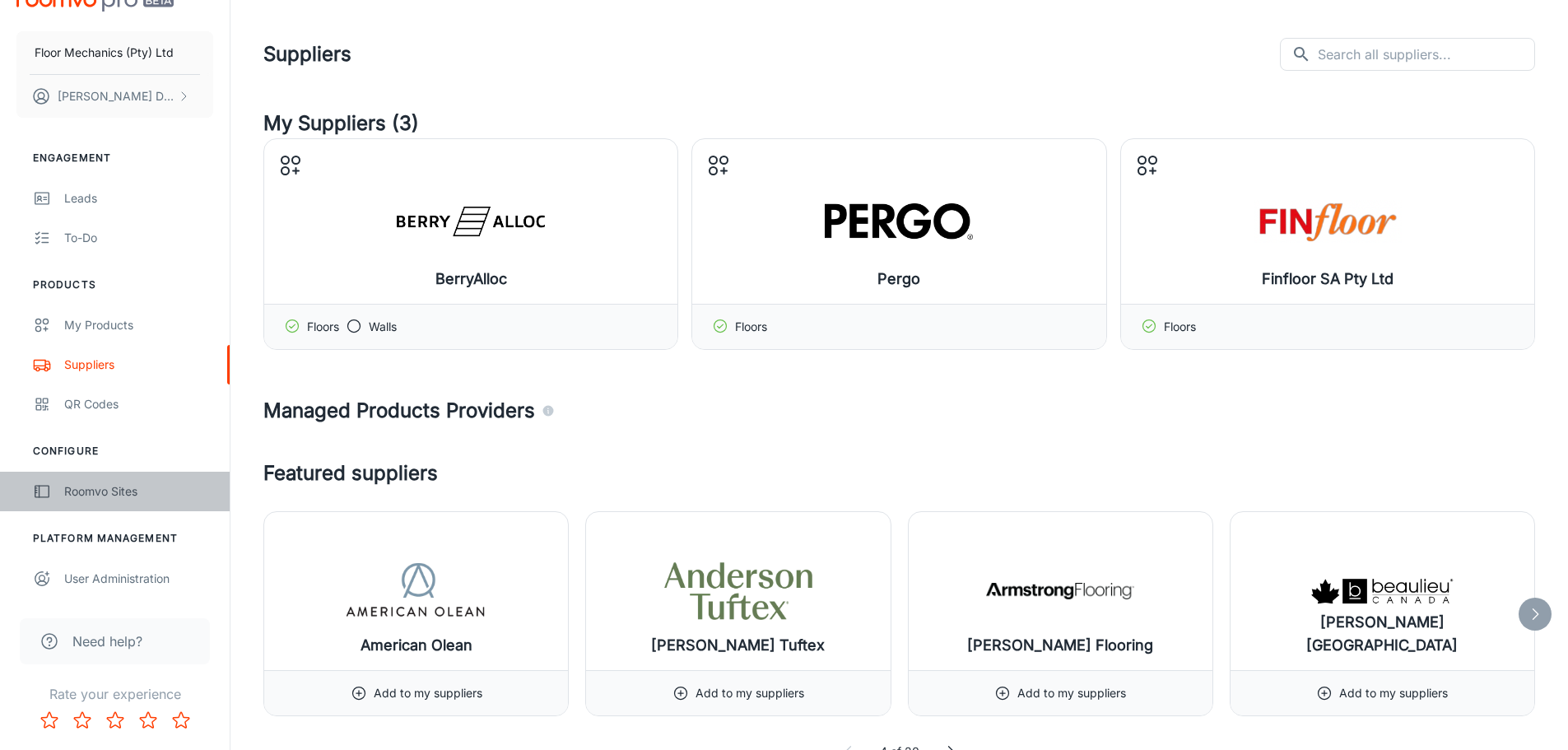
click at [70, 493] on div "Roomvo Sites" at bounding box center [139, 491] width 149 height 18
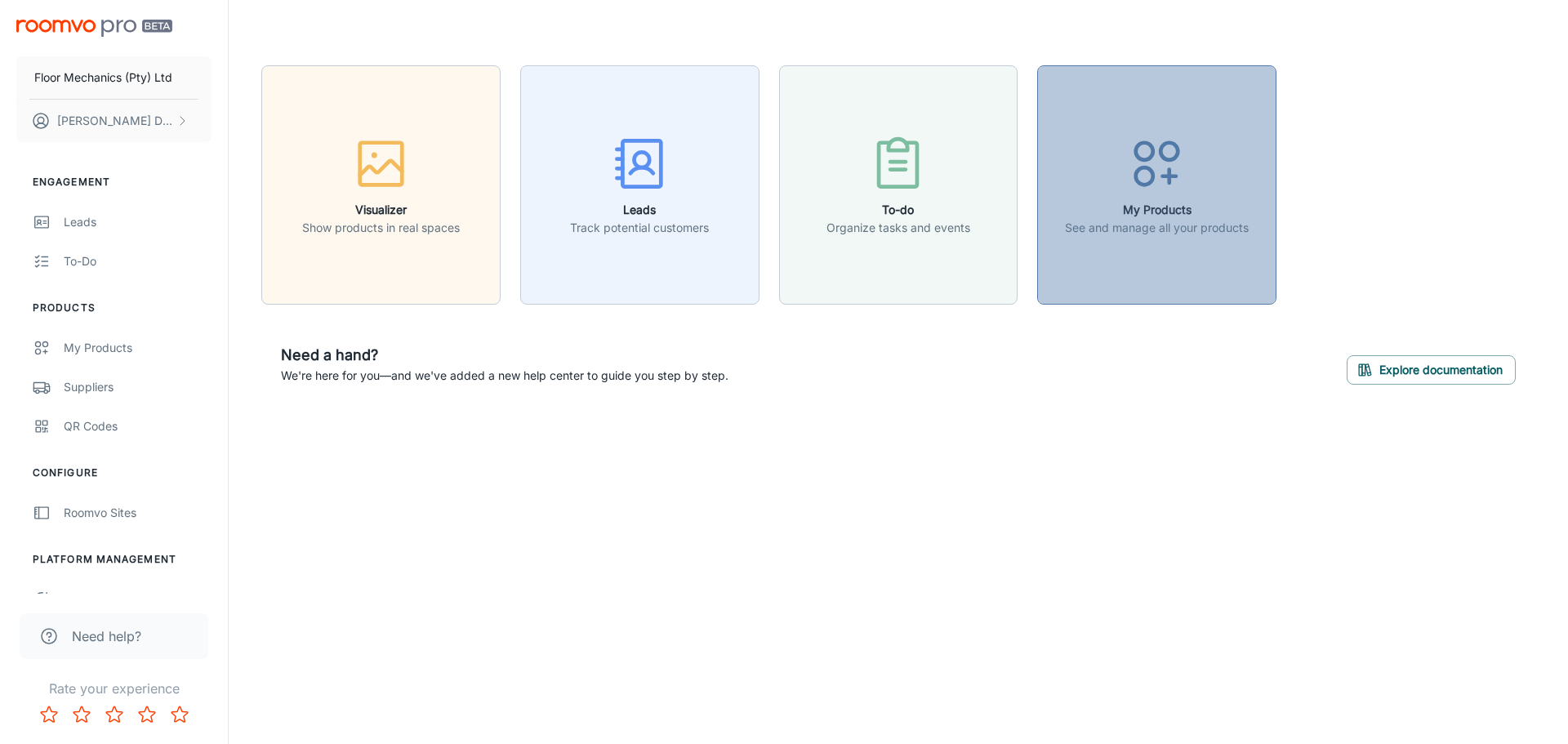
click at [1143, 167] on circle "button" at bounding box center [1144, 176] width 17 height 17
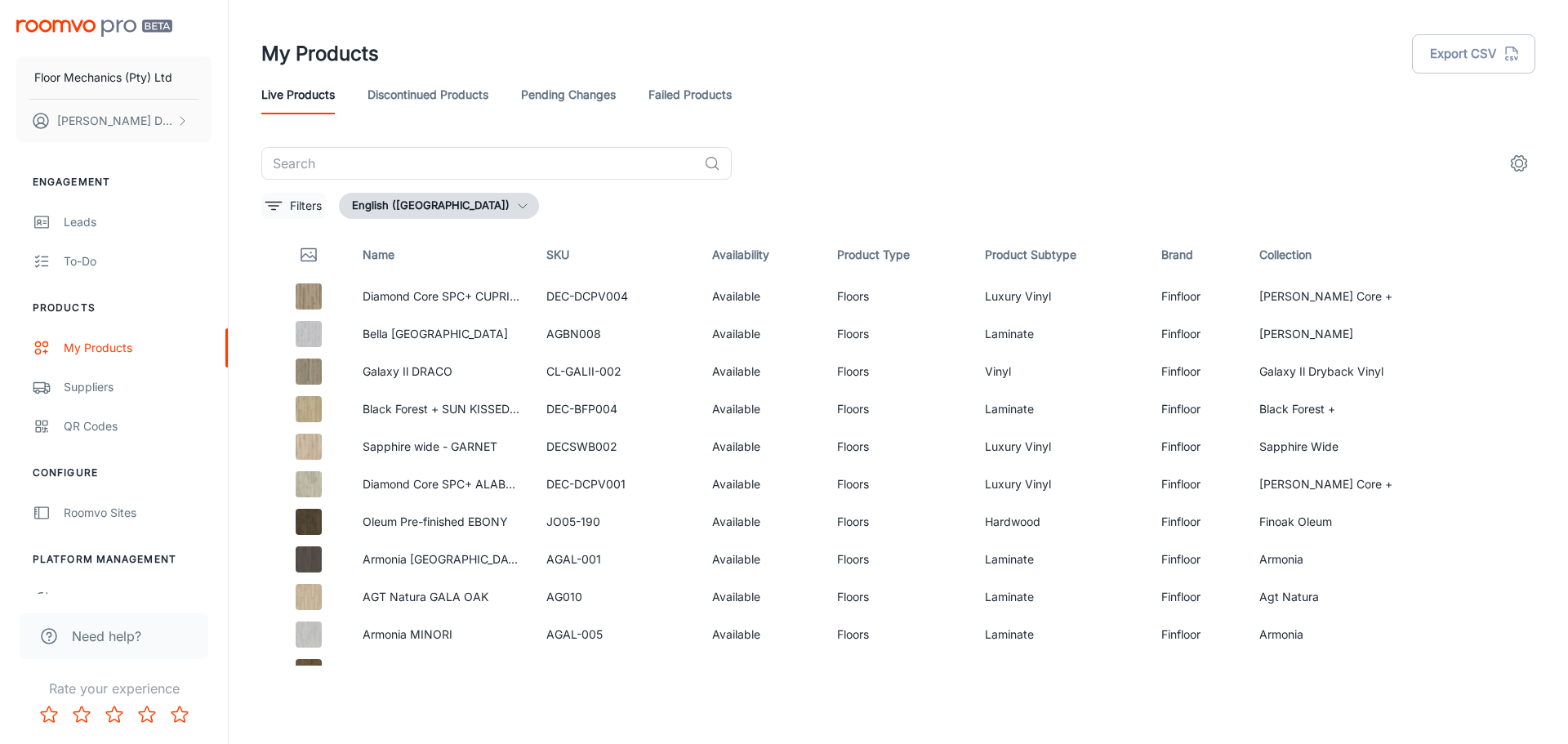
click at [306, 210] on p "Filters" at bounding box center [306, 205] width 32 height 18
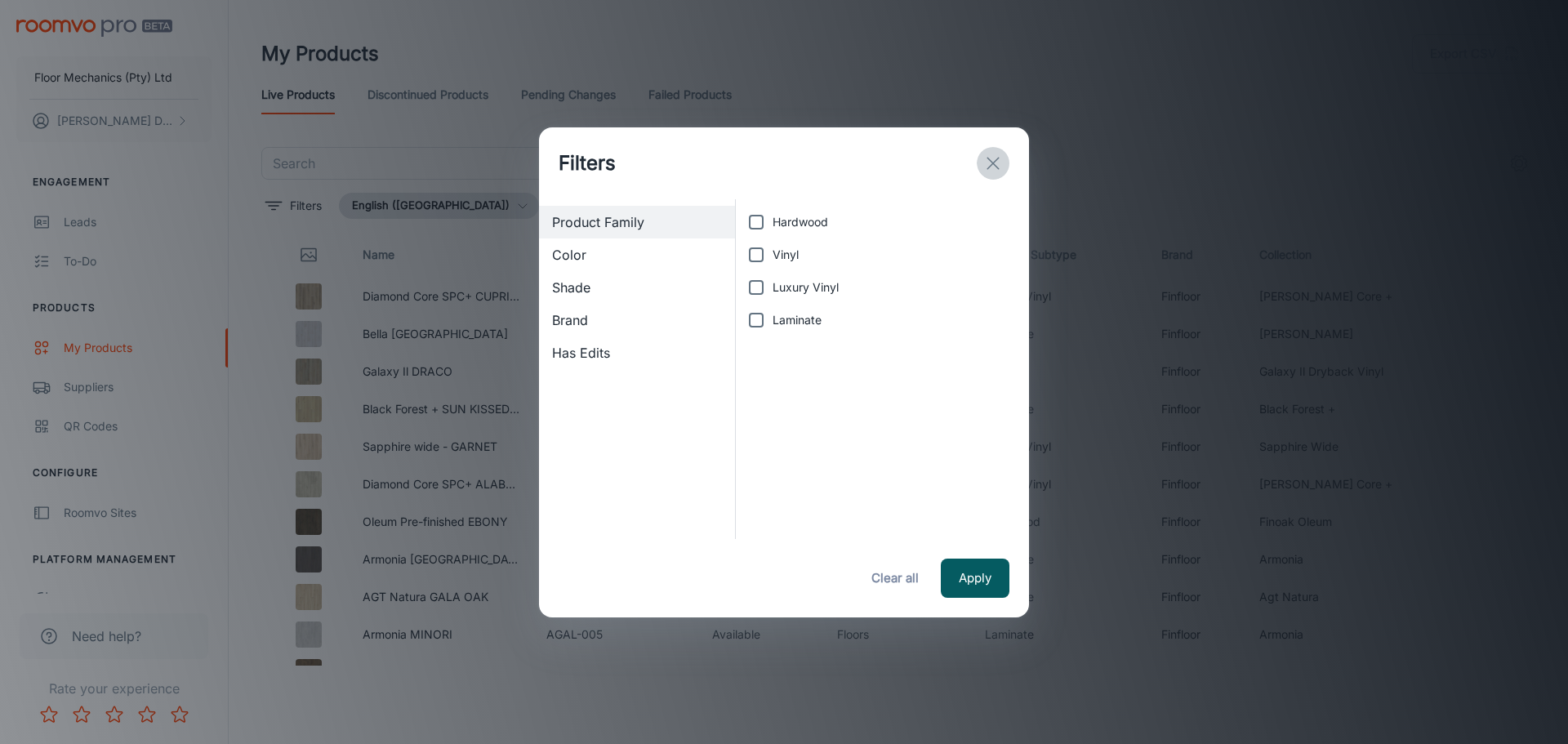
click at [998, 162] on icon "exit" at bounding box center [993, 163] width 19 height 19
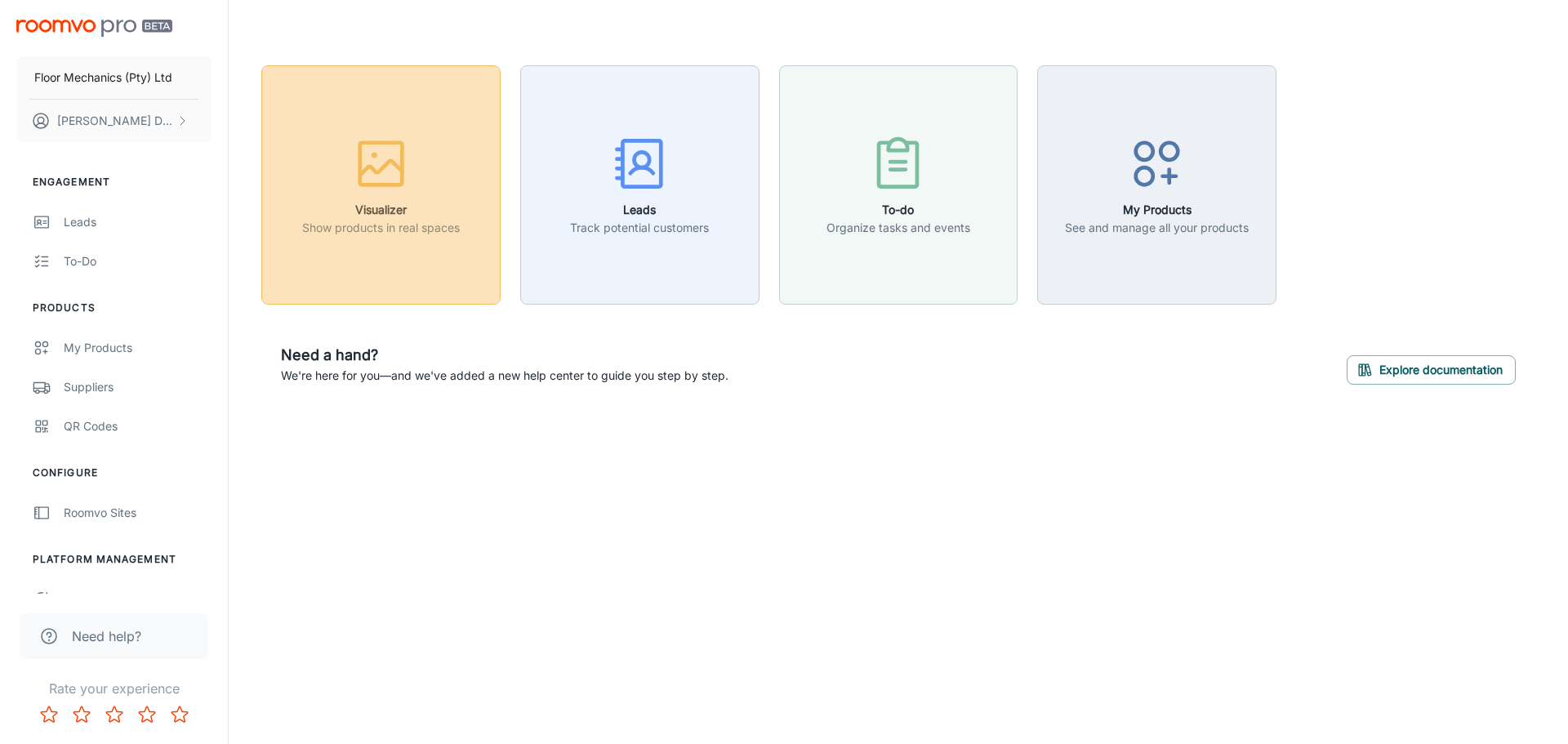
click at [385, 233] on p "Show products in real spaces" at bounding box center [381, 228] width 158 height 18
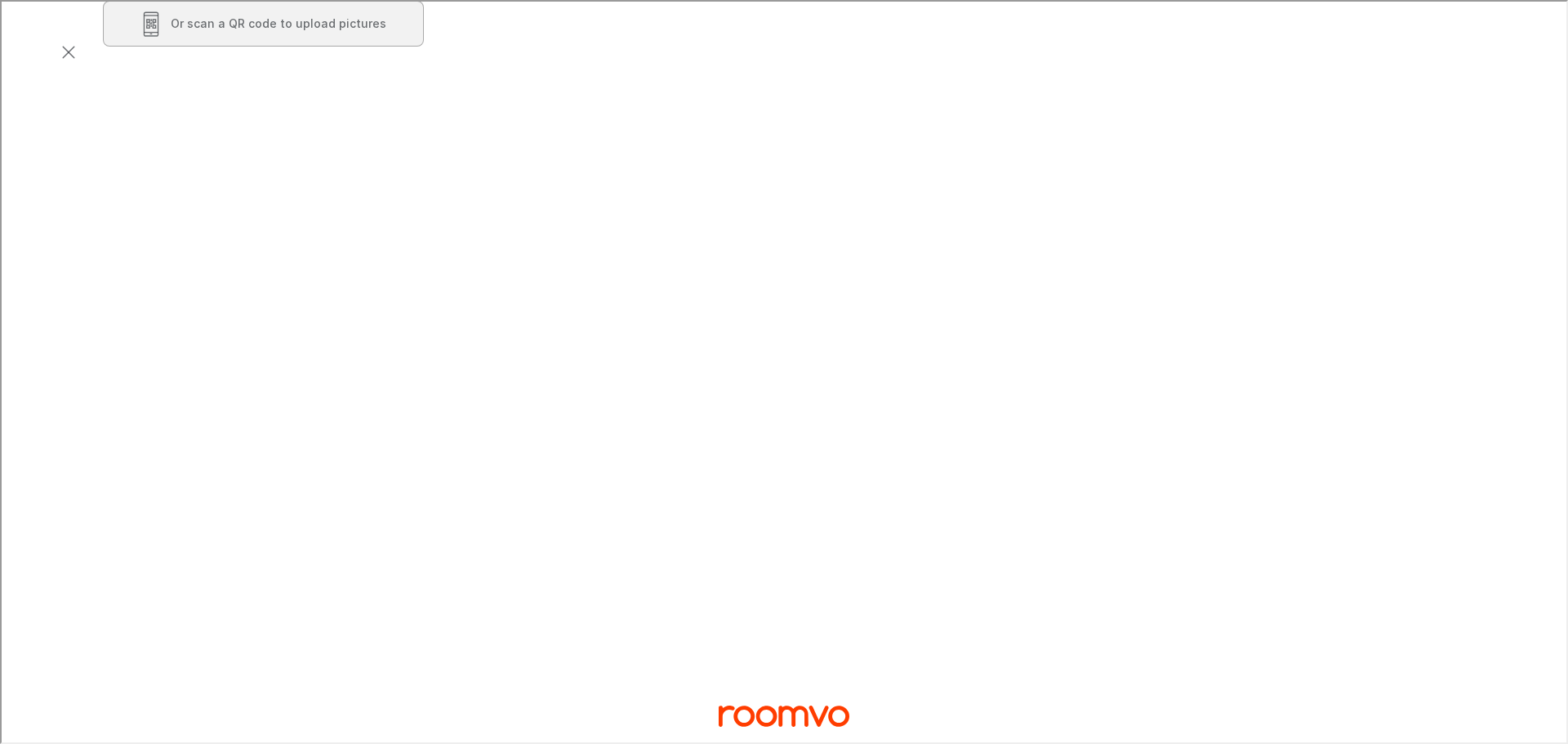
scroll to position [327, 0]
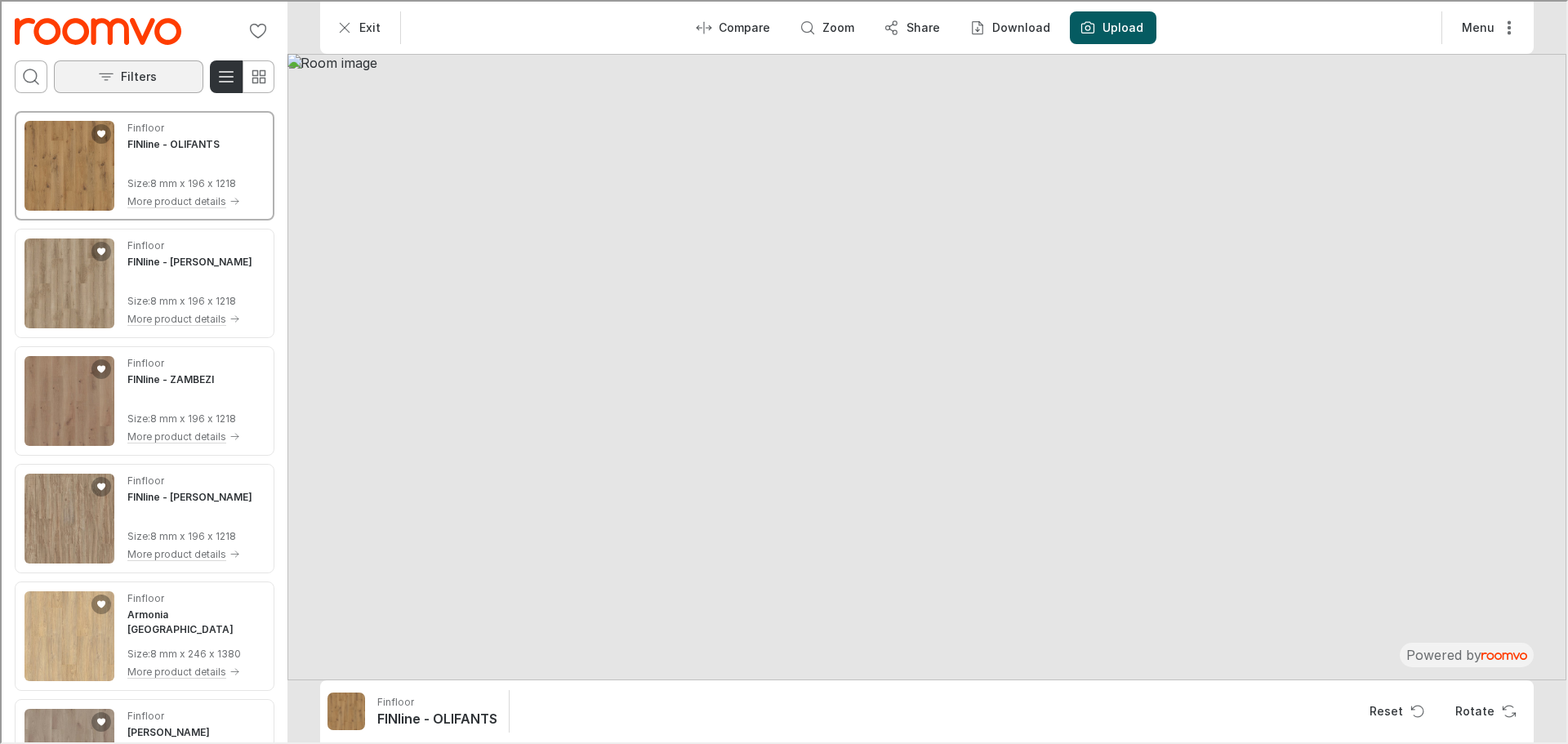
click at [130, 75] on p "Filters" at bounding box center [137, 75] width 36 height 16
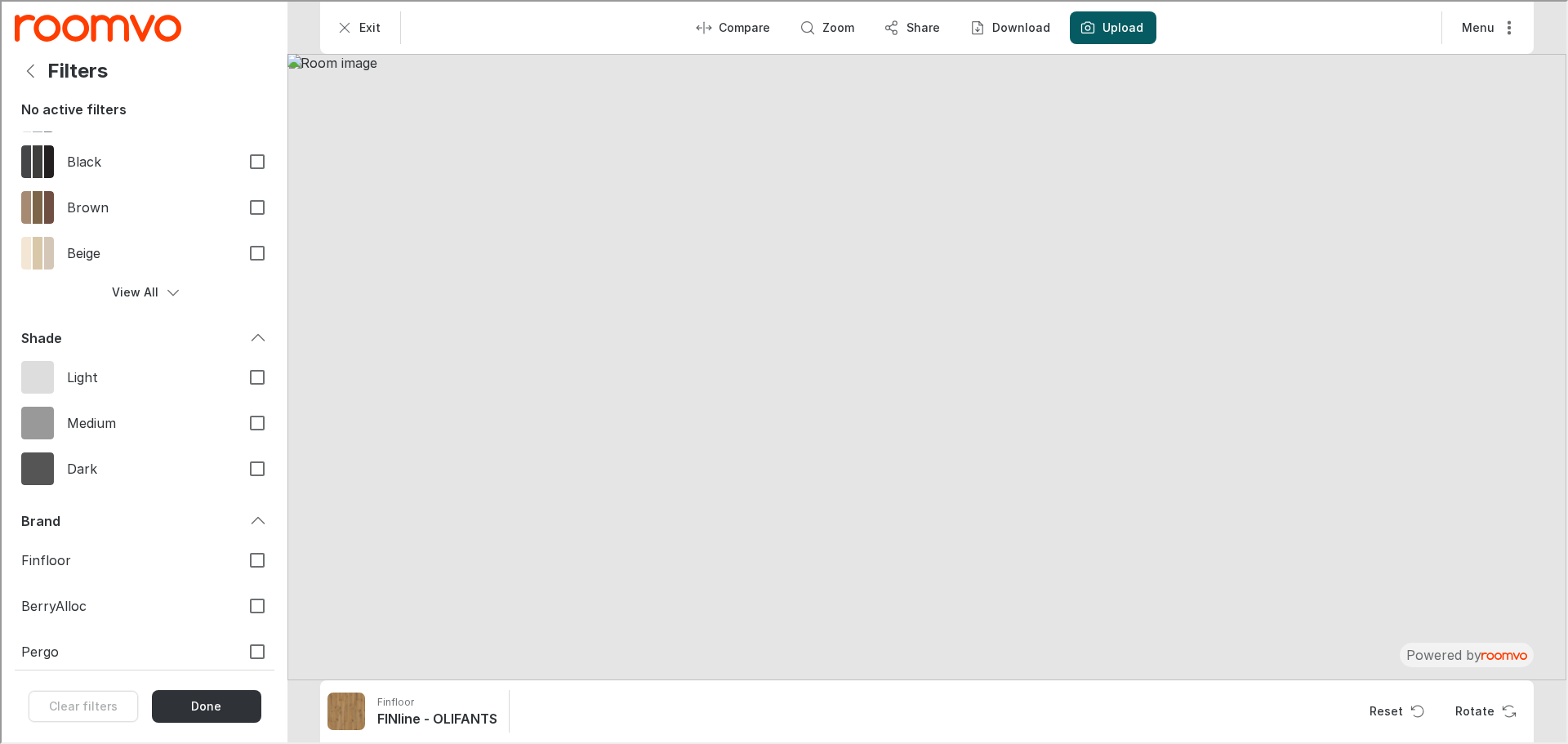
scroll to position [350, 0]
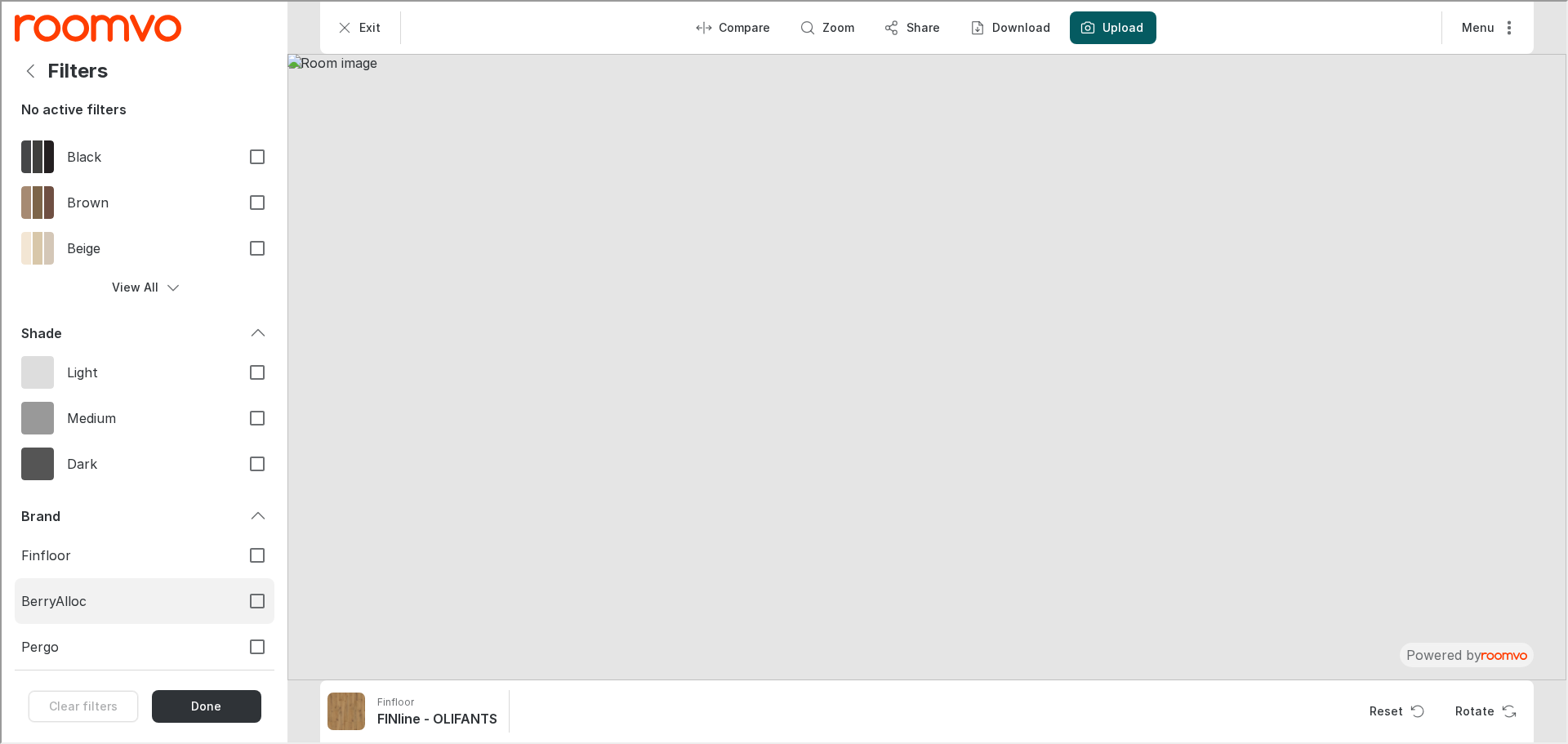
click at [245, 603] on input "BerryAlloc" at bounding box center [255, 599] width 34 height 34
checkbox input "true"
click at [198, 710] on button "Done" at bounding box center [204, 705] width 110 height 33
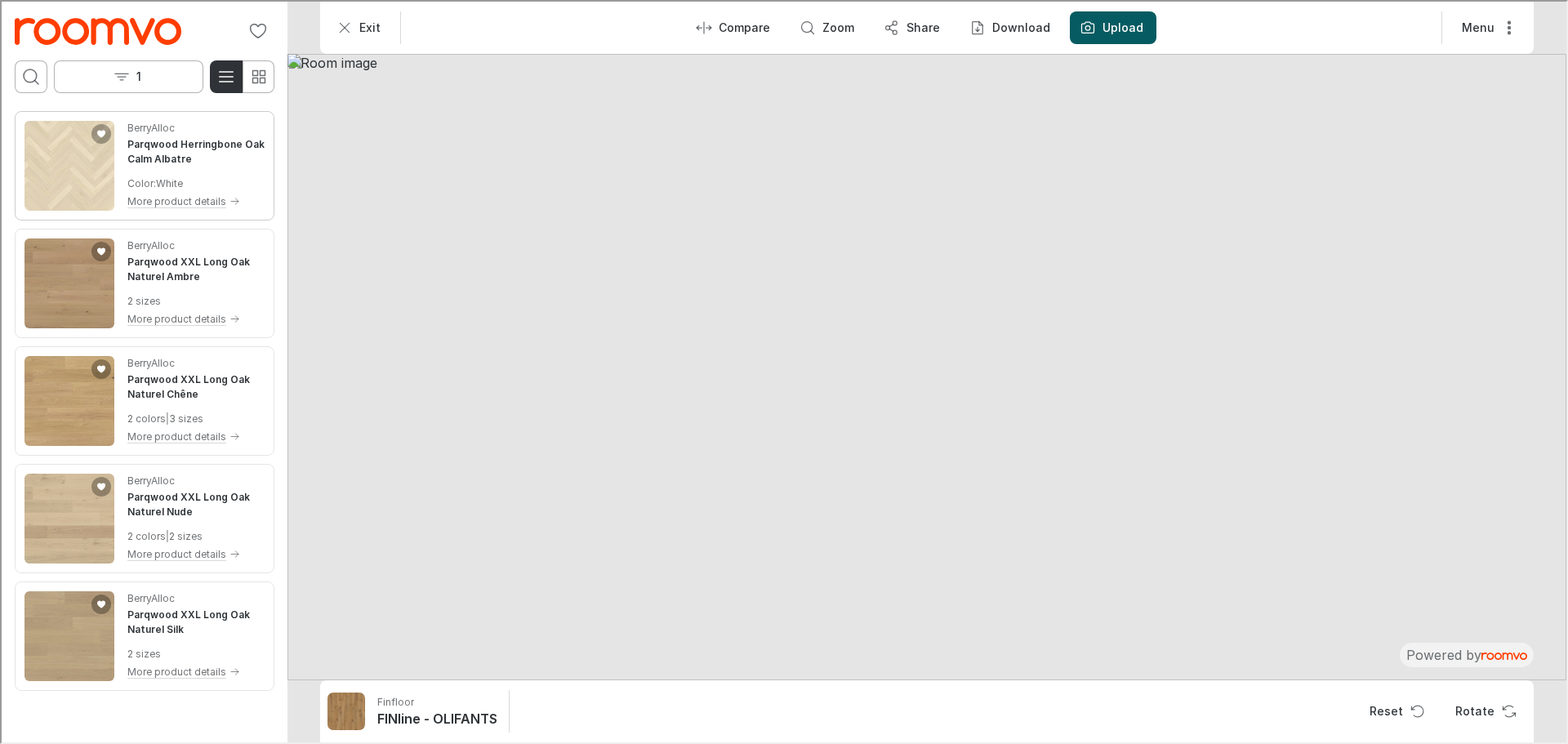
click at [65, 181] on img "See Parqwood Herringbone Oak Calm Albatre in the room" at bounding box center [67, 164] width 90 height 90
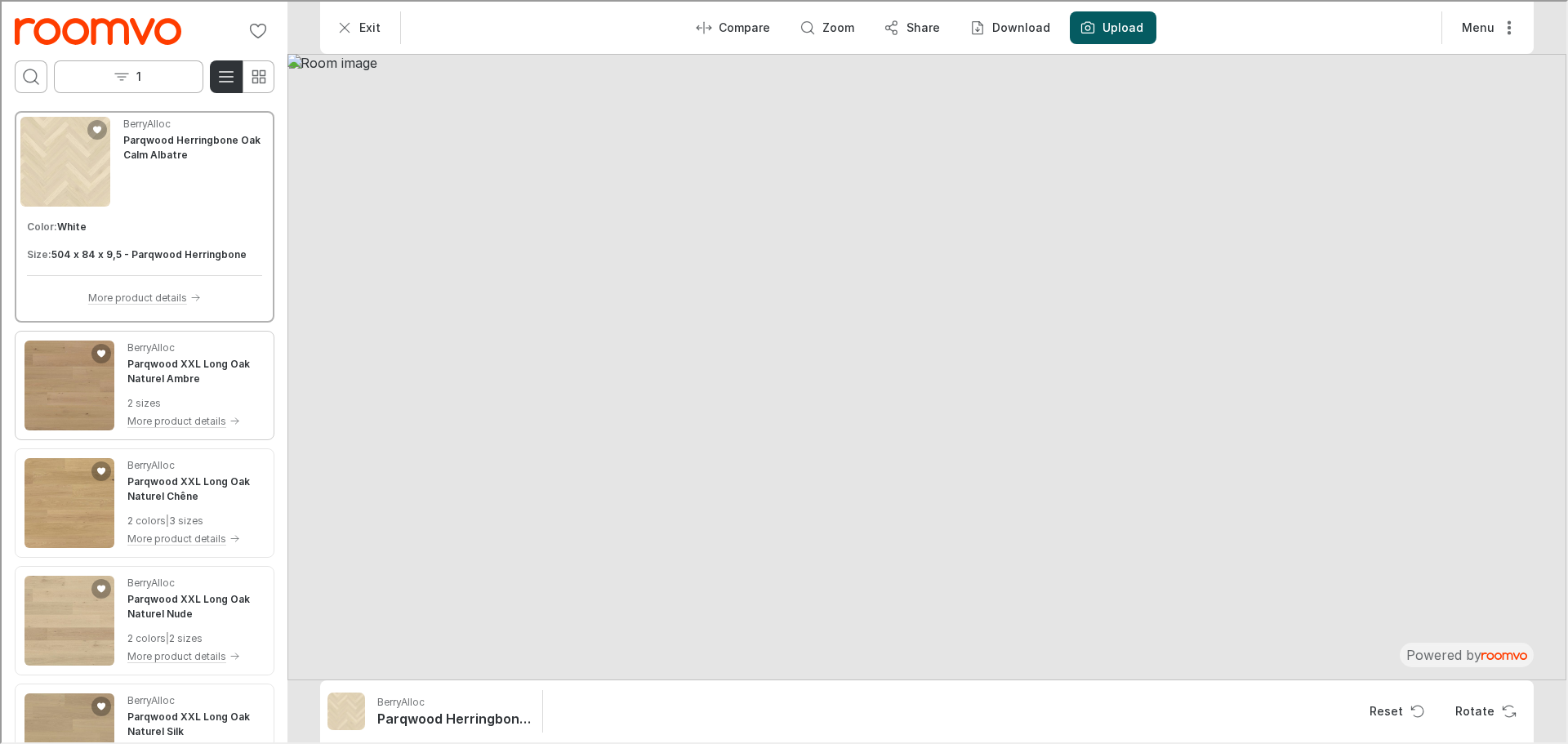
click at [84, 406] on img "See Parqwood XXL Long Oak Naturel Ambre in the room" at bounding box center [67, 383] width 90 height 90
